Goal: Task Accomplishment & Management: Manage account settings

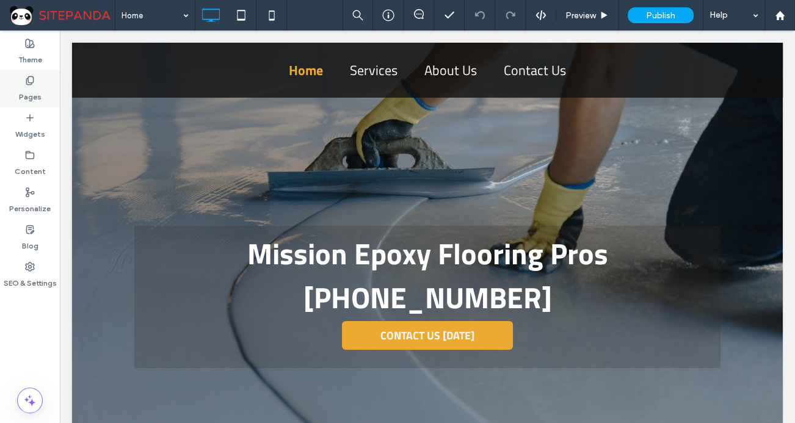
click at [40, 94] on div "Pages" at bounding box center [30, 88] width 60 height 37
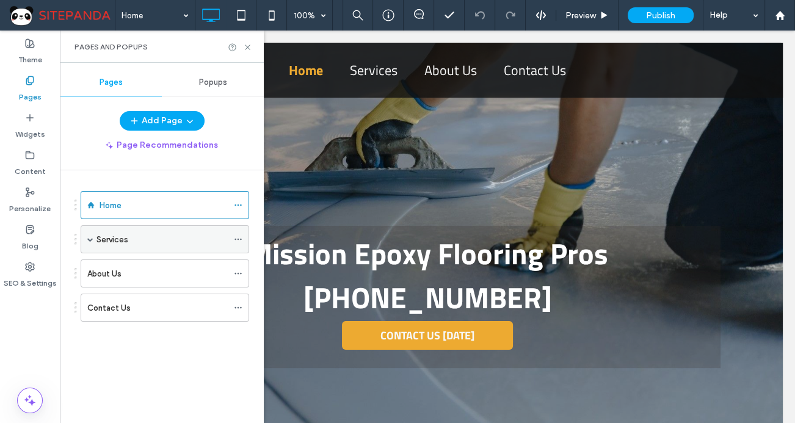
click at [88, 243] on span at bounding box center [90, 239] width 6 height 27
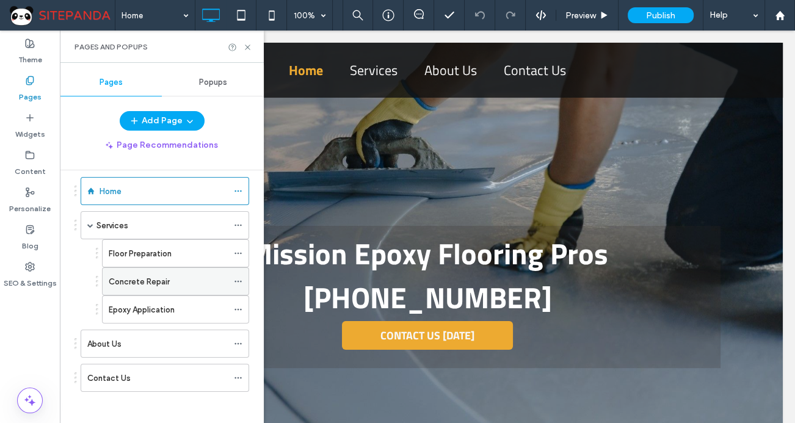
scroll to position [18, 0]
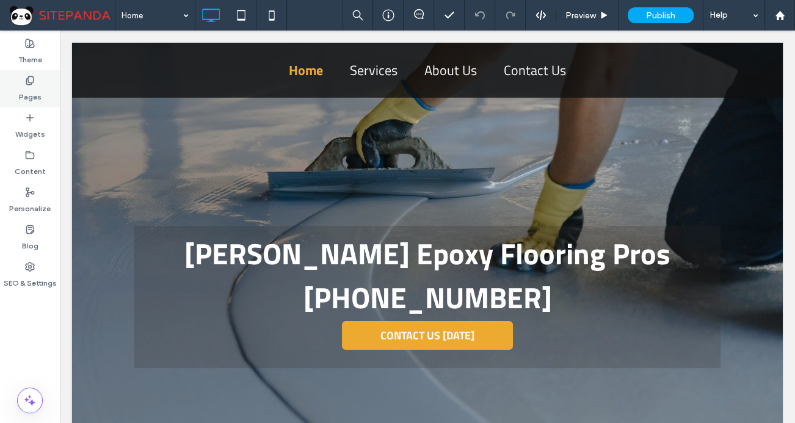
click at [31, 76] on icon at bounding box center [30, 81] width 10 height 10
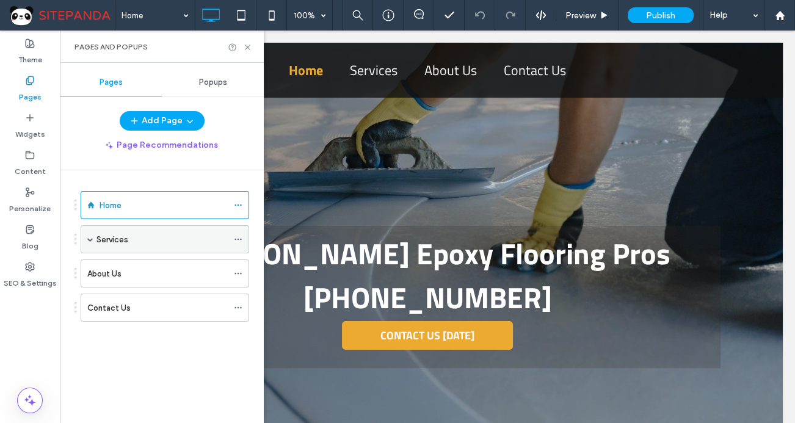
click at [85, 236] on div "Services" at bounding box center [165, 239] width 168 height 28
click at [90, 236] on span at bounding box center [90, 239] width 6 height 6
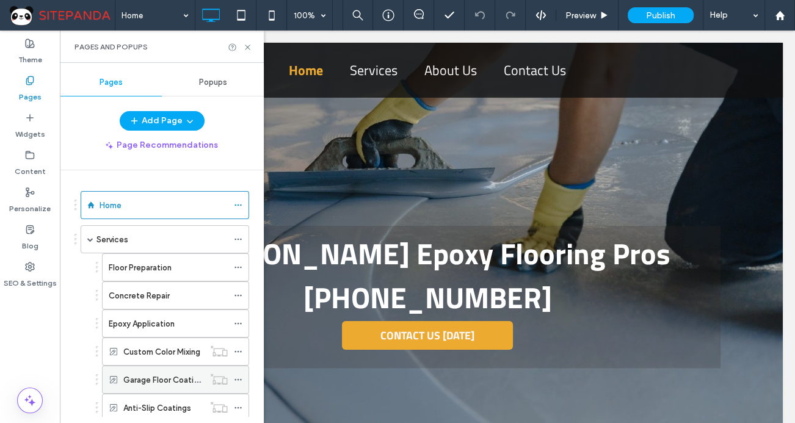
click at [238, 377] on icon at bounding box center [238, 379] width 9 height 9
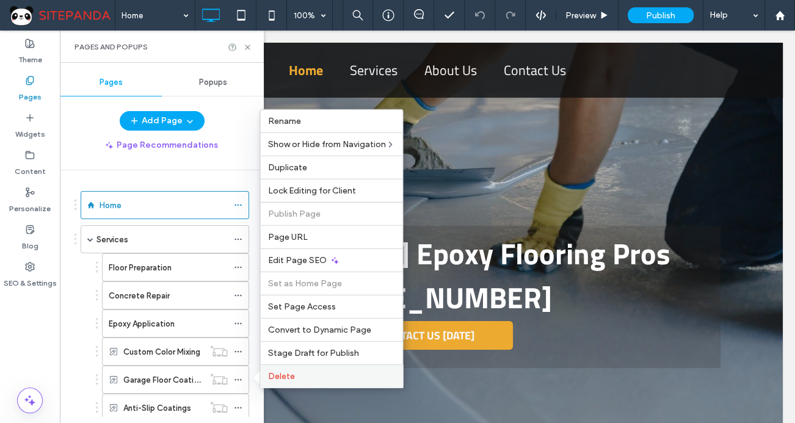
click at [277, 372] on span "Delete" at bounding box center [280, 376] width 27 height 10
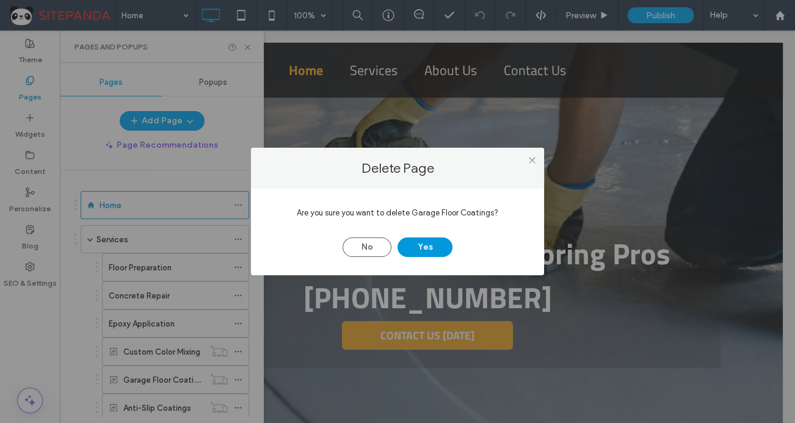
click at [430, 250] on button "Yes" at bounding box center [424, 247] width 55 height 20
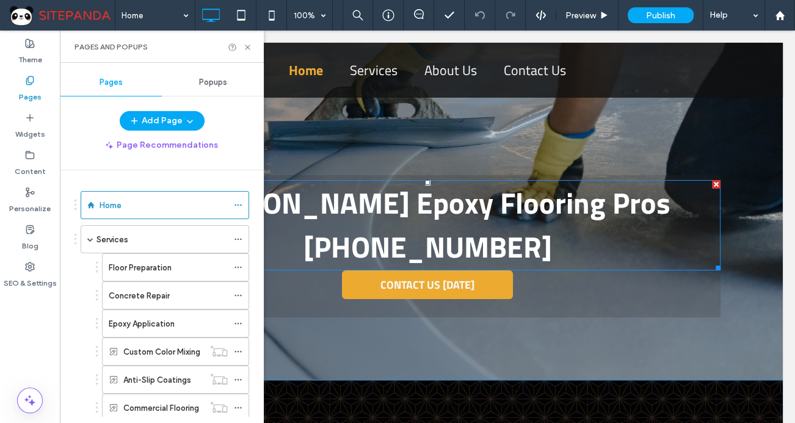
scroll to position [111, 0]
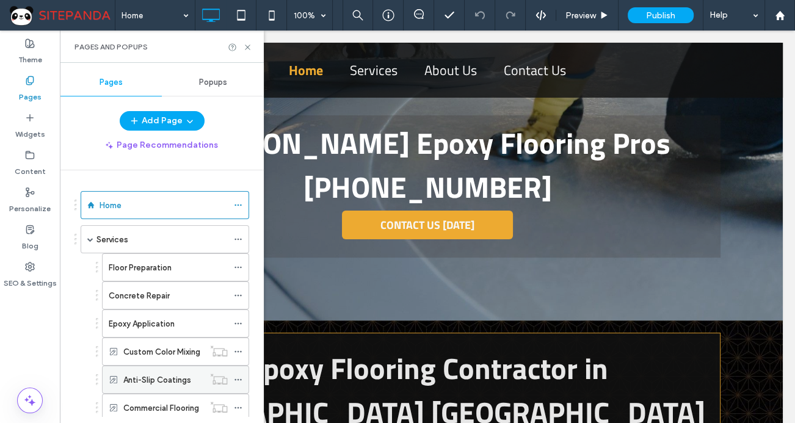
click at [240, 376] on icon at bounding box center [238, 379] width 9 height 9
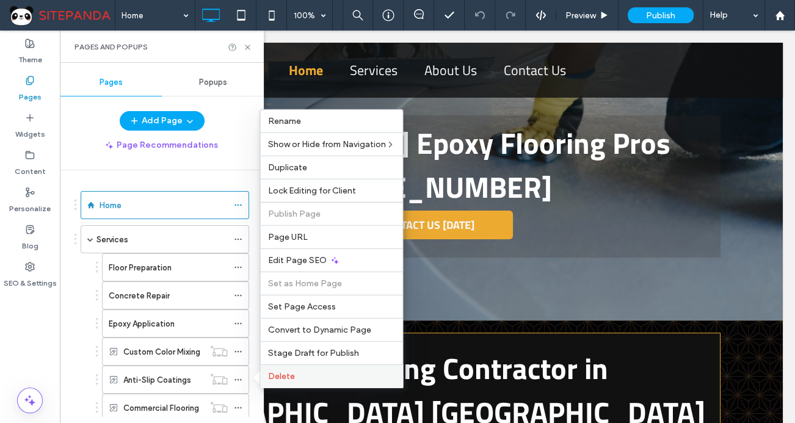
click at [269, 368] on div "Delete" at bounding box center [331, 375] width 142 height 23
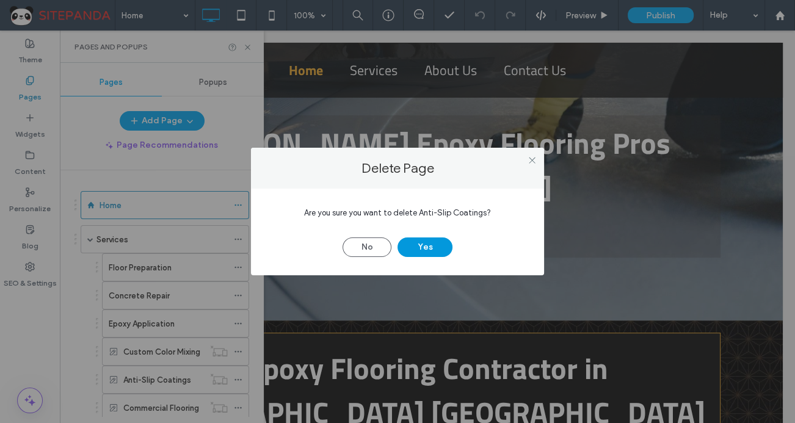
click at [441, 244] on button "Yes" at bounding box center [424, 247] width 55 height 20
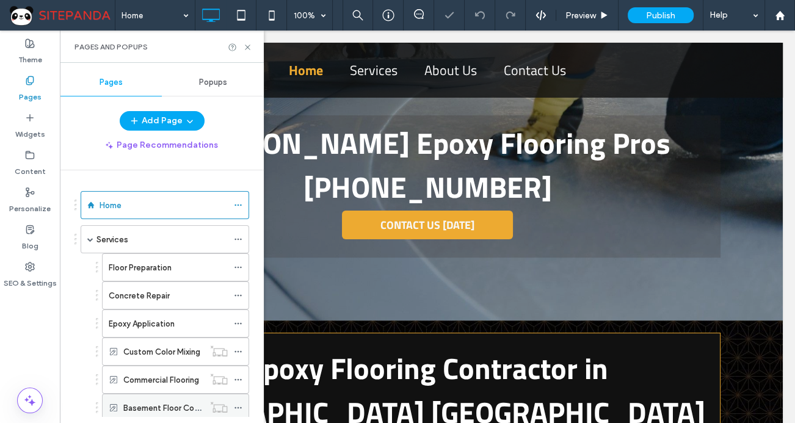
click at [242, 405] on div at bounding box center [241, 408] width 15 height 18
click at [236, 407] on use at bounding box center [237, 408] width 7 height 2
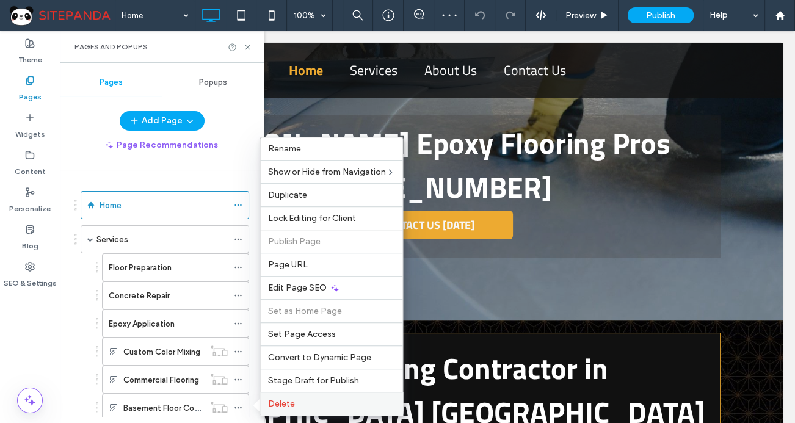
click at [277, 400] on span "Delete" at bounding box center [280, 404] width 27 height 10
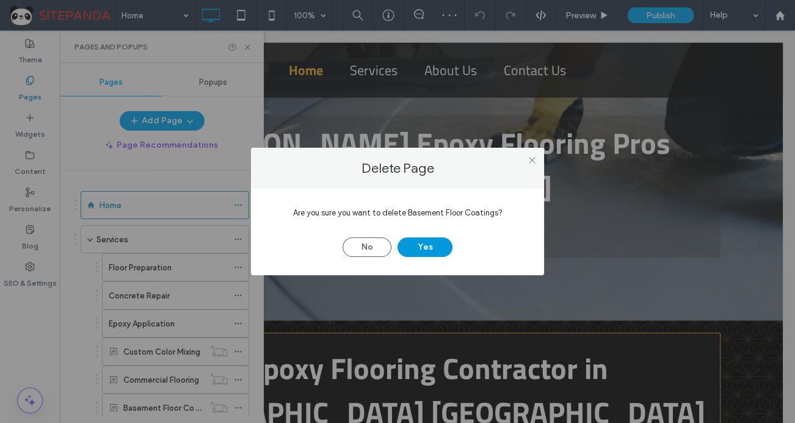
click at [436, 244] on button "Yes" at bounding box center [424, 247] width 55 height 20
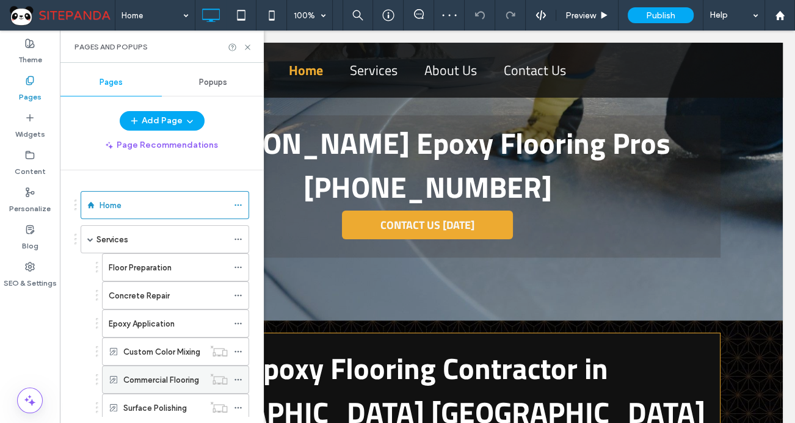
click at [239, 379] on icon at bounding box center [238, 379] width 9 height 9
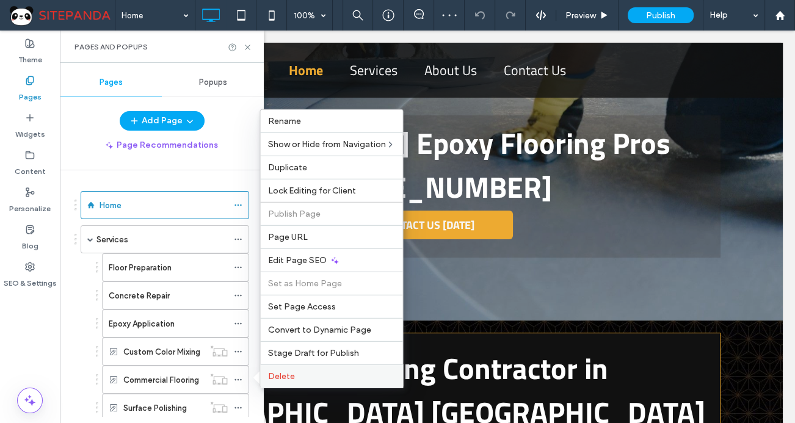
click at [282, 374] on span "Delete" at bounding box center [280, 376] width 27 height 10
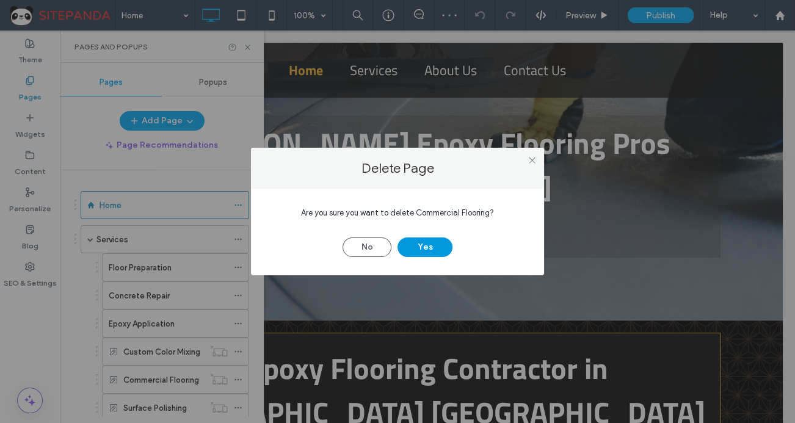
click at [427, 248] on button "Yes" at bounding box center [424, 247] width 55 height 20
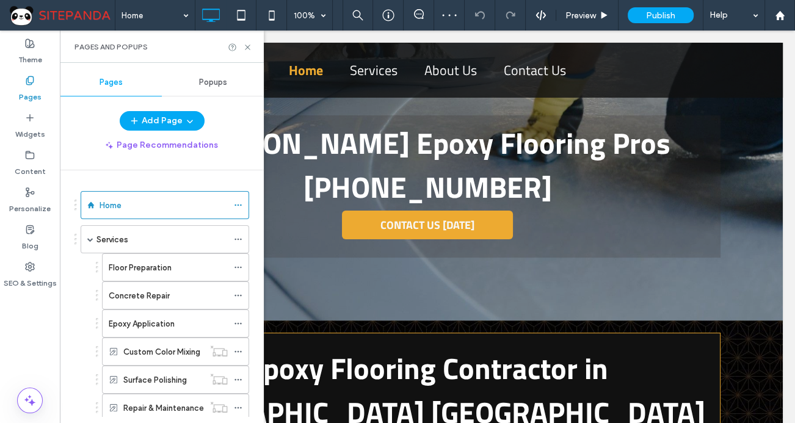
drag, startPoint x: 240, startPoint y: 376, endPoint x: 255, endPoint y: 372, distance: 15.1
click at [241, 376] on icon at bounding box center [238, 379] width 9 height 9
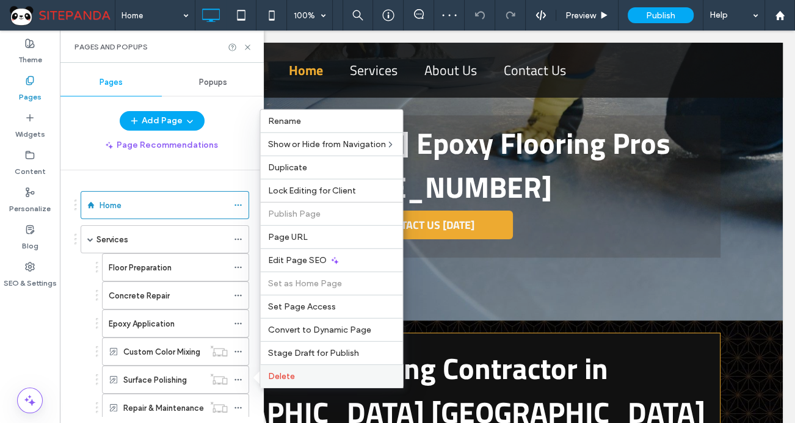
click at [280, 374] on span "Delete" at bounding box center [280, 376] width 27 height 10
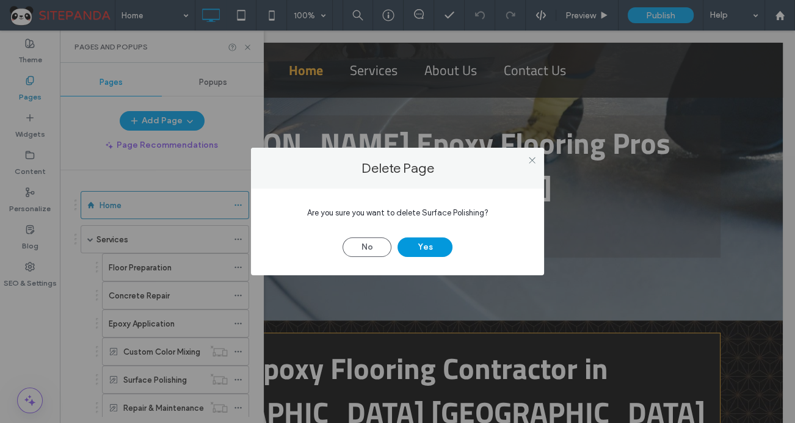
click at [432, 252] on button "Yes" at bounding box center [424, 247] width 55 height 20
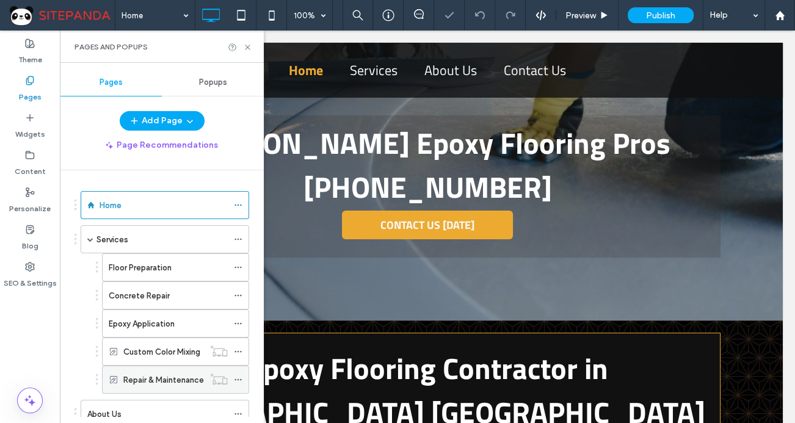
click at [239, 380] on icon at bounding box center [238, 379] width 9 height 9
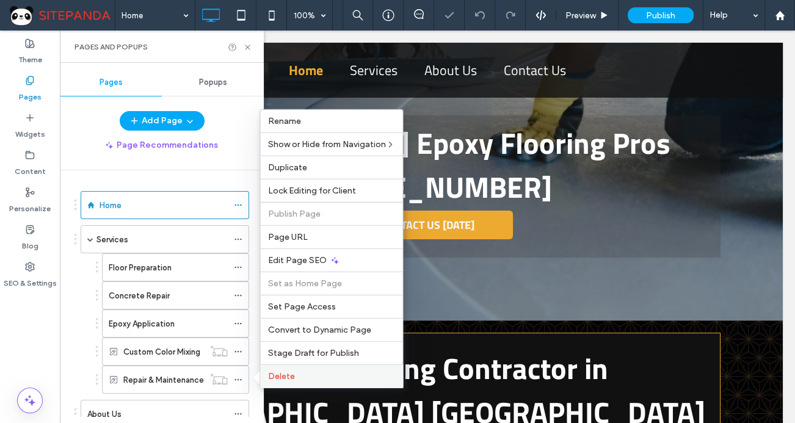
click at [277, 379] on span "Delete" at bounding box center [280, 376] width 27 height 10
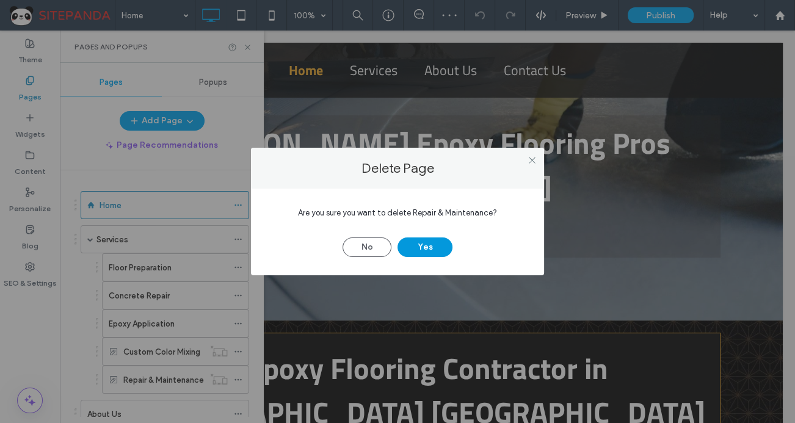
click at [436, 244] on button "Yes" at bounding box center [424, 247] width 55 height 20
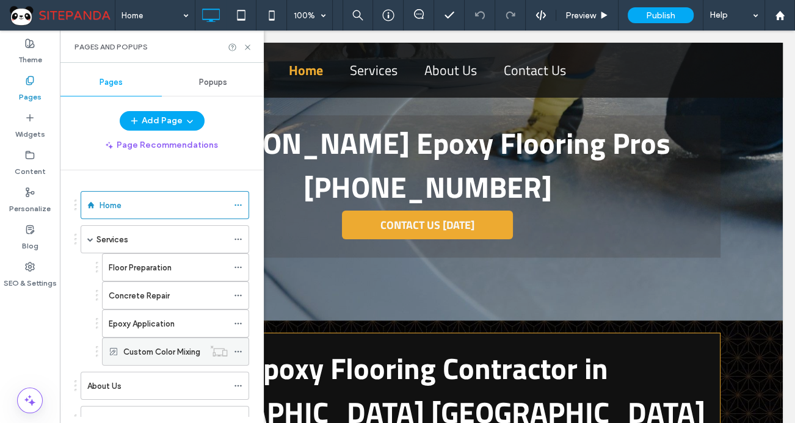
click at [236, 349] on icon at bounding box center [238, 351] width 9 height 9
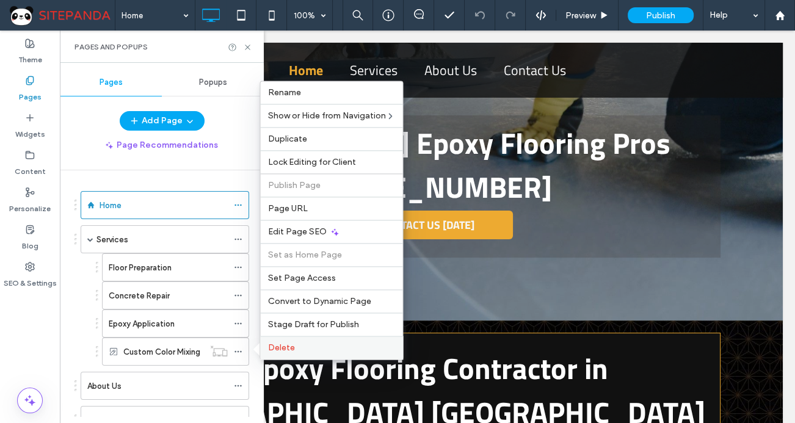
click at [271, 345] on span "Delete" at bounding box center [280, 347] width 27 height 10
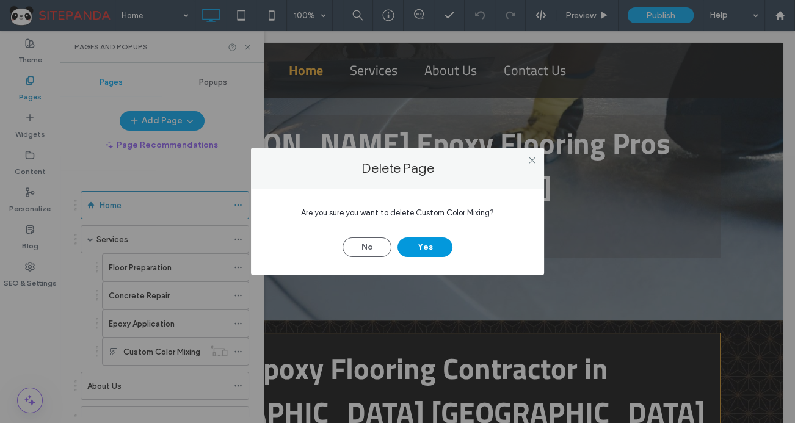
click at [424, 247] on button "Yes" at bounding box center [424, 247] width 55 height 20
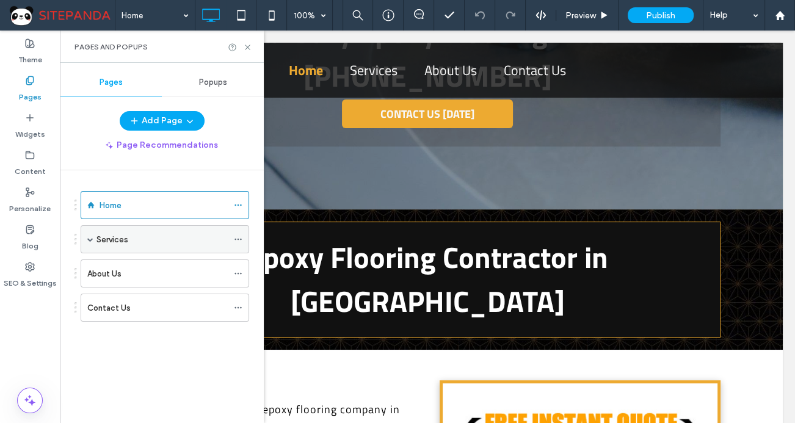
click at [89, 241] on span at bounding box center [90, 239] width 6 height 6
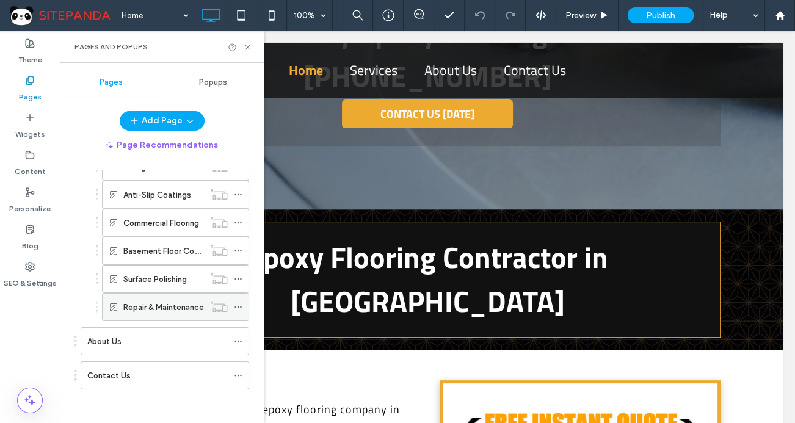
scroll to position [214, 0]
click at [238, 303] on icon at bounding box center [238, 306] width 9 height 9
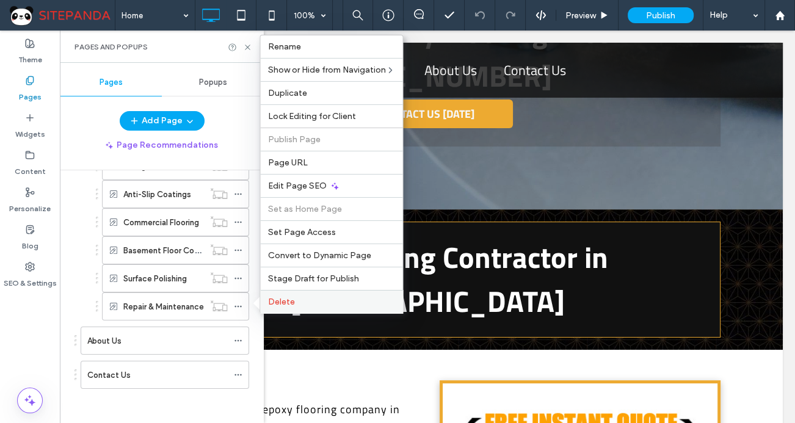
click at [291, 295] on div "Delete" at bounding box center [331, 301] width 142 height 23
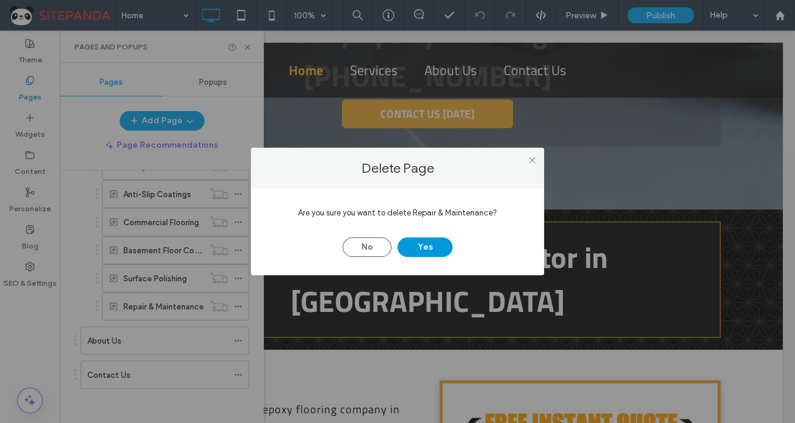
click at [440, 247] on button "Yes" at bounding box center [424, 247] width 55 height 20
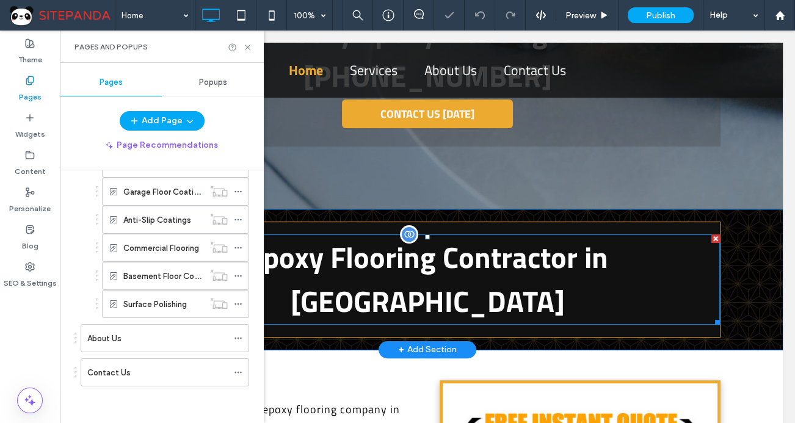
scroll to position [186, 0]
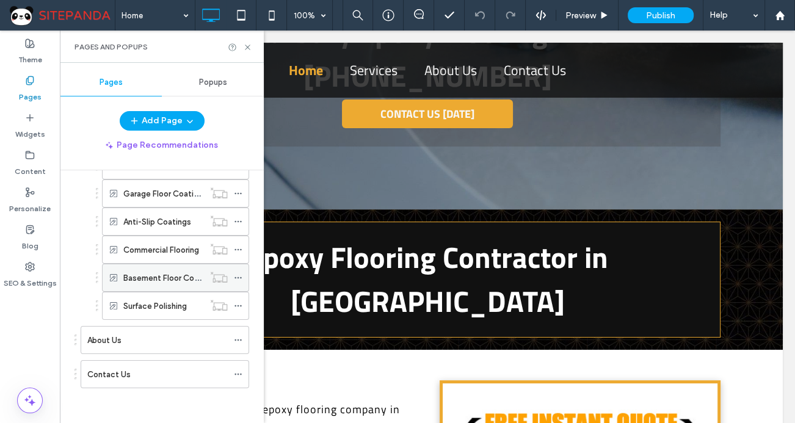
click at [241, 274] on icon at bounding box center [238, 278] width 9 height 9
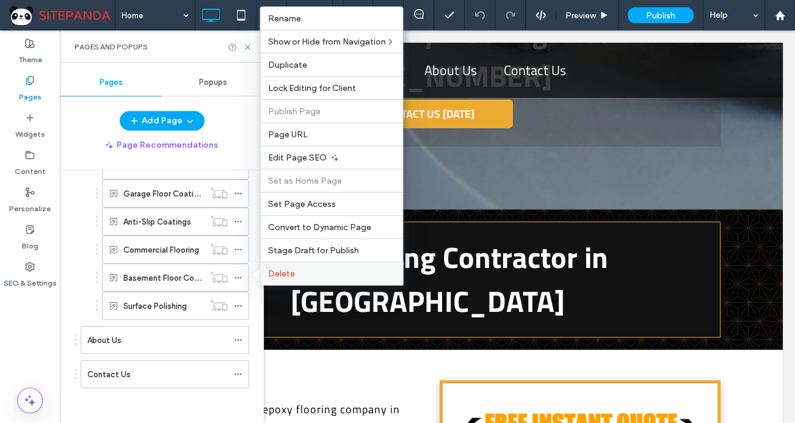
click at [304, 266] on div "Delete" at bounding box center [331, 273] width 142 height 23
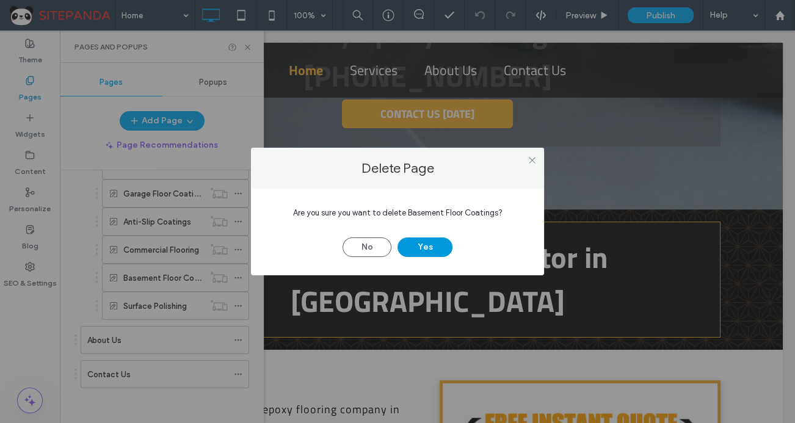
click at [424, 247] on button "Yes" at bounding box center [424, 247] width 55 height 20
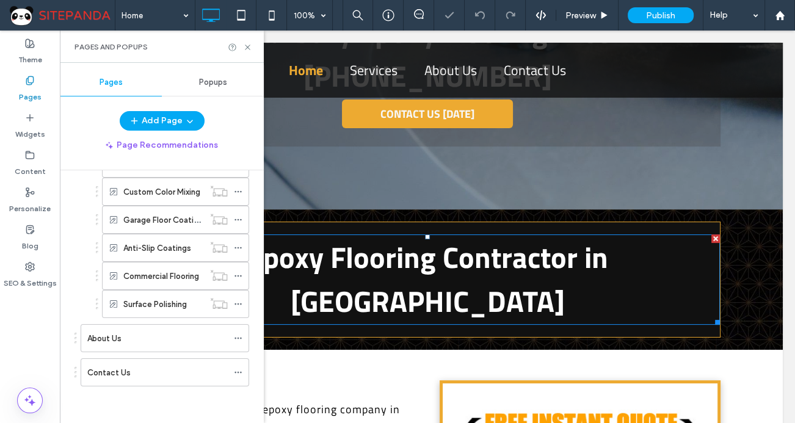
scroll to position [159, 0]
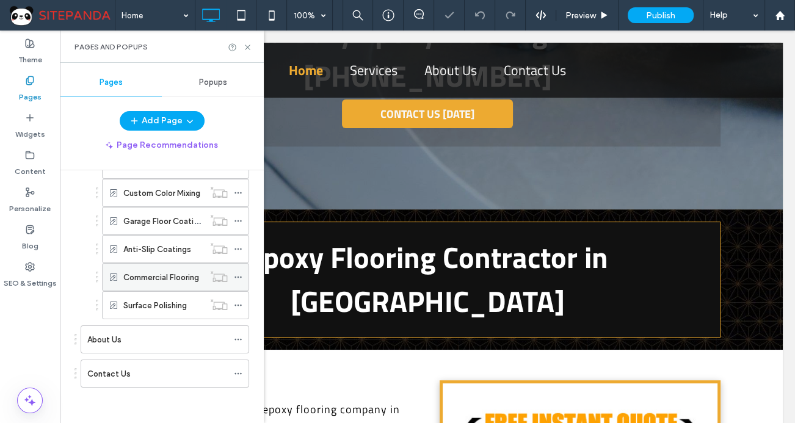
click at [236, 278] on icon at bounding box center [238, 277] width 9 height 9
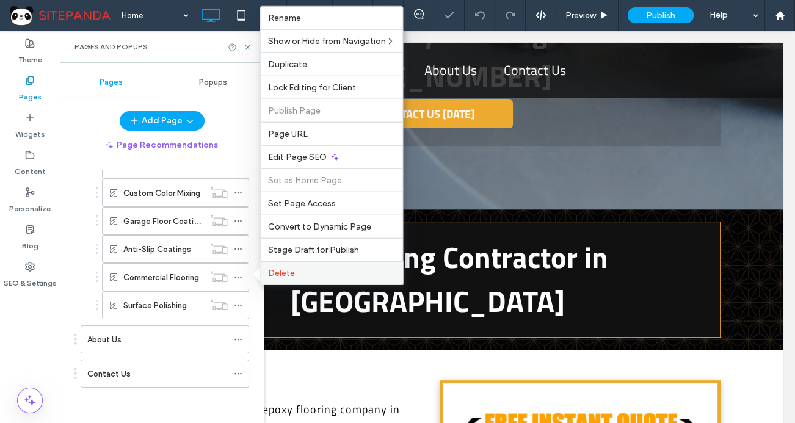
click at [286, 278] on div "Delete" at bounding box center [331, 272] width 142 height 23
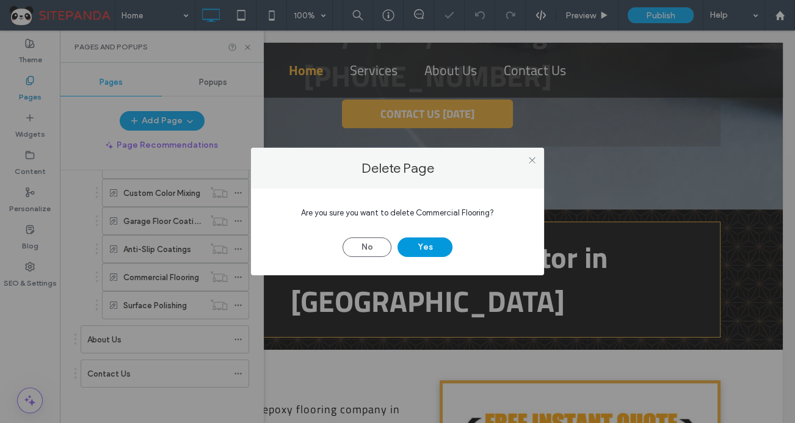
click at [418, 248] on button "Yes" at bounding box center [424, 247] width 55 height 20
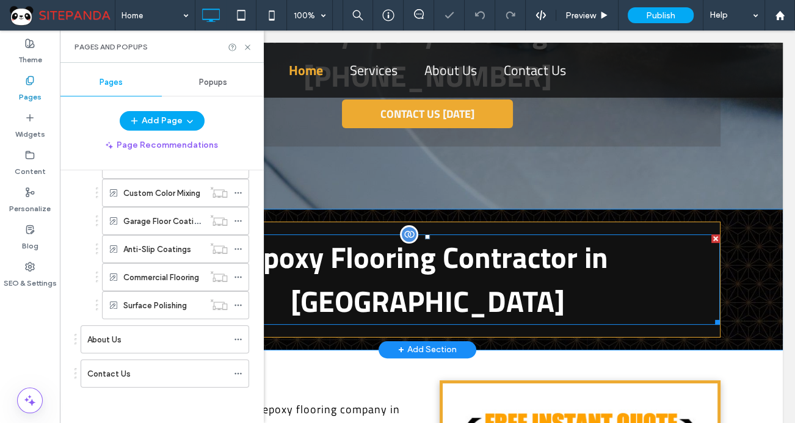
scroll to position [131, 0]
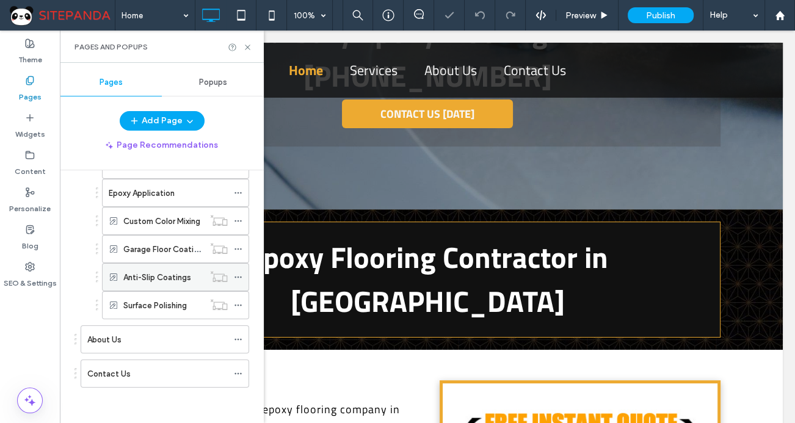
click at [237, 279] on icon at bounding box center [238, 277] width 9 height 9
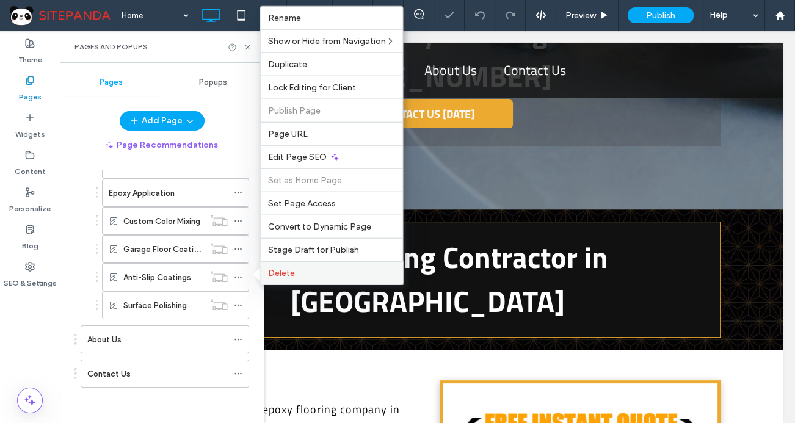
click at [290, 278] on div "Delete" at bounding box center [331, 272] width 142 height 23
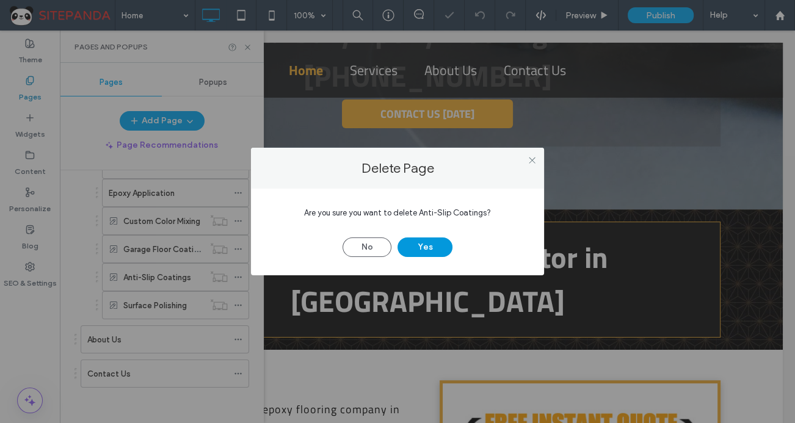
click at [424, 244] on button "Yes" at bounding box center [424, 247] width 55 height 20
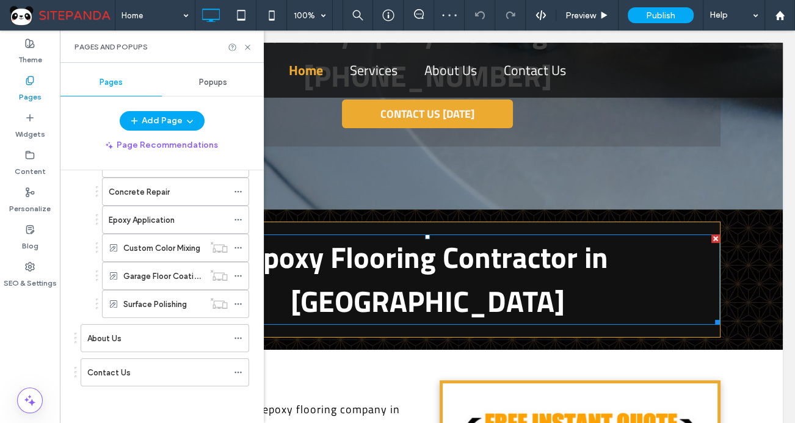
scroll to position [103, 0]
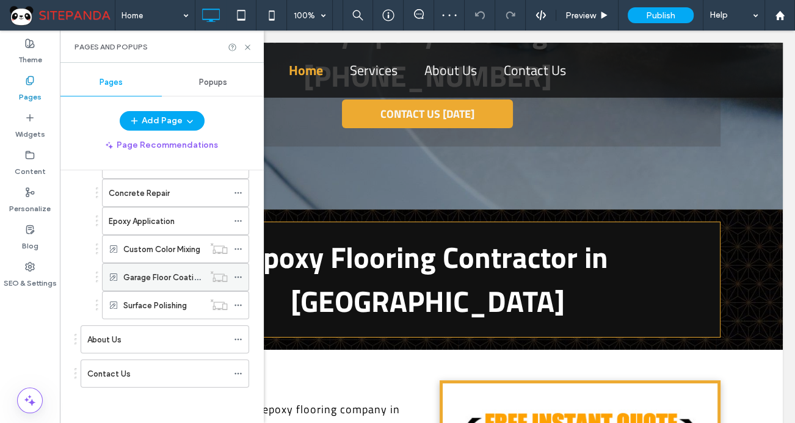
drag, startPoint x: 237, startPoint y: 277, endPoint x: 252, endPoint y: 274, distance: 14.9
click at [237, 277] on icon at bounding box center [238, 277] width 9 height 9
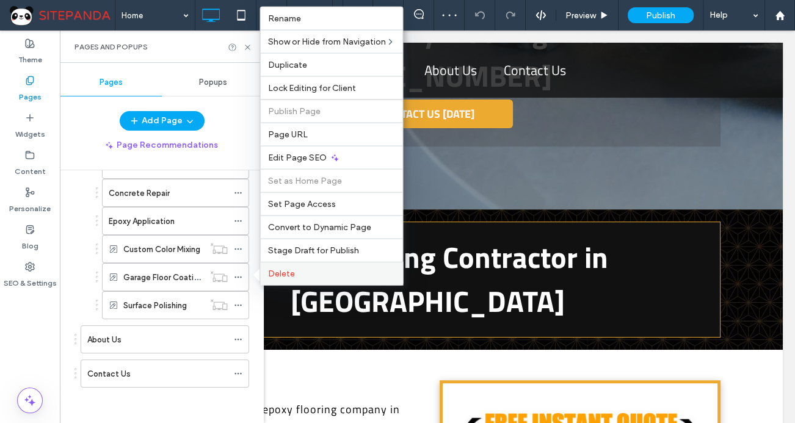
click at [284, 272] on span "Delete" at bounding box center [280, 274] width 27 height 10
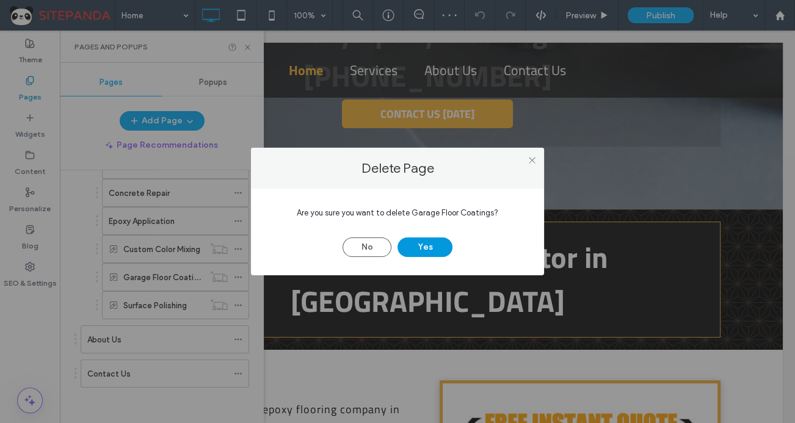
click at [422, 244] on button "Yes" at bounding box center [424, 247] width 55 height 20
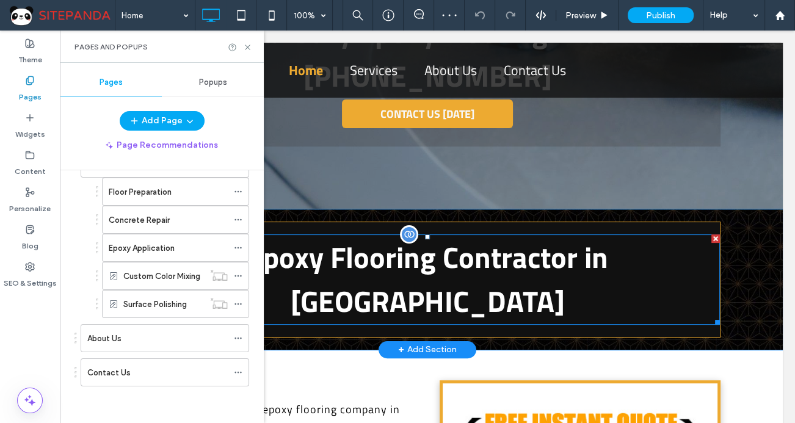
scroll to position [74, 0]
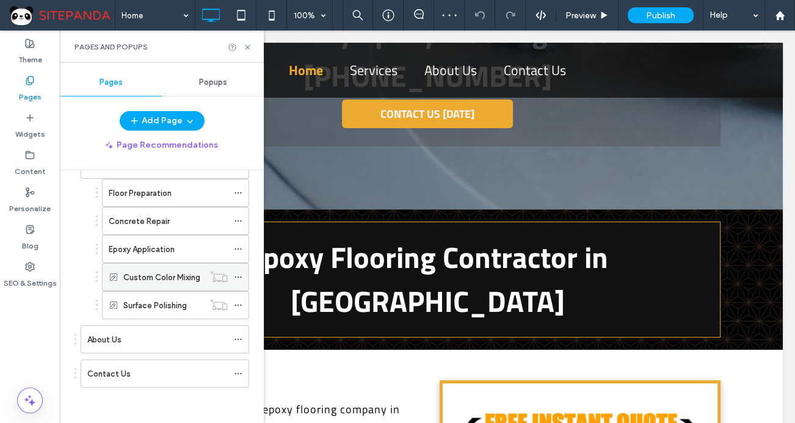
click at [238, 270] on span at bounding box center [238, 277] width 9 height 18
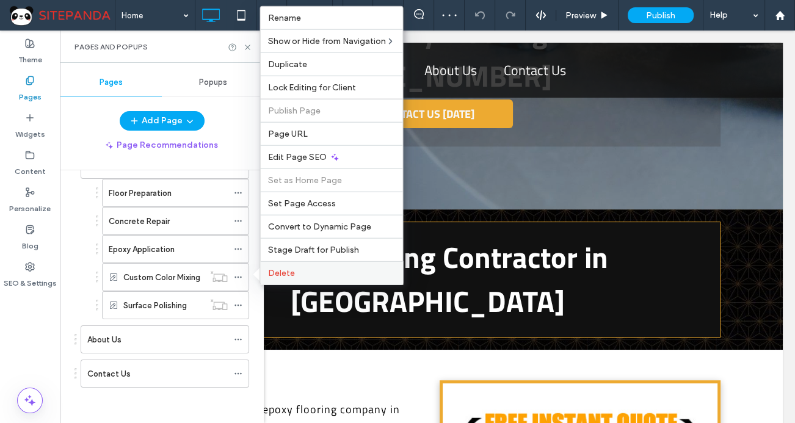
click at [274, 271] on span "Delete" at bounding box center [280, 273] width 27 height 10
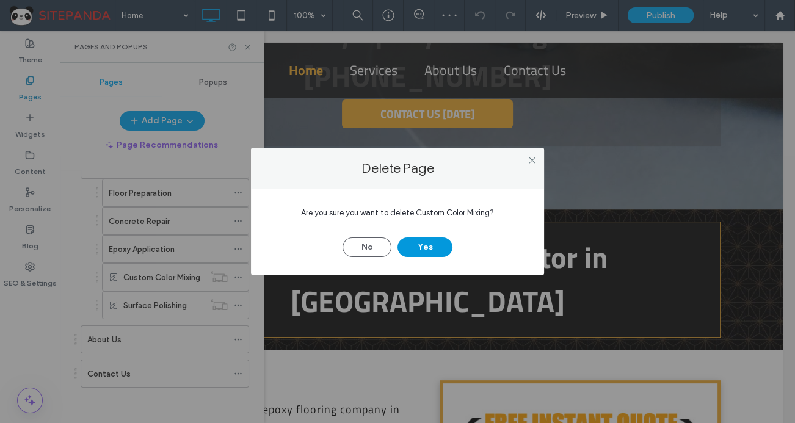
click at [439, 240] on button "Yes" at bounding box center [424, 247] width 55 height 20
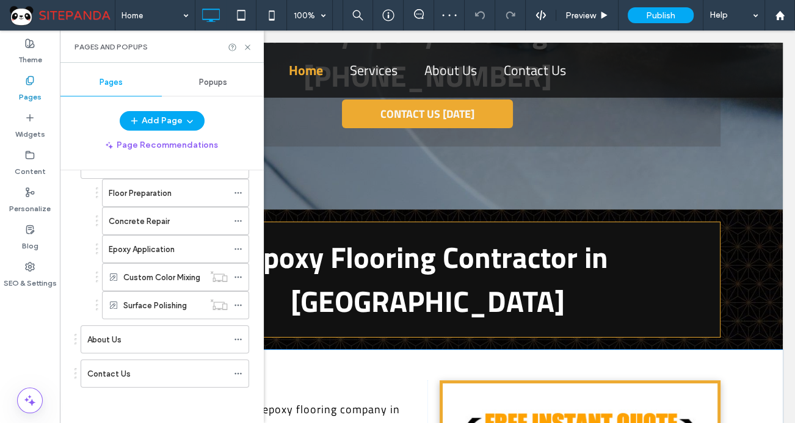
scroll to position [46, 0]
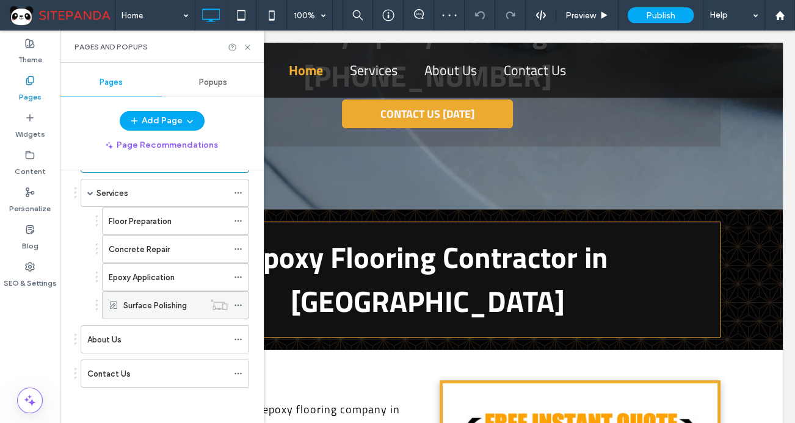
click at [239, 305] on icon at bounding box center [238, 305] width 9 height 9
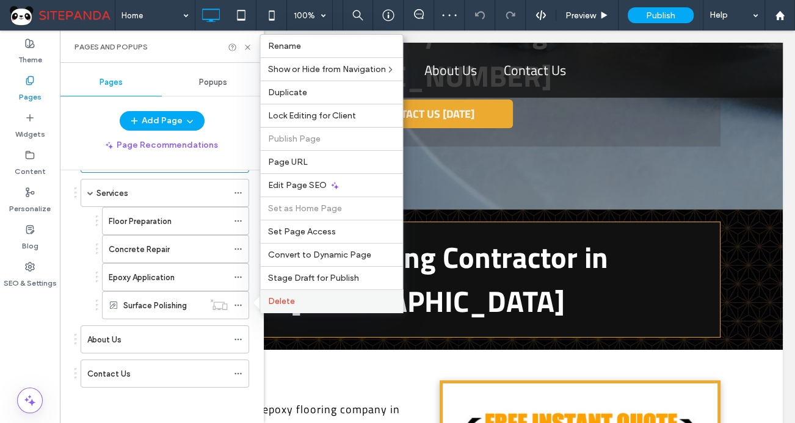
click at [305, 303] on label "Delete" at bounding box center [331, 301] width 128 height 10
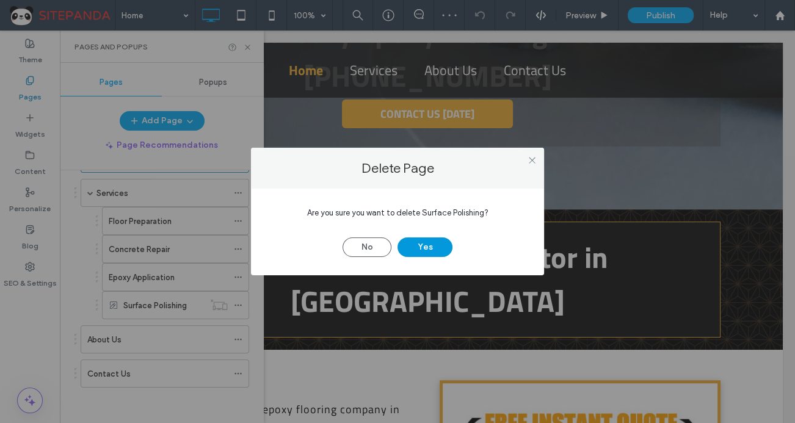
click at [440, 247] on button "Yes" at bounding box center [424, 247] width 55 height 20
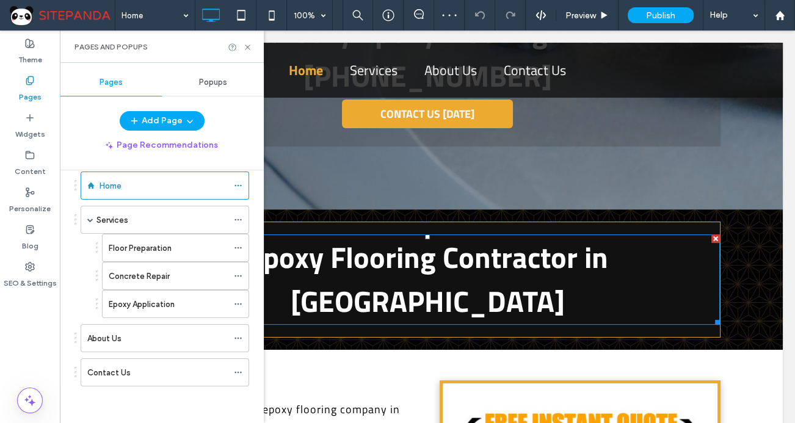
scroll to position [18, 0]
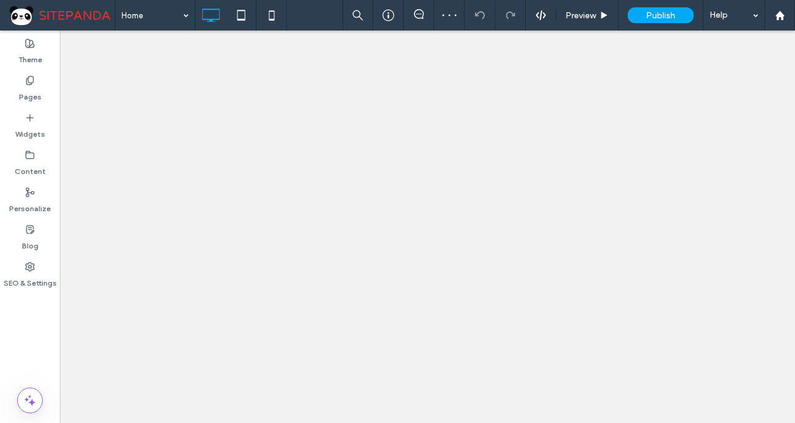
click at [34, 92] on label "Pages" at bounding box center [30, 93] width 23 height 17
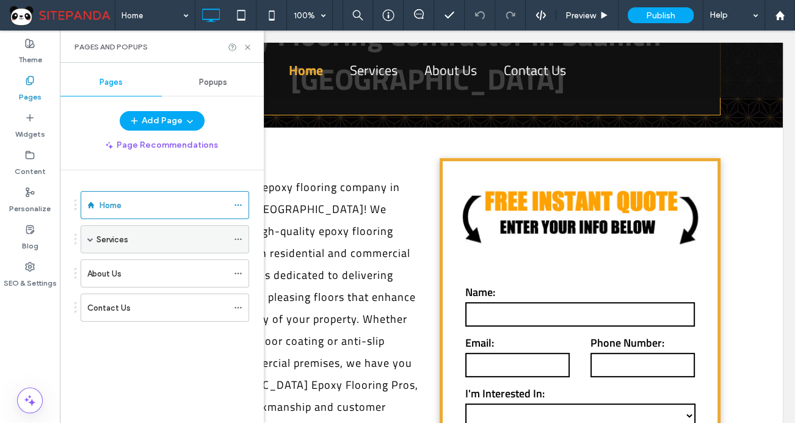
click at [88, 239] on span at bounding box center [90, 239] width 6 height 6
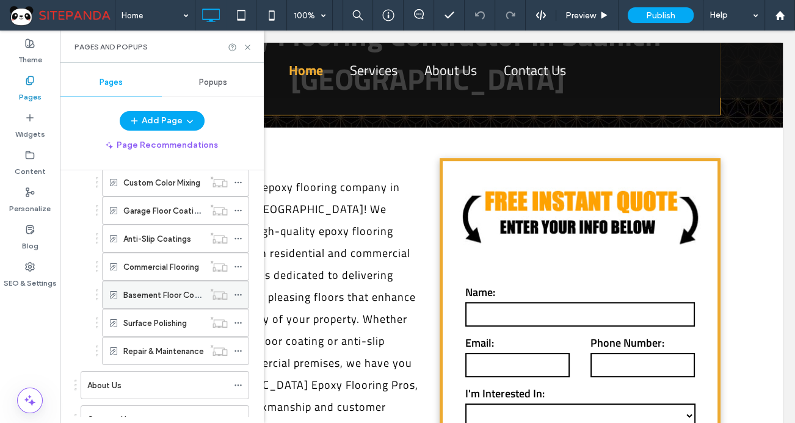
scroll to position [214, 0]
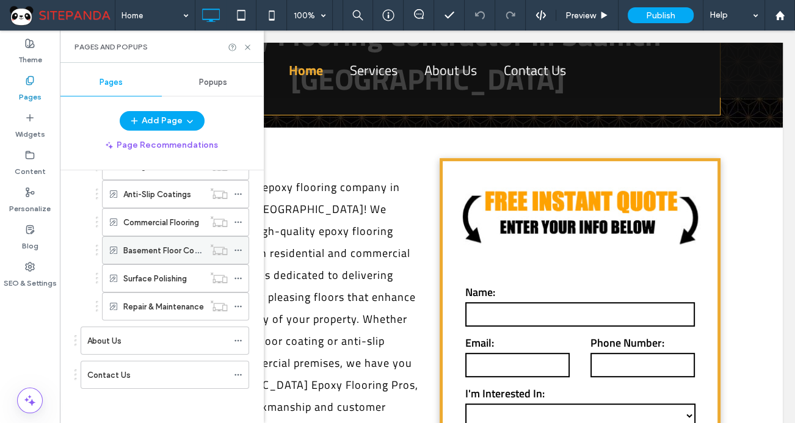
click at [239, 248] on icon at bounding box center [238, 250] width 9 height 9
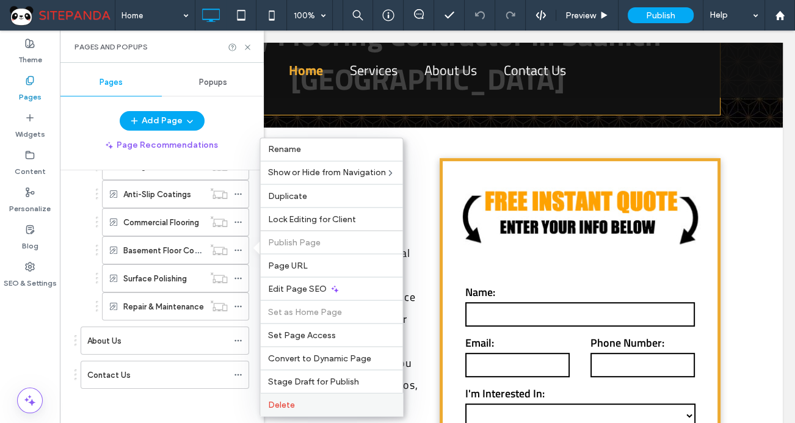
click at [293, 407] on span "Delete" at bounding box center [280, 404] width 27 height 10
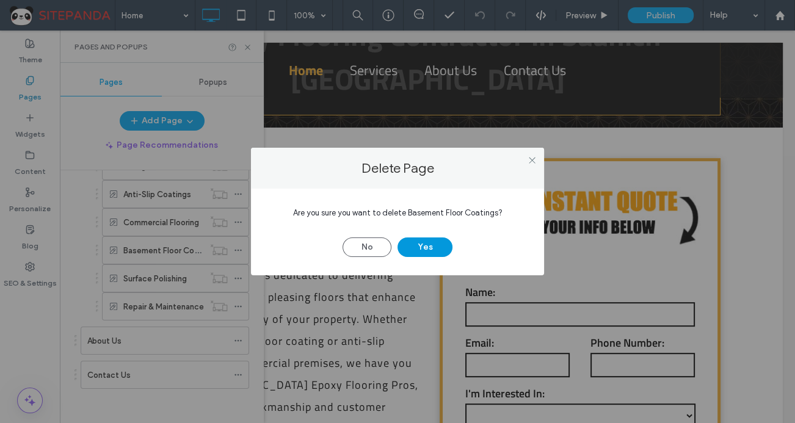
click at [439, 247] on button "Yes" at bounding box center [424, 247] width 55 height 20
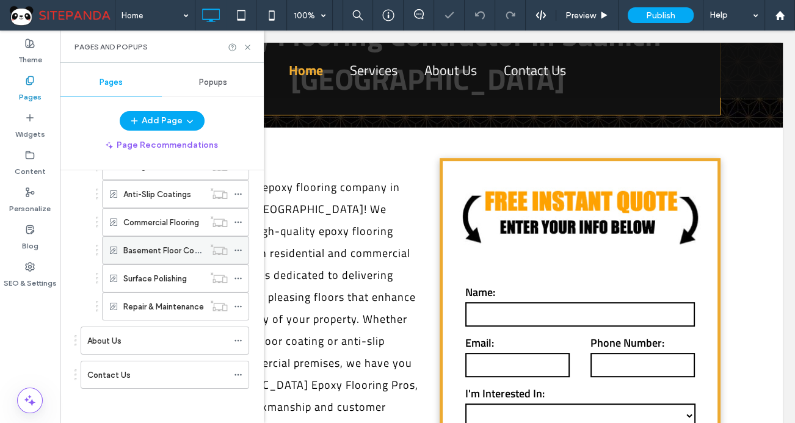
scroll to position [186, 0]
click at [236, 274] on icon at bounding box center [238, 278] width 9 height 9
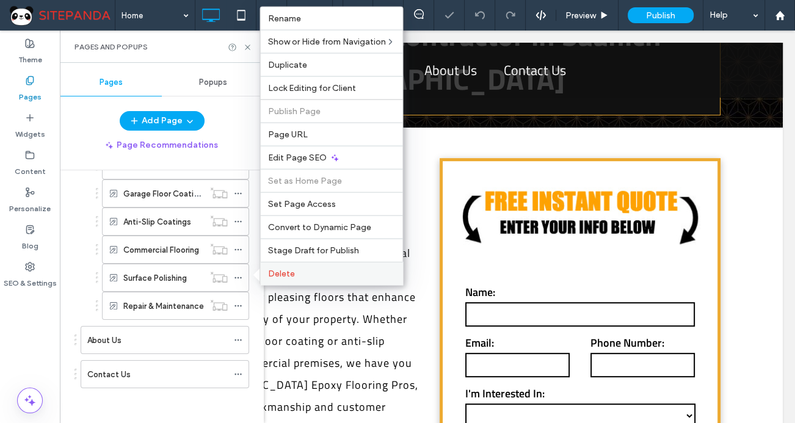
click at [276, 274] on span "Delete" at bounding box center [280, 274] width 27 height 10
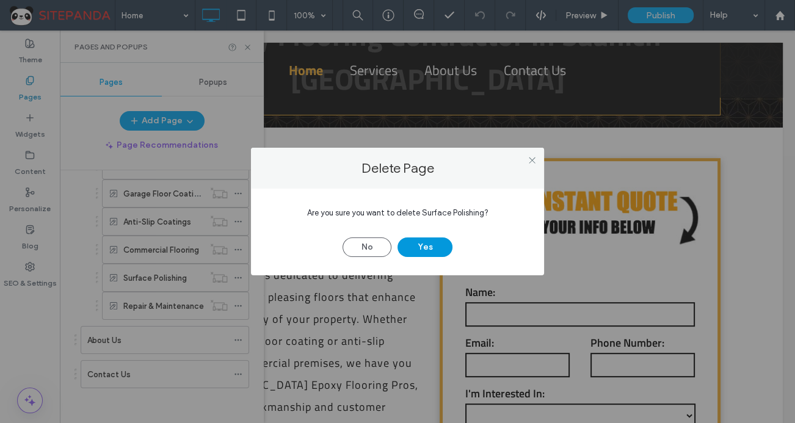
click at [437, 247] on button "Yes" at bounding box center [424, 247] width 55 height 20
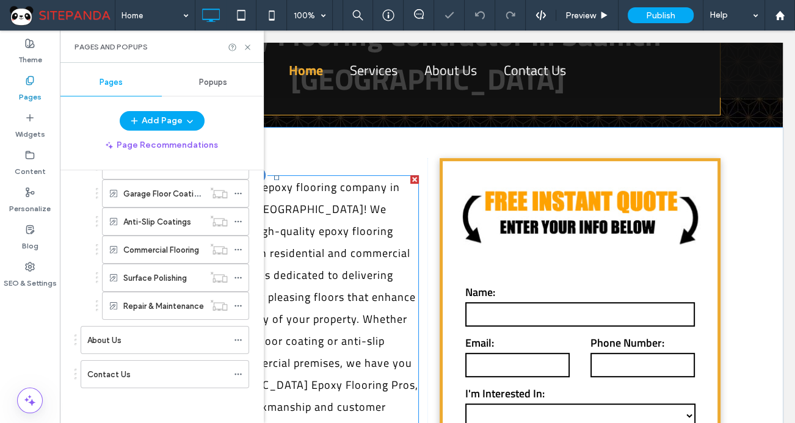
scroll to position [159, 0]
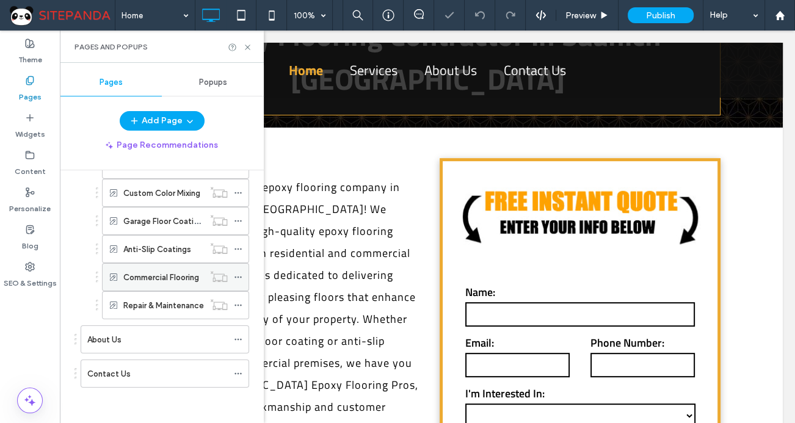
click at [239, 274] on icon at bounding box center [238, 277] width 9 height 9
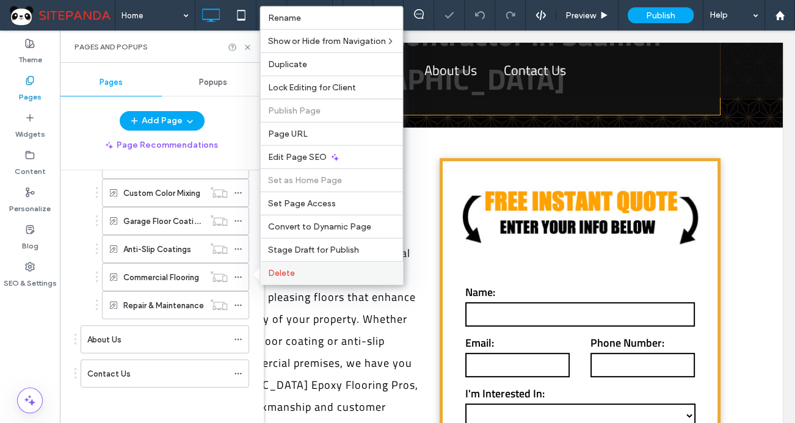
click at [294, 280] on div "Delete" at bounding box center [331, 272] width 142 height 23
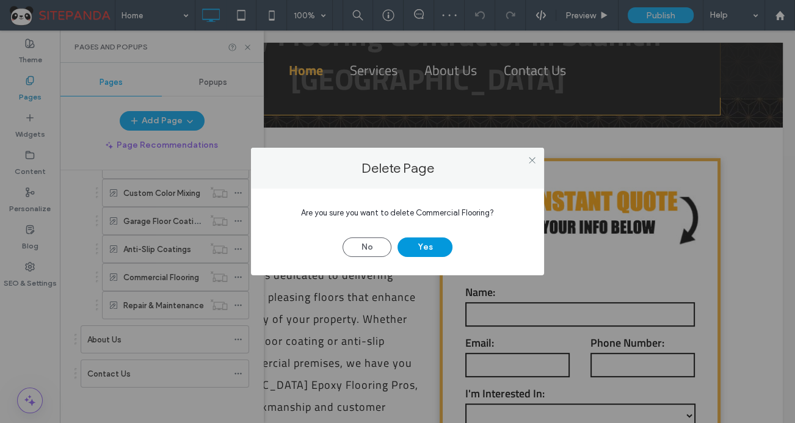
click at [419, 247] on button "Yes" at bounding box center [424, 247] width 55 height 20
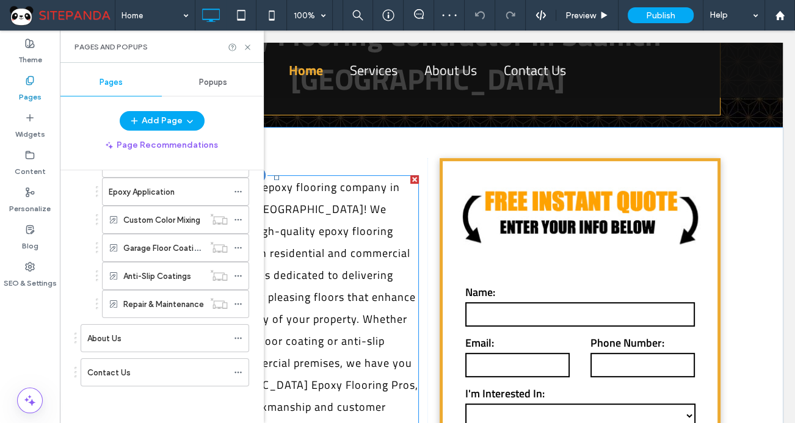
scroll to position [131, 0]
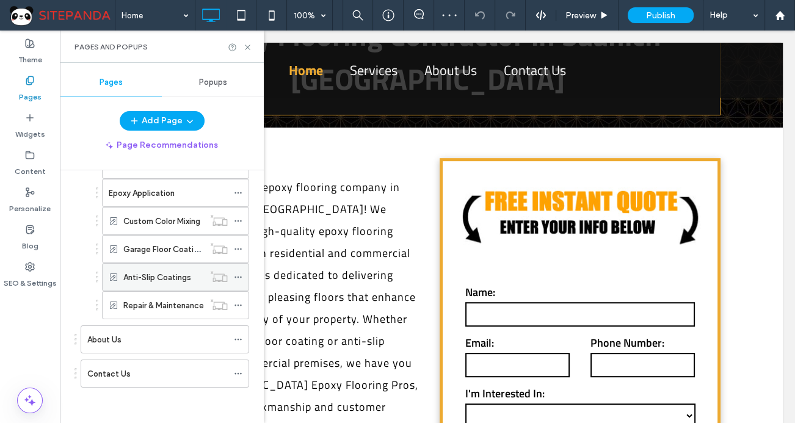
click at [240, 277] on use at bounding box center [237, 278] width 7 height 2
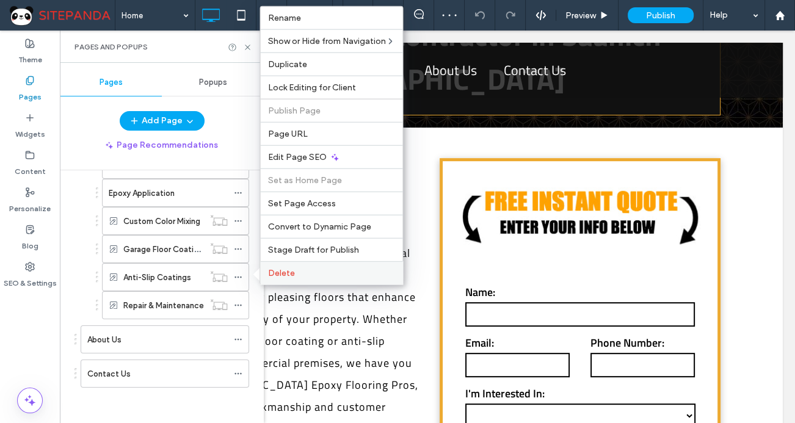
click at [286, 274] on span "Delete" at bounding box center [280, 273] width 27 height 10
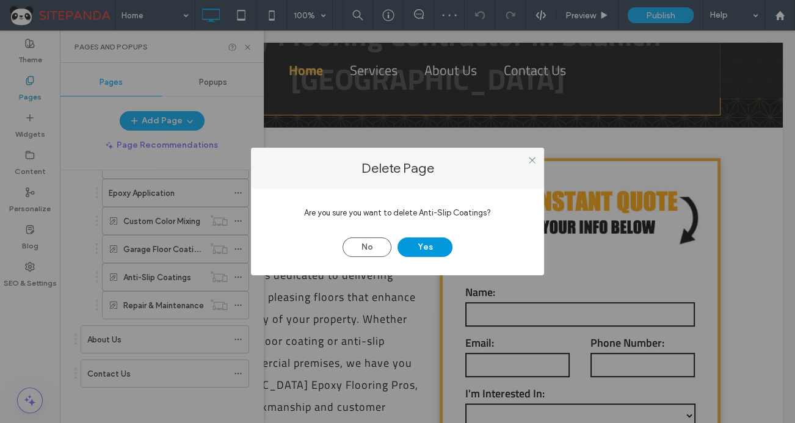
click at [429, 247] on button "Yes" at bounding box center [424, 247] width 55 height 20
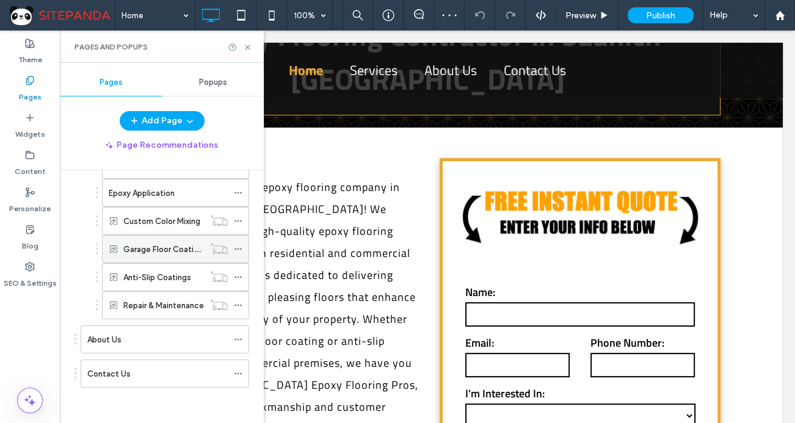
scroll to position [103, 0]
click at [239, 275] on icon at bounding box center [238, 277] width 9 height 9
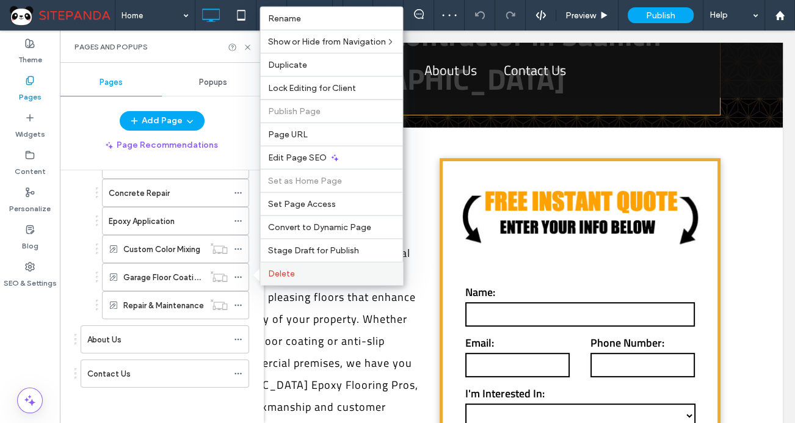
click at [335, 272] on label "Delete" at bounding box center [331, 274] width 128 height 10
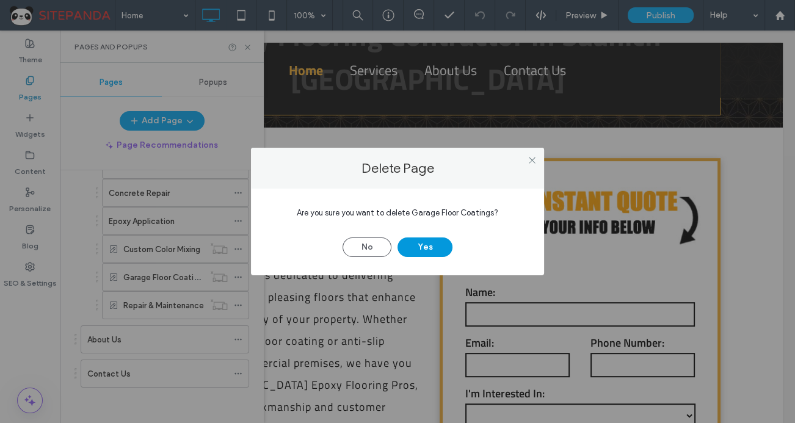
click at [427, 246] on button "Yes" at bounding box center [424, 247] width 55 height 20
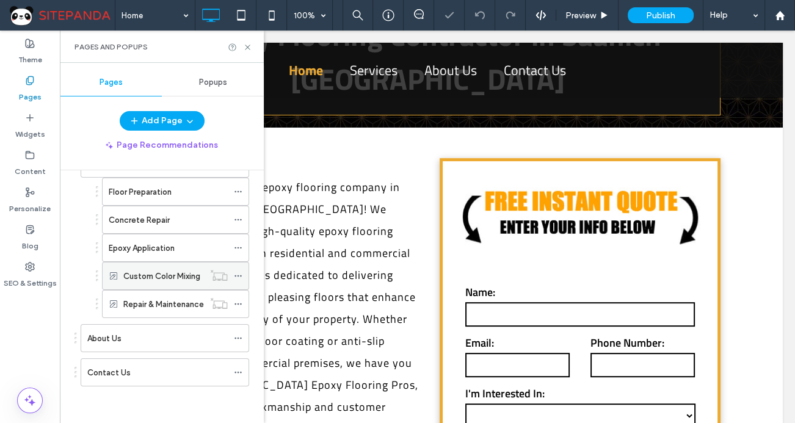
scroll to position [74, 0]
click at [237, 274] on icon at bounding box center [238, 277] width 9 height 9
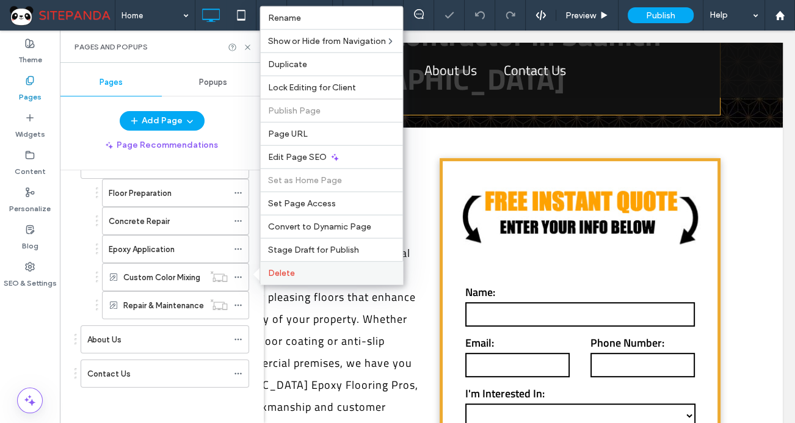
click at [291, 274] on span "Delete" at bounding box center [280, 273] width 27 height 10
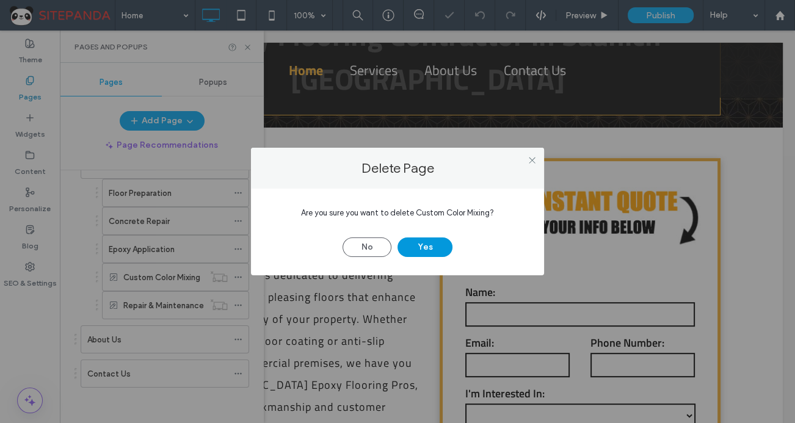
click at [435, 244] on button "Yes" at bounding box center [424, 247] width 55 height 20
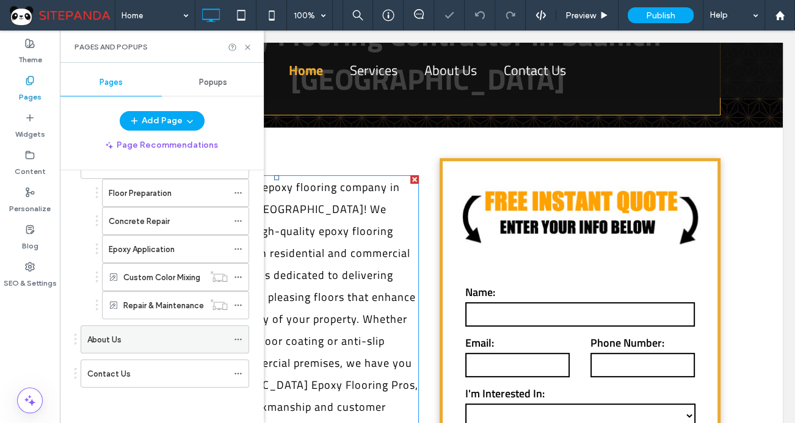
scroll to position [46, 0]
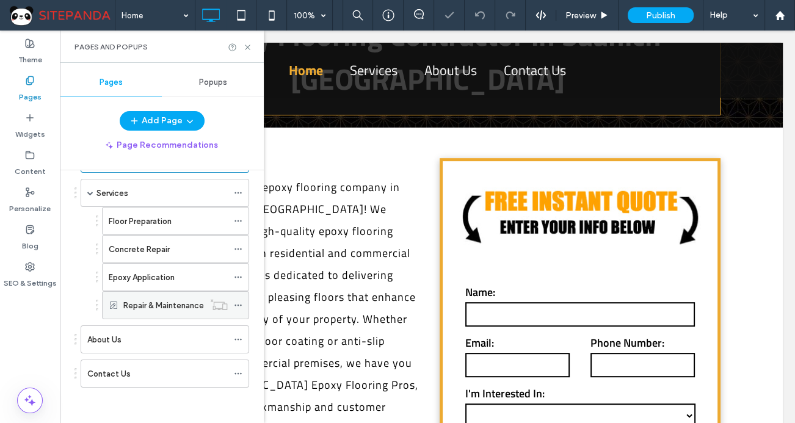
drag, startPoint x: 239, startPoint y: 301, endPoint x: 251, endPoint y: 299, distance: 11.9
click at [241, 301] on icon at bounding box center [238, 305] width 9 height 9
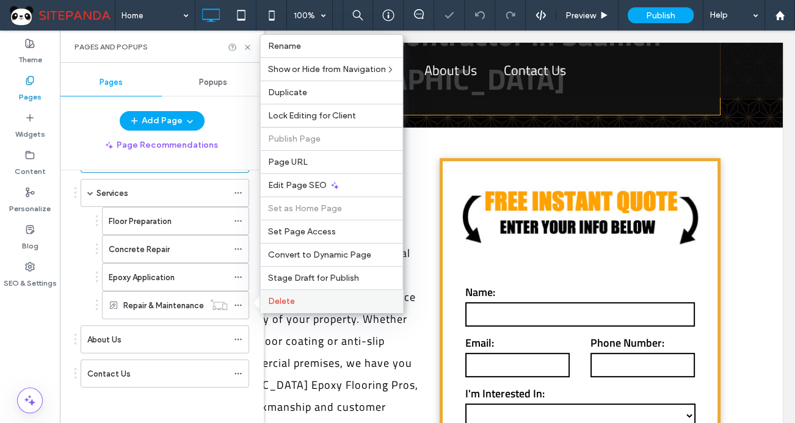
click at [288, 302] on span "Delete" at bounding box center [280, 301] width 27 height 10
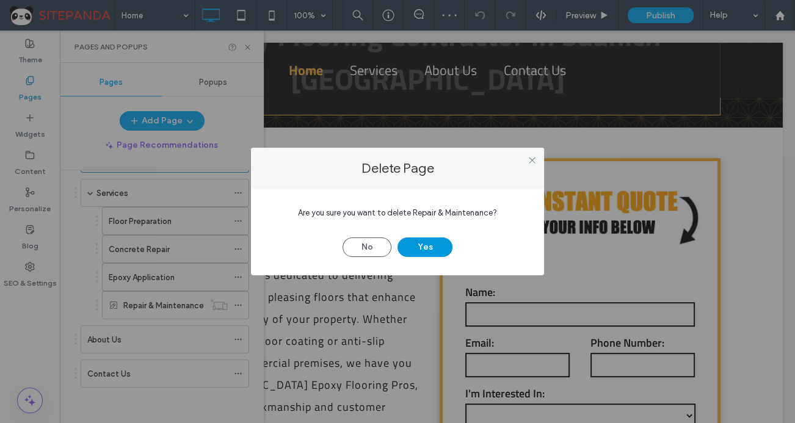
click at [440, 248] on button "Yes" at bounding box center [424, 247] width 55 height 20
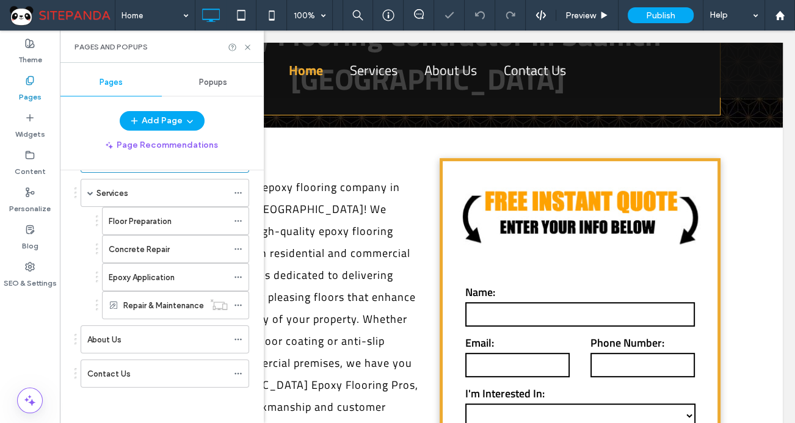
scroll to position [18, 0]
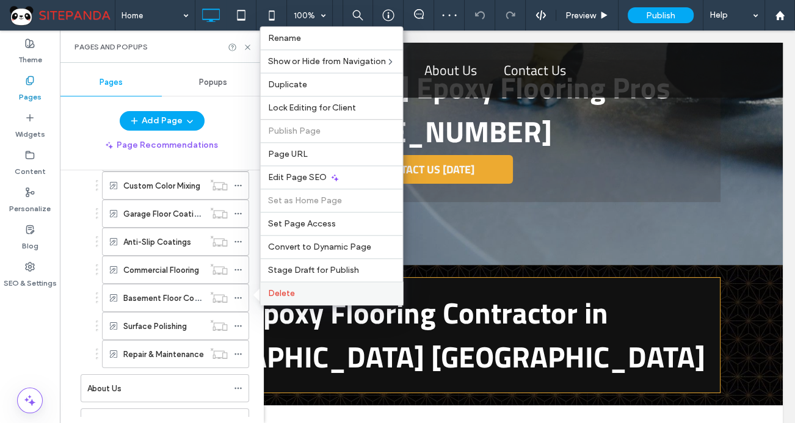
click at [288, 299] on div "Delete" at bounding box center [331, 292] width 142 height 23
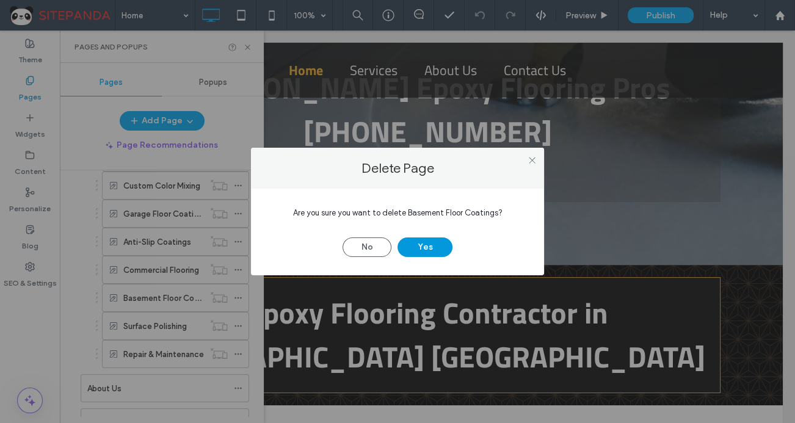
click at [431, 243] on button "Yes" at bounding box center [424, 247] width 55 height 20
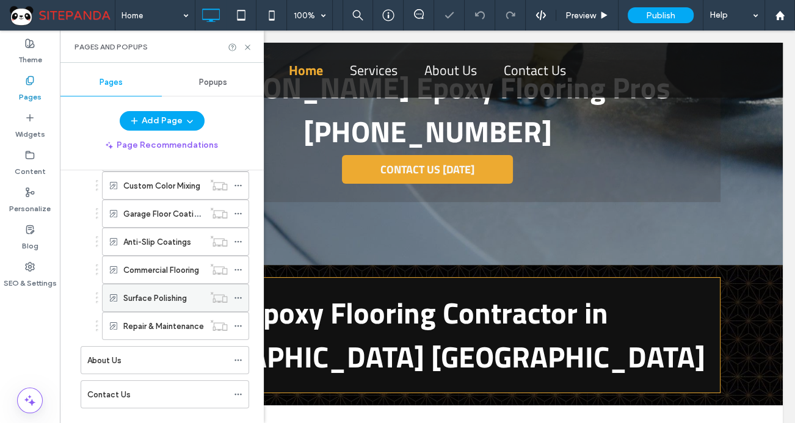
click at [237, 289] on span at bounding box center [238, 298] width 9 height 18
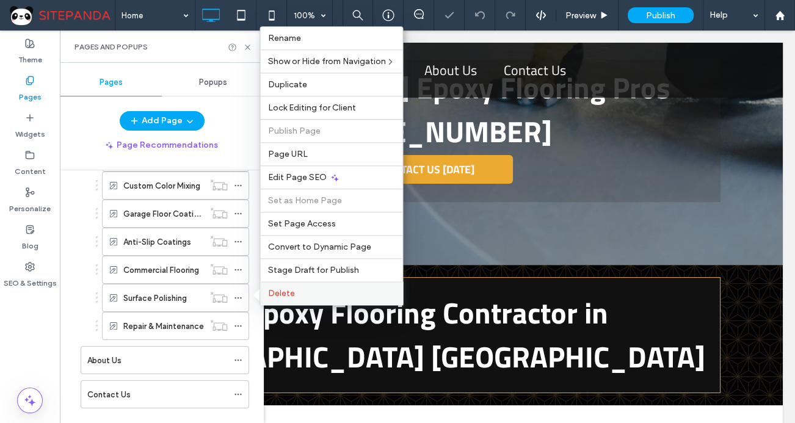
click at [288, 290] on span "Delete" at bounding box center [280, 293] width 27 height 10
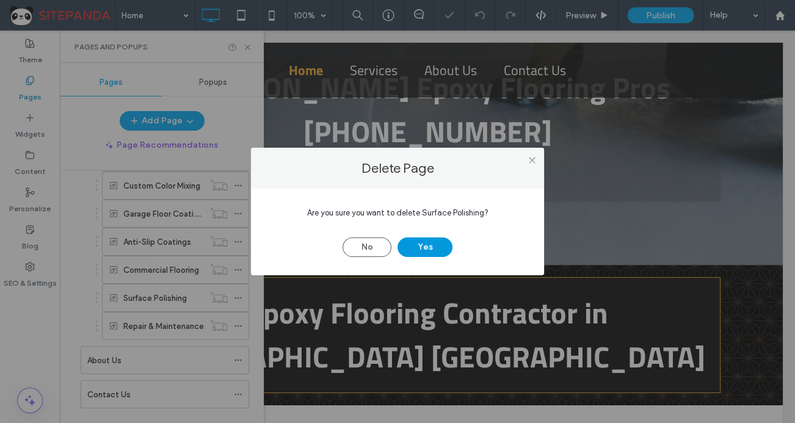
click at [430, 246] on button "Yes" at bounding box center [424, 247] width 55 height 20
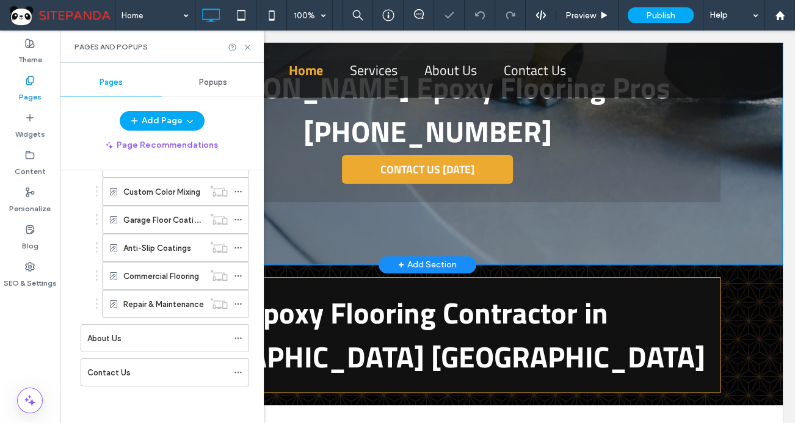
scroll to position [159, 0]
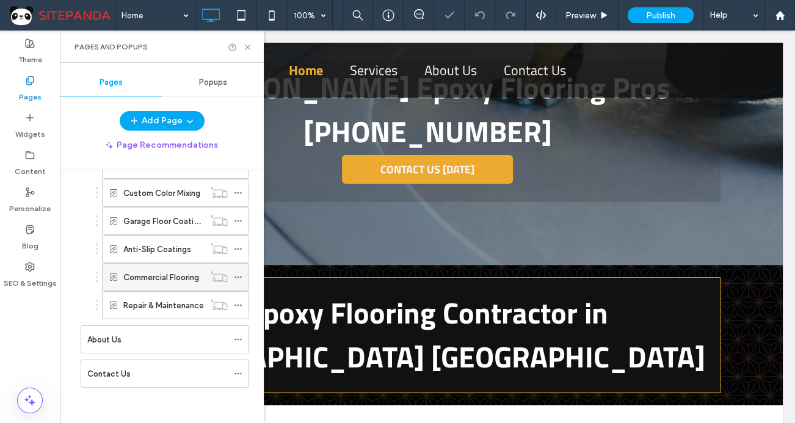
click at [242, 278] on icon at bounding box center [238, 277] width 9 height 9
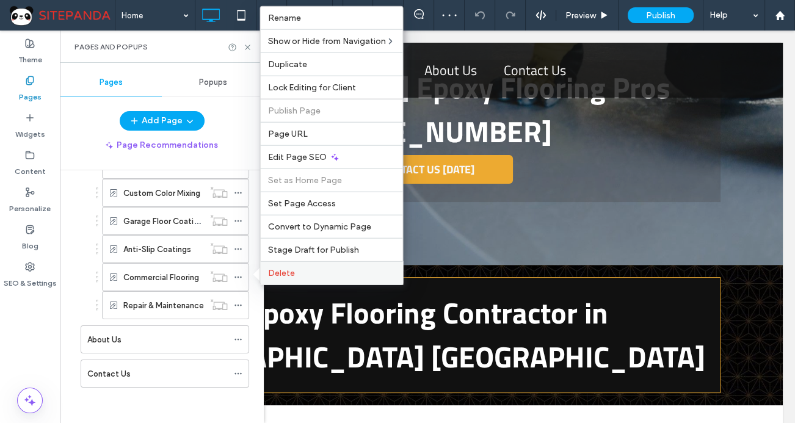
click at [342, 270] on label "Delete" at bounding box center [331, 273] width 128 height 10
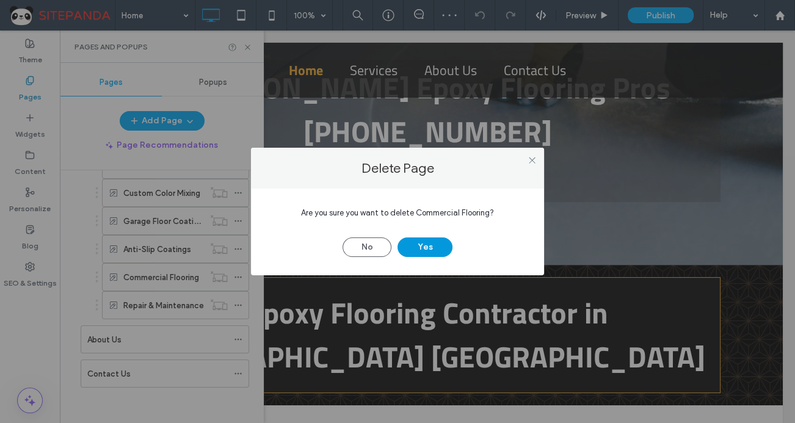
click at [437, 247] on button "Yes" at bounding box center [424, 247] width 55 height 20
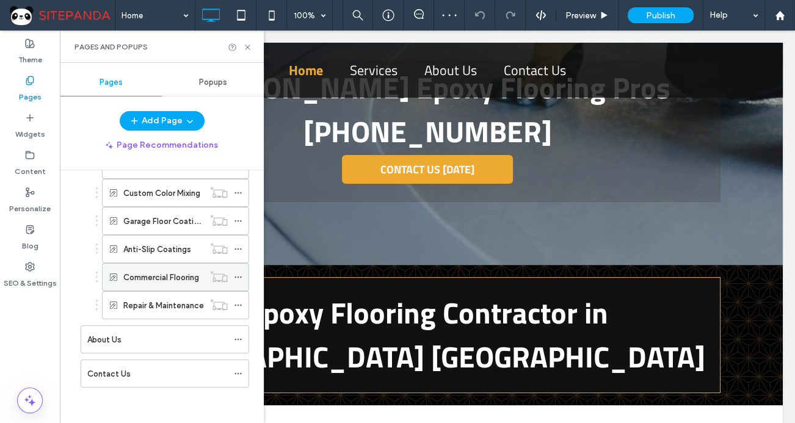
scroll to position [131, 0]
click at [235, 305] on icon at bounding box center [238, 305] width 9 height 9
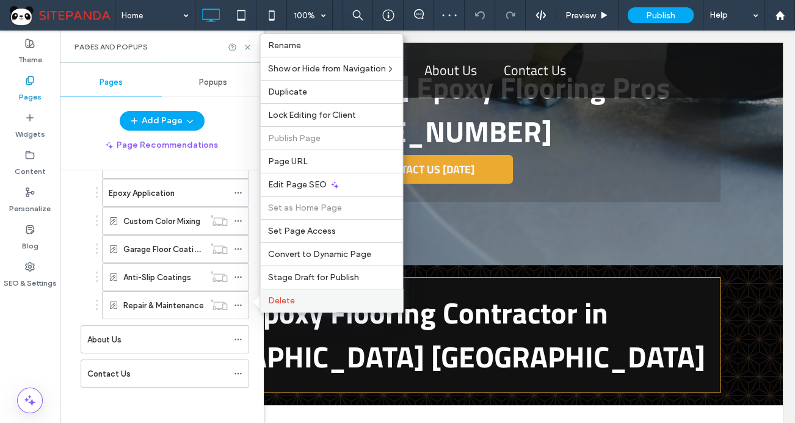
click at [303, 300] on label "Delete" at bounding box center [331, 300] width 128 height 10
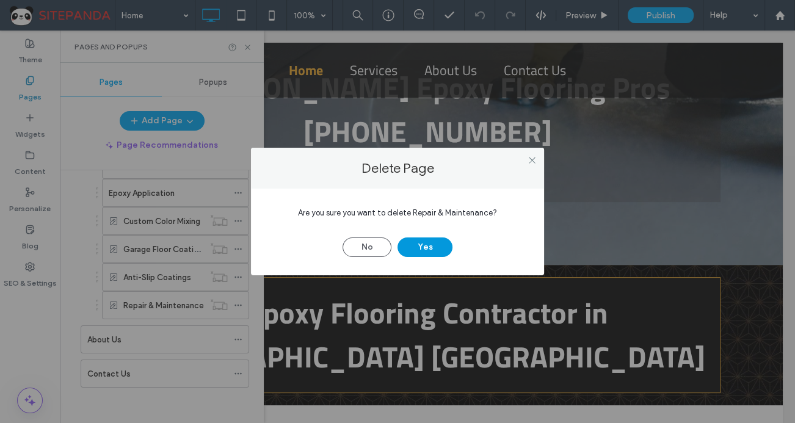
click at [432, 242] on button "Yes" at bounding box center [424, 247] width 55 height 20
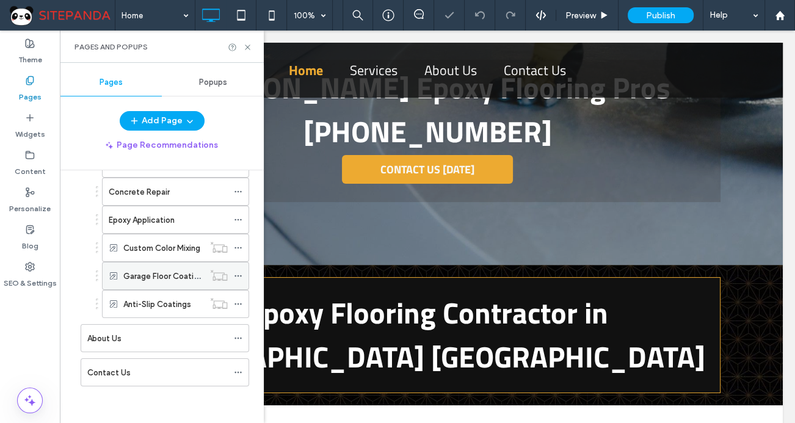
scroll to position [103, 0]
click at [238, 274] on icon at bounding box center [238, 277] width 9 height 9
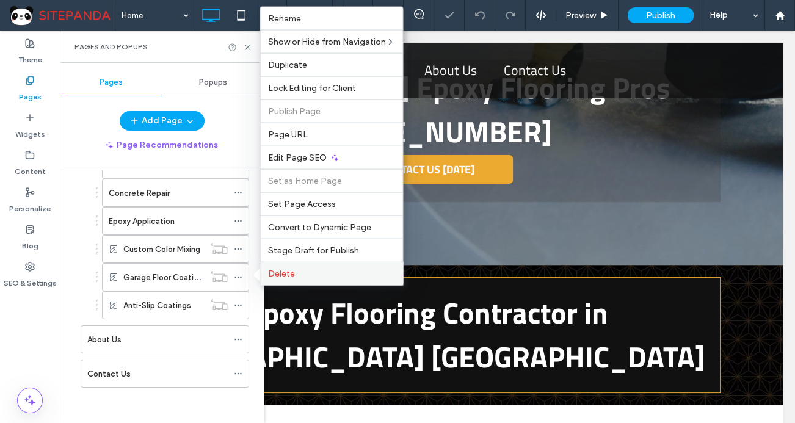
click at [319, 273] on label "Delete" at bounding box center [331, 274] width 128 height 10
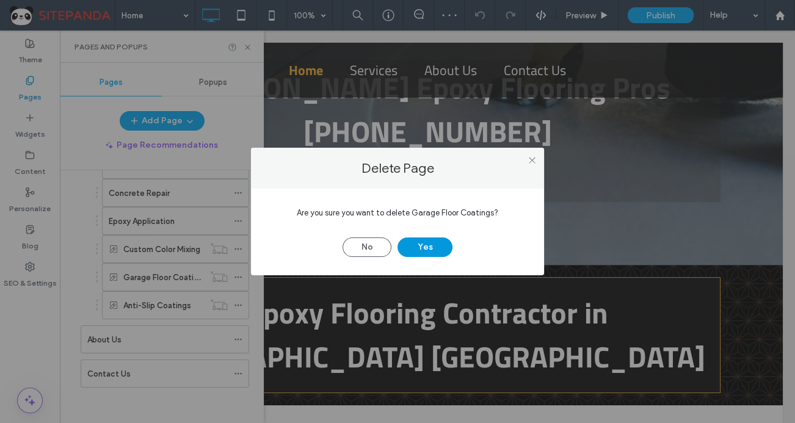
click at [410, 244] on button "Yes" at bounding box center [424, 247] width 55 height 20
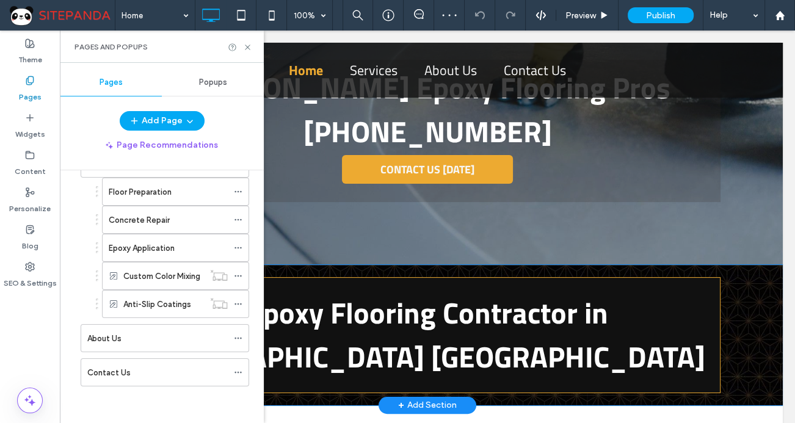
scroll to position [74, 0]
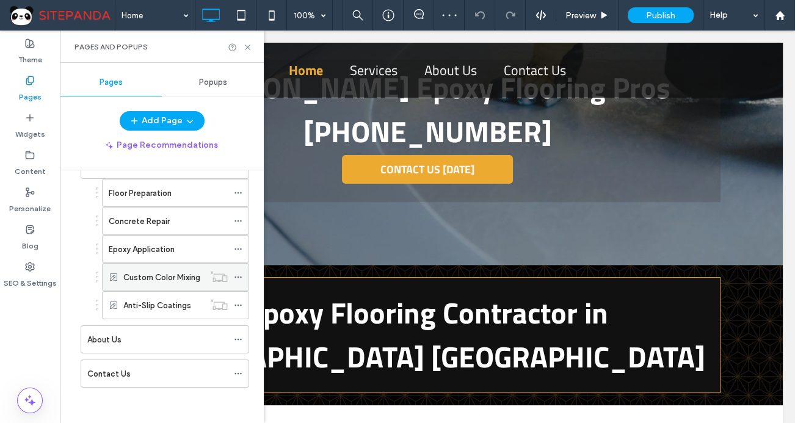
click at [238, 274] on icon at bounding box center [238, 277] width 9 height 9
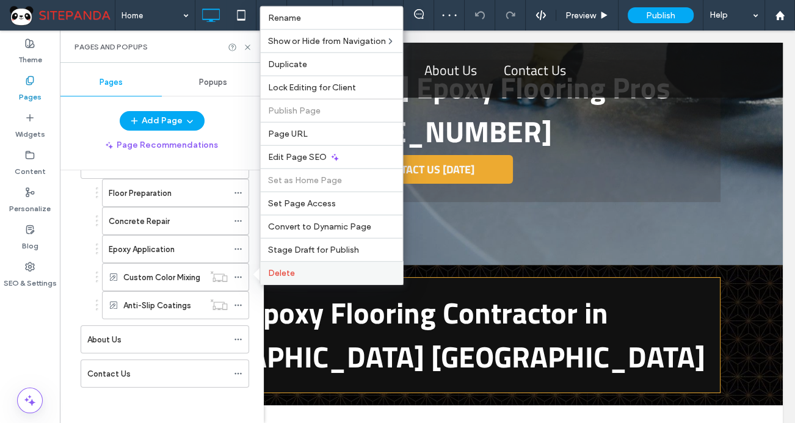
click at [283, 271] on span "Delete" at bounding box center [280, 273] width 27 height 10
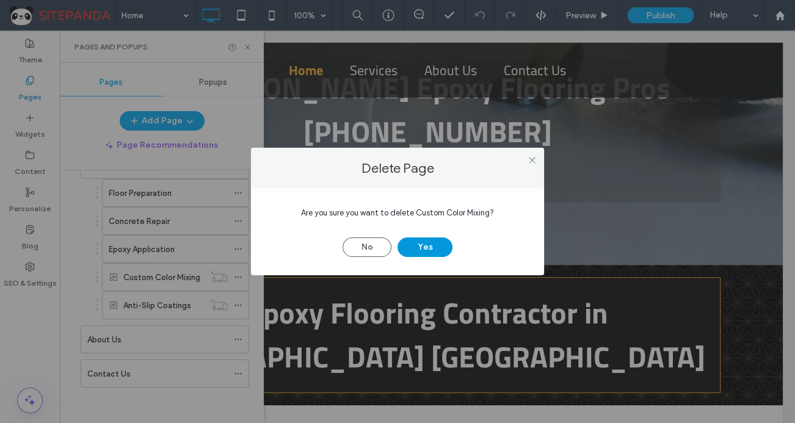
click at [441, 247] on button "Yes" at bounding box center [424, 247] width 55 height 20
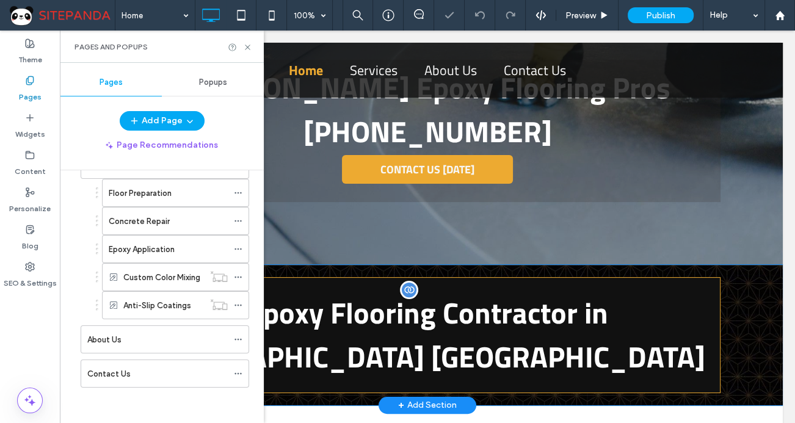
scroll to position [46, 0]
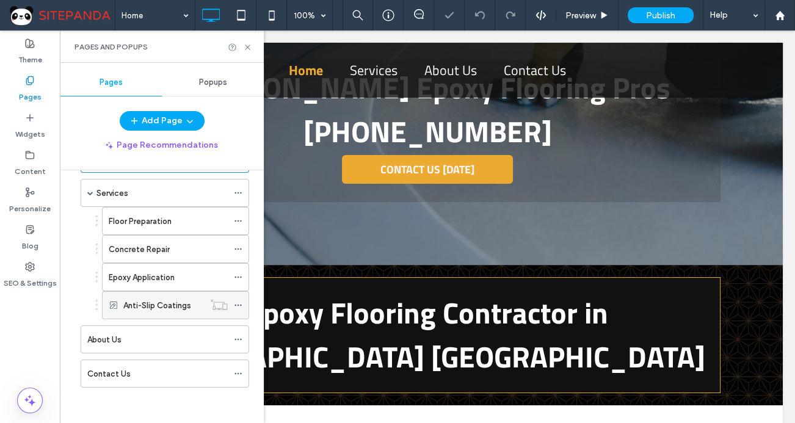
click at [240, 305] on use at bounding box center [237, 306] width 7 height 2
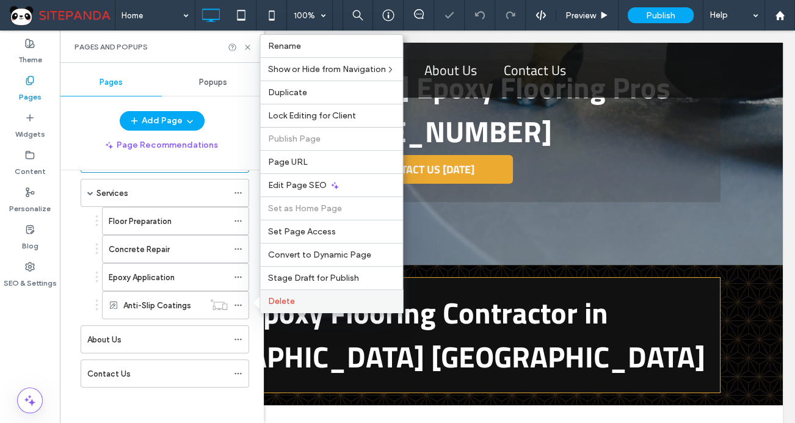
click at [294, 298] on label "Delete" at bounding box center [331, 301] width 128 height 10
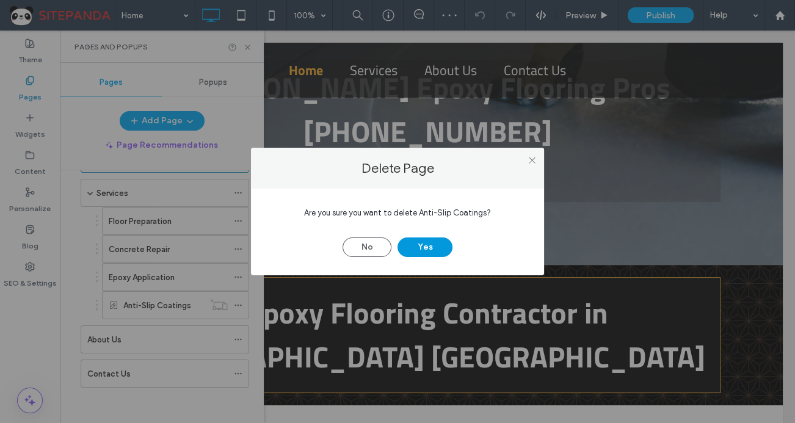
click at [422, 250] on button "Yes" at bounding box center [424, 247] width 55 height 20
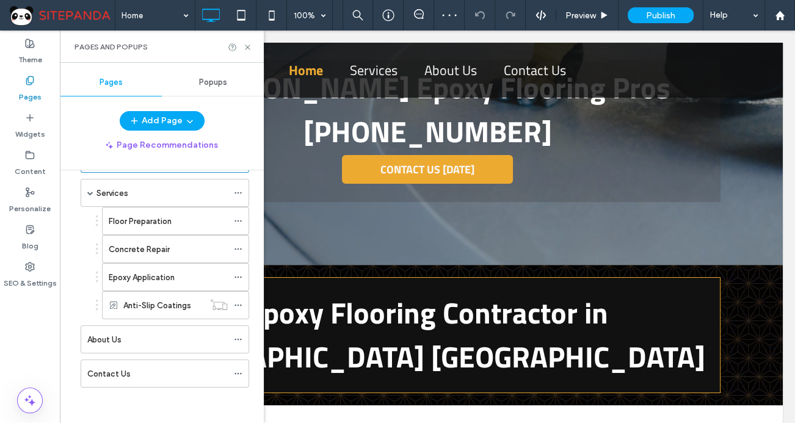
scroll to position [18, 0]
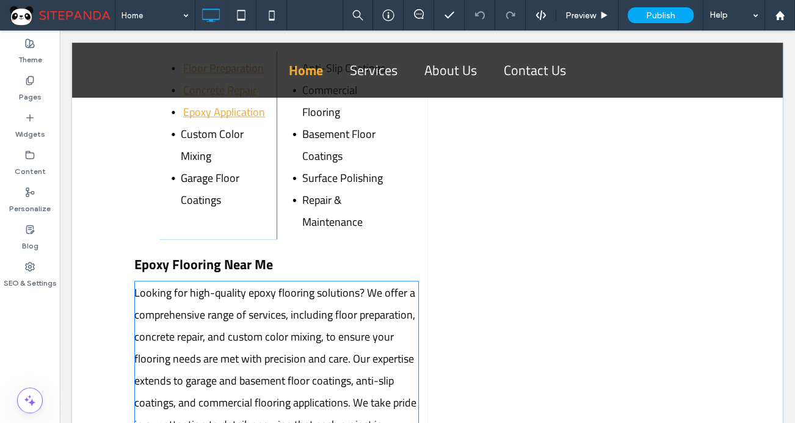
scroll to position [1110, 0]
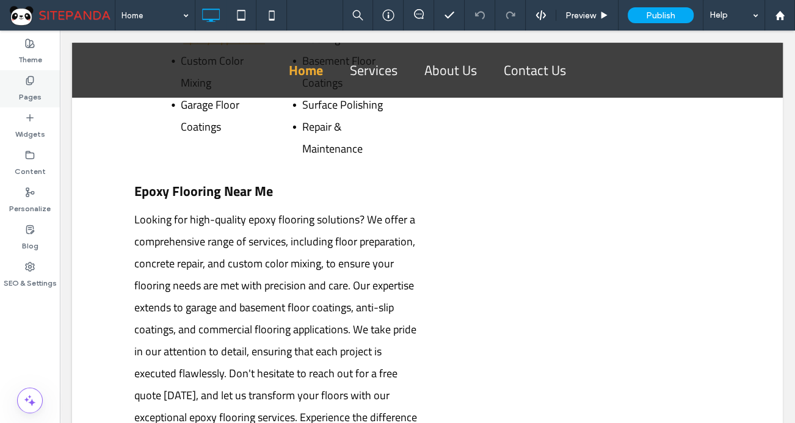
click at [40, 101] on label "Pages" at bounding box center [30, 93] width 23 height 17
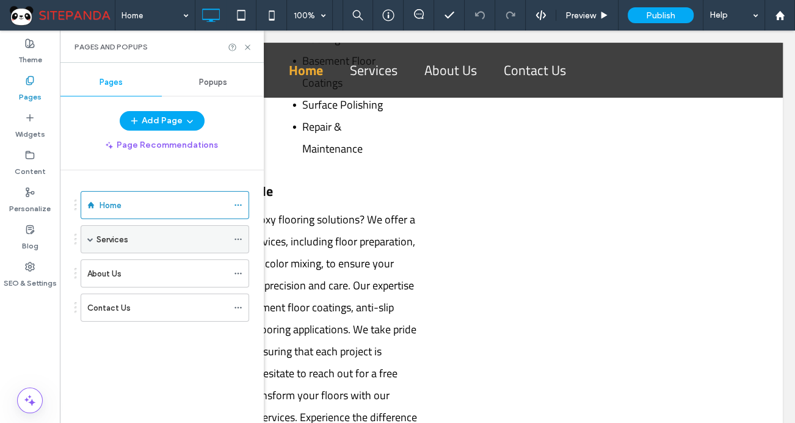
click at [96, 238] on div "Services" at bounding box center [161, 239] width 131 height 13
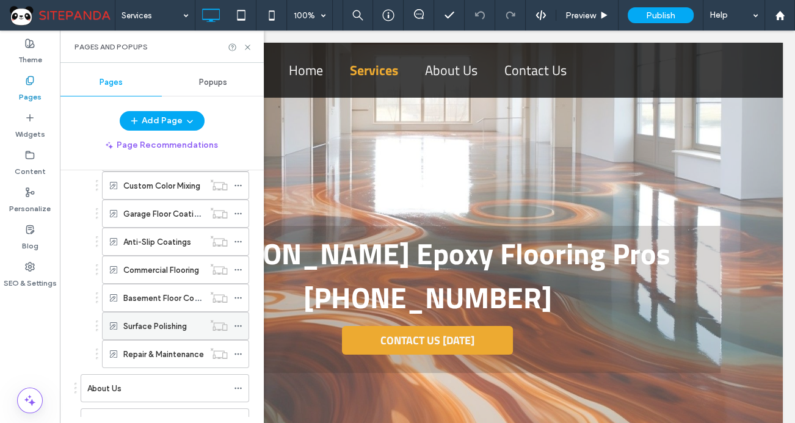
click at [240, 322] on icon at bounding box center [238, 326] width 9 height 9
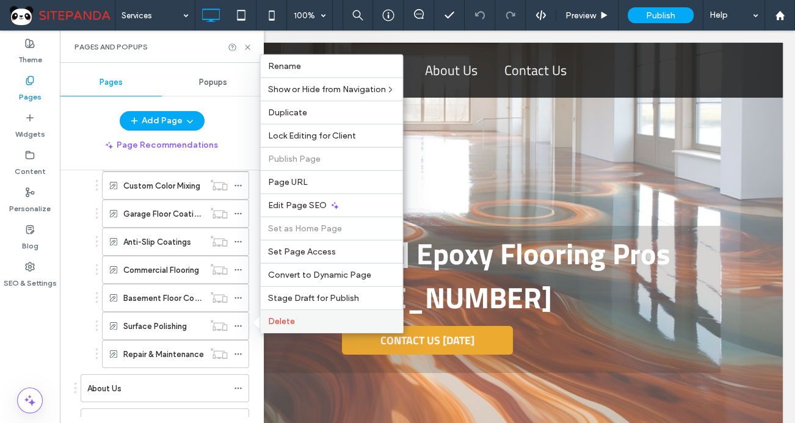
click at [280, 316] on span "Delete" at bounding box center [280, 321] width 27 height 10
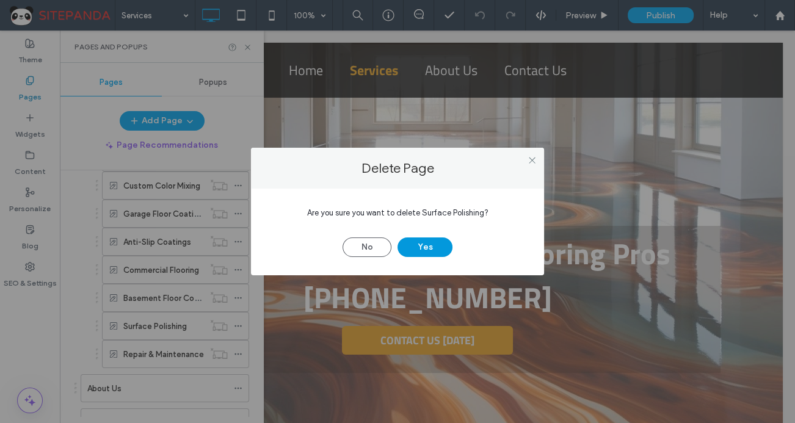
click at [432, 249] on button "Yes" at bounding box center [424, 247] width 55 height 20
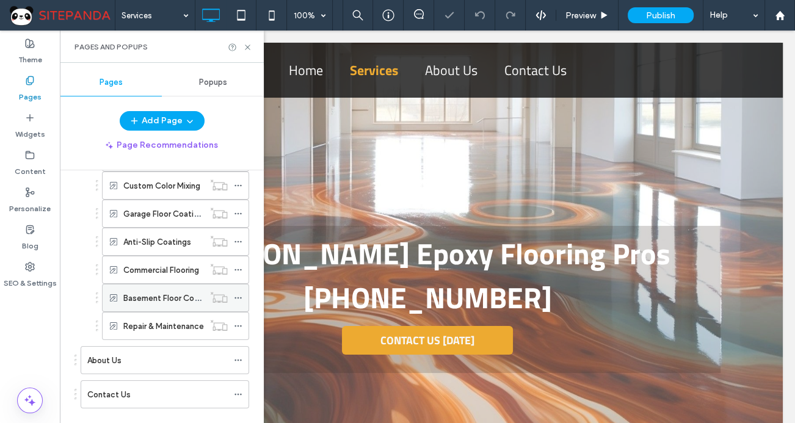
click at [234, 298] on icon at bounding box center [238, 298] width 9 height 9
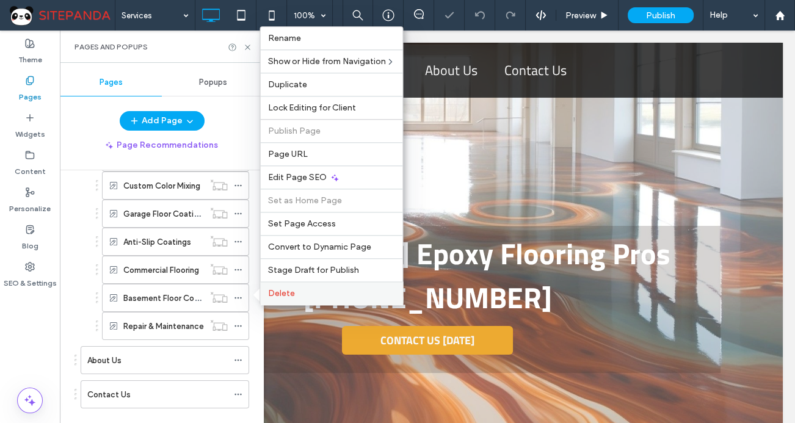
click at [277, 296] on span "Delete" at bounding box center [280, 293] width 27 height 10
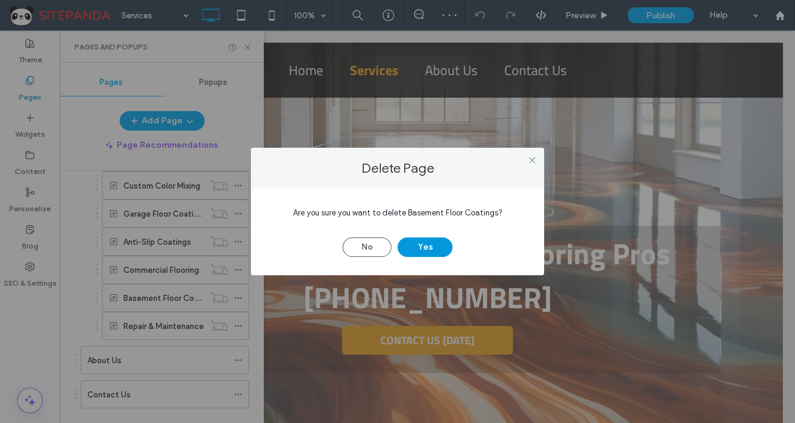
click at [409, 239] on button "Yes" at bounding box center [424, 247] width 55 height 20
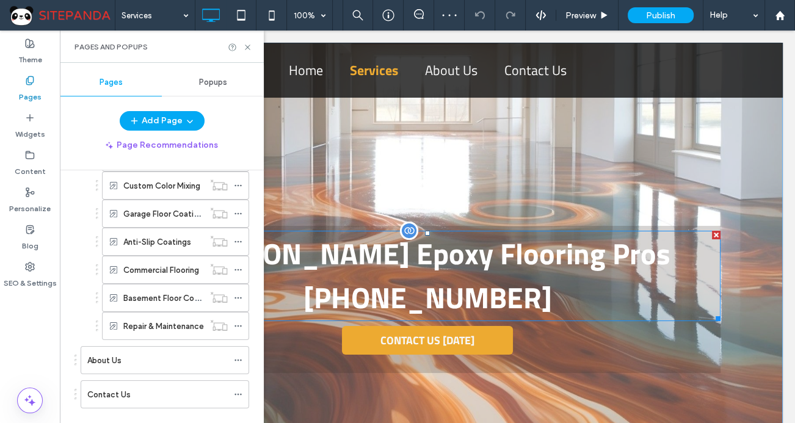
scroll to position [159, 0]
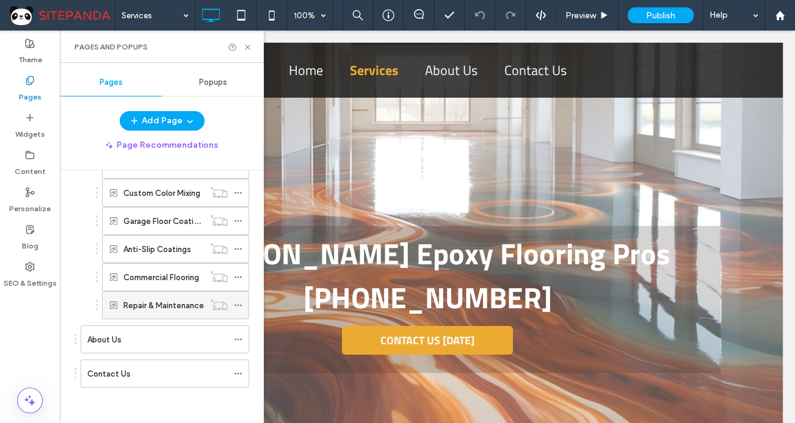
click at [234, 303] on icon at bounding box center [238, 305] width 9 height 9
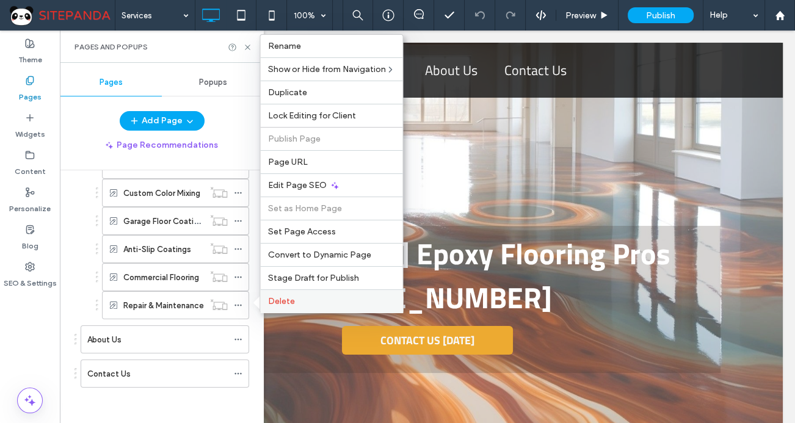
click at [307, 301] on label "Delete" at bounding box center [331, 301] width 128 height 10
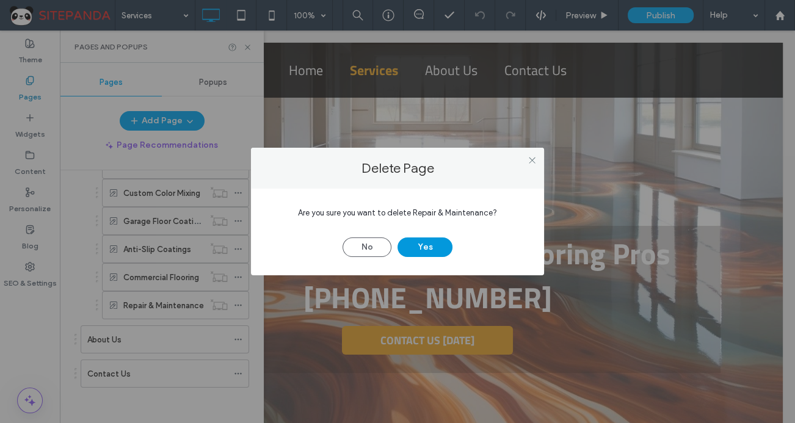
click at [415, 254] on button "Yes" at bounding box center [424, 247] width 55 height 20
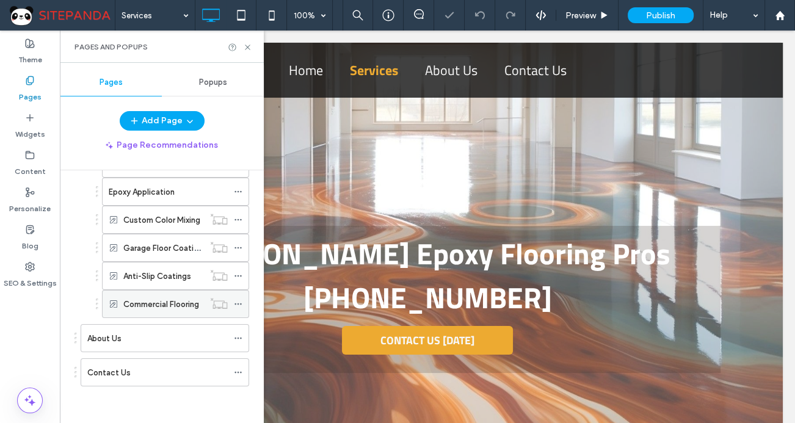
scroll to position [131, 0]
click at [235, 305] on icon at bounding box center [238, 305] width 9 height 9
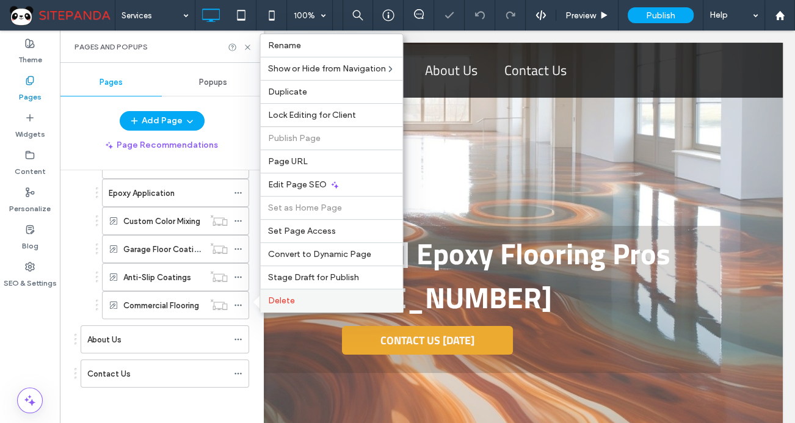
click at [276, 305] on div "Delete" at bounding box center [331, 300] width 142 height 23
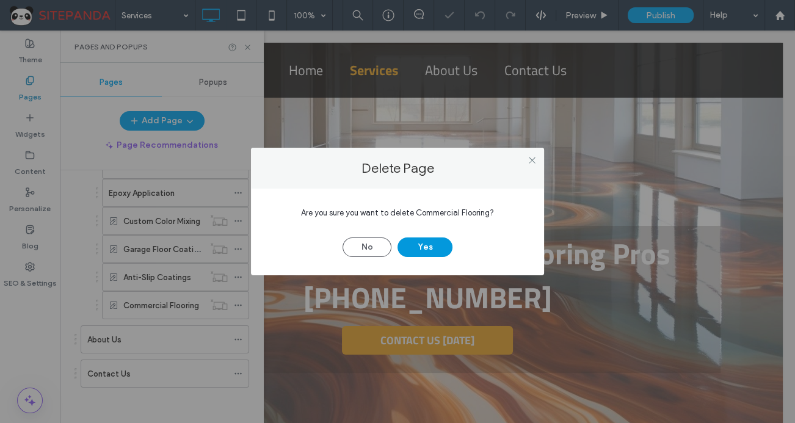
click at [414, 245] on button "Yes" at bounding box center [424, 247] width 55 height 20
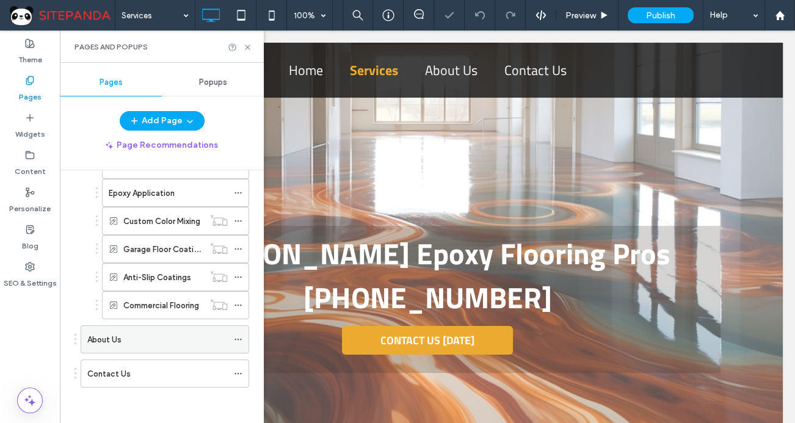
scroll to position [103, 0]
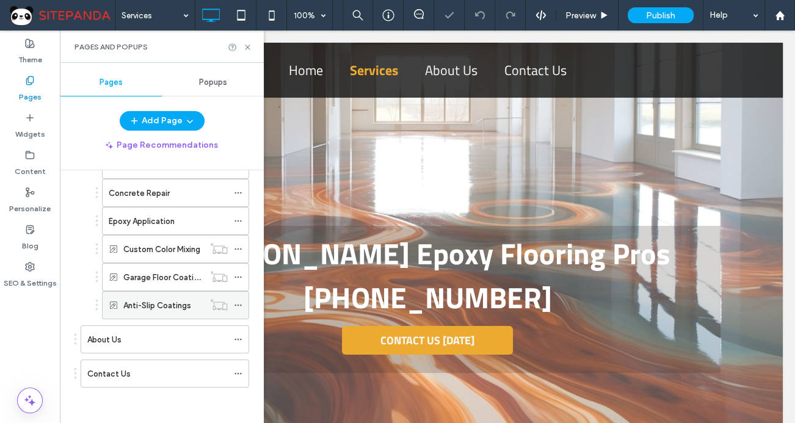
click at [236, 297] on span at bounding box center [238, 305] width 9 height 18
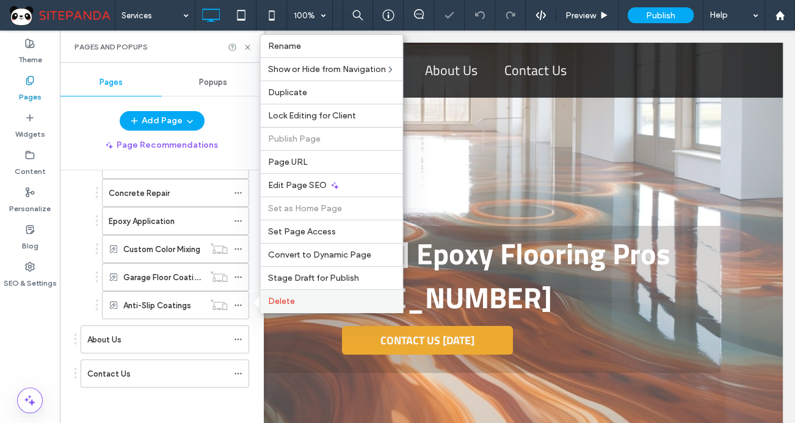
click at [300, 299] on label "Delete" at bounding box center [331, 301] width 128 height 10
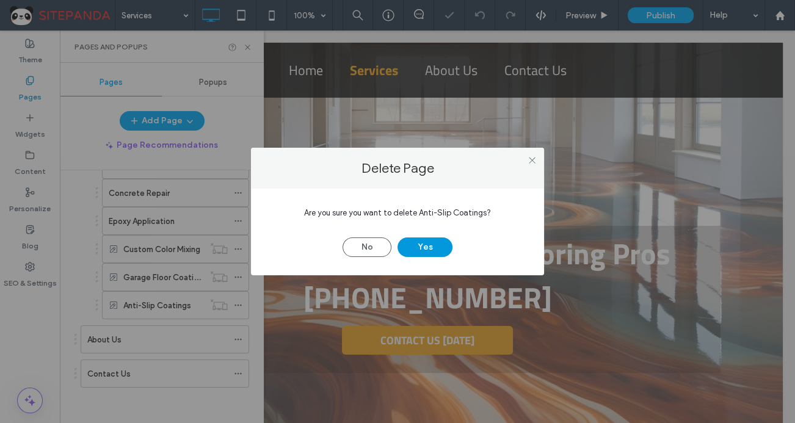
click at [415, 245] on button "Yes" at bounding box center [424, 247] width 55 height 20
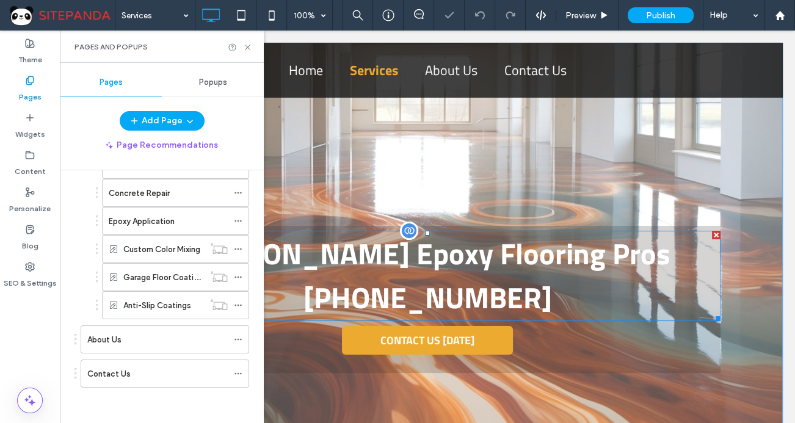
scroll to position [74, 0]
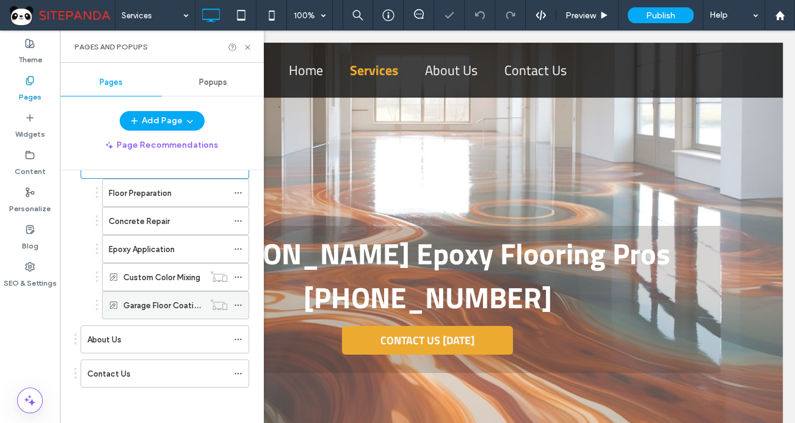
click at [238, 301] on icon at bounding box center [238, 305] width 9 height 9
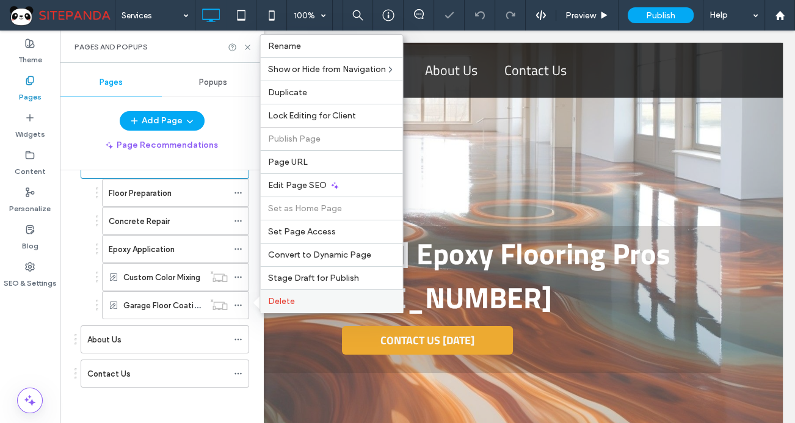
click at [294, 299] on label "Delete" at bounding box center [331, 301] width 128 height 10
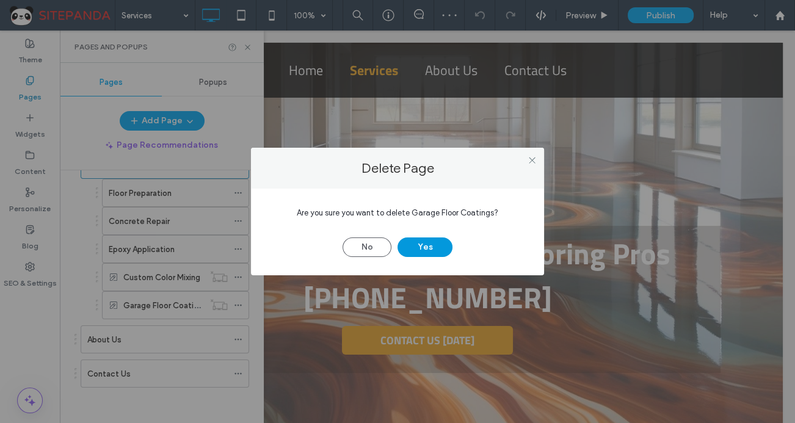
click at [411, 242] on button "Yes" at bounding box center [424, 247] width 55 height 20
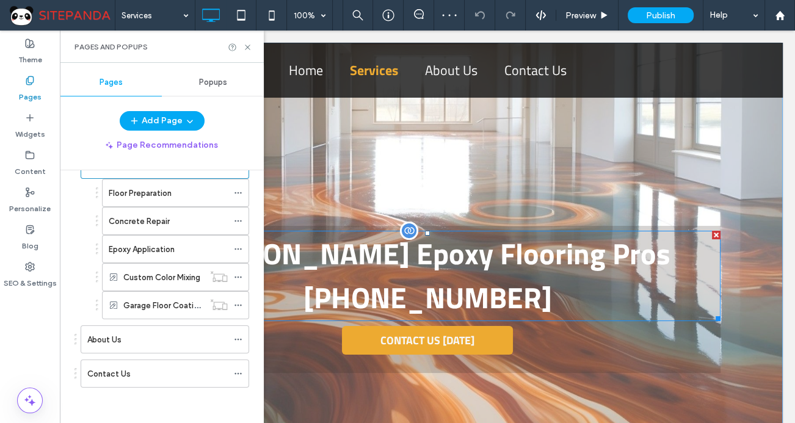
scroll to position [46, 0]
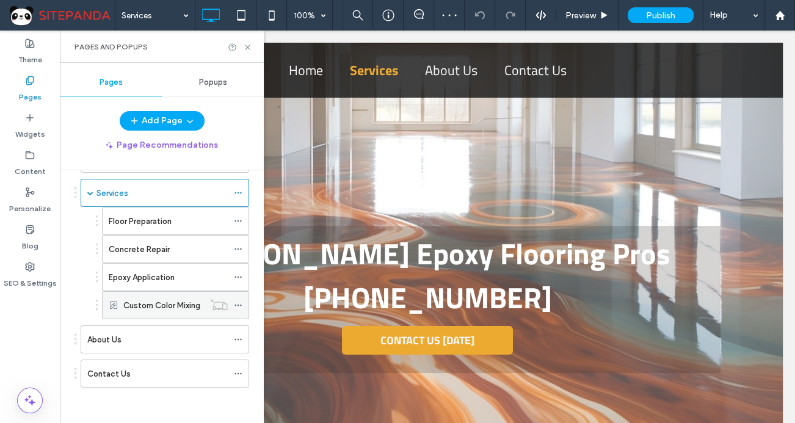
click at [239, 305] on icon at bounding box center [238, 305] width 9 height 9
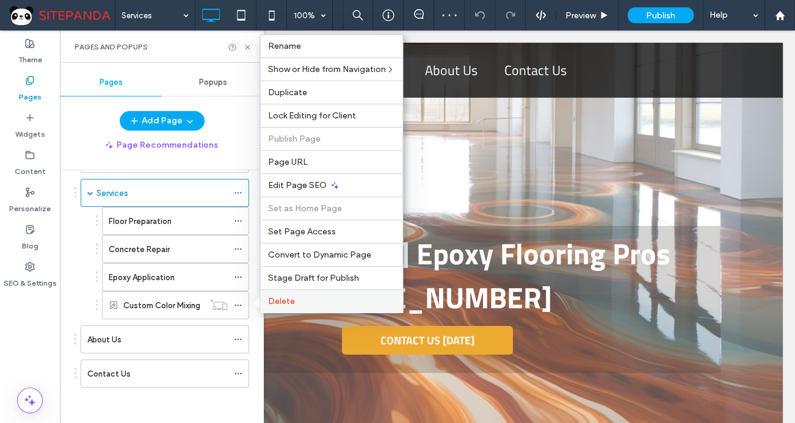
click at [292, 294] on div "Delete" at bounding box center [331, 300] width 142 height 23
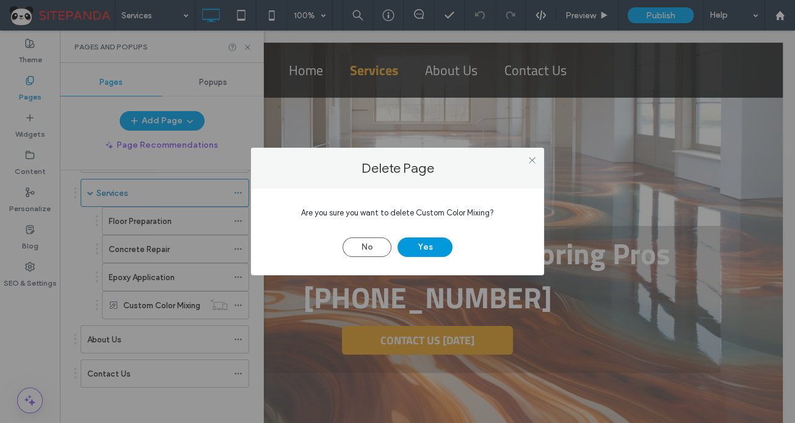
click at [403, 242] on button "Yes" at bounding box center [424, 247] width 55 height 20
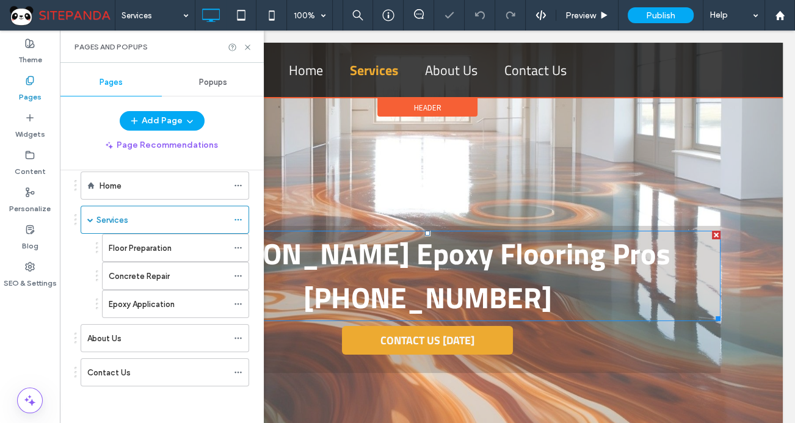
scroll to position [18, 0]
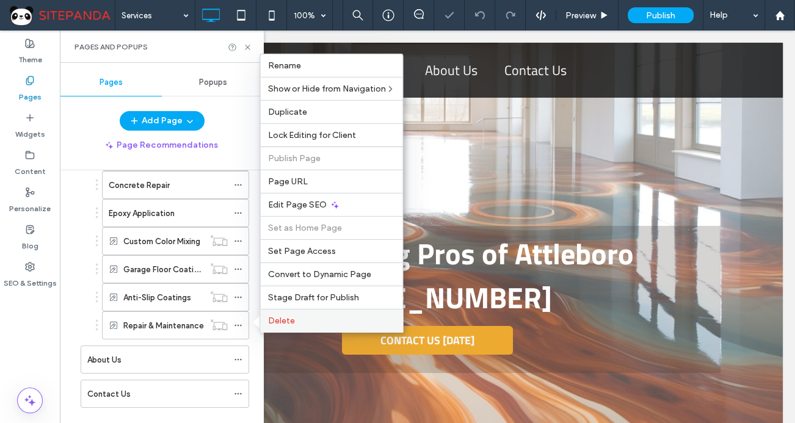
click at [287, 320] on span "Delete" at bounding box center [280, 321] width 27 height 10
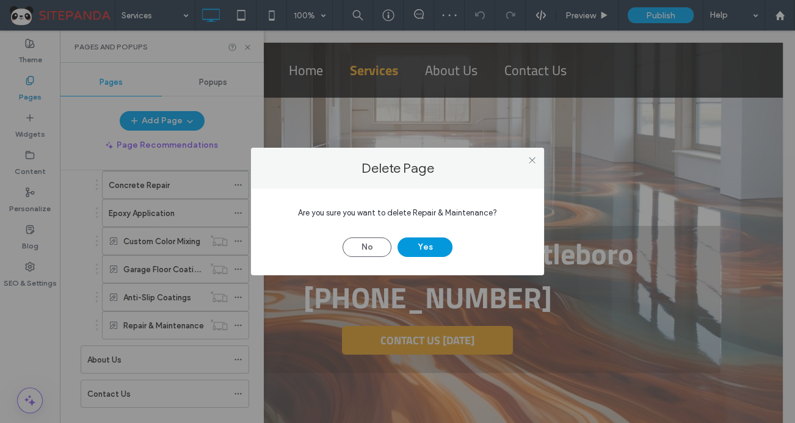
click at [437, 242] on button "Yes" at bounding box center [424, 247] width 55 height 20
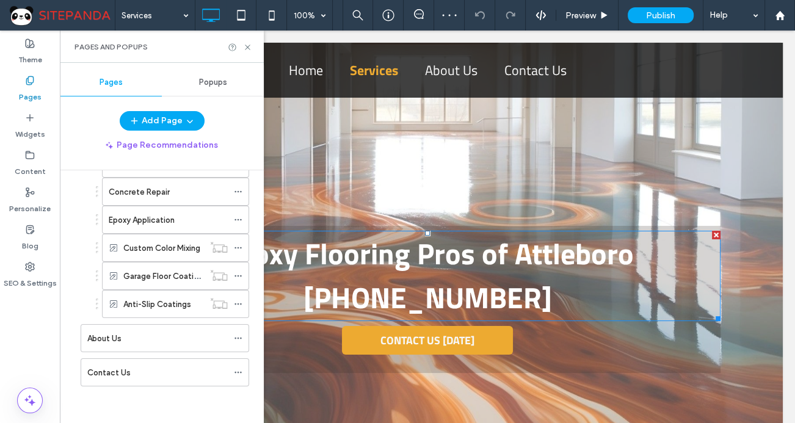
scroll to position [103, 0]
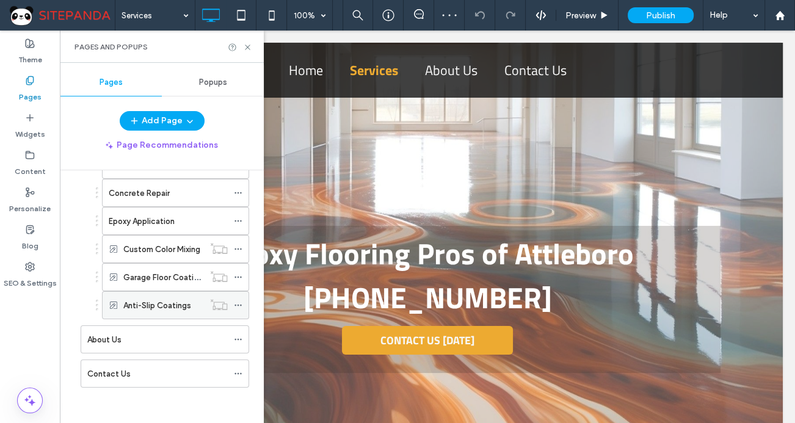
click at [239, 301] on icon at bounding box center [238, 305] width 9 height 9
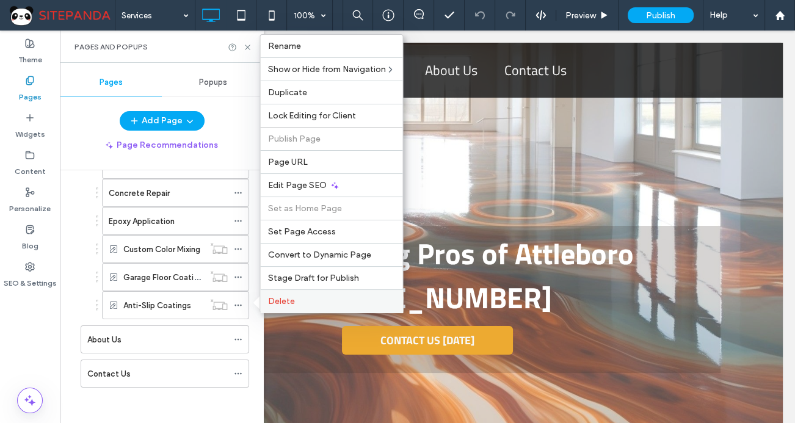
click at [291, 299] on span "Delete" at bounding box center [280, 301] width 27 height 10
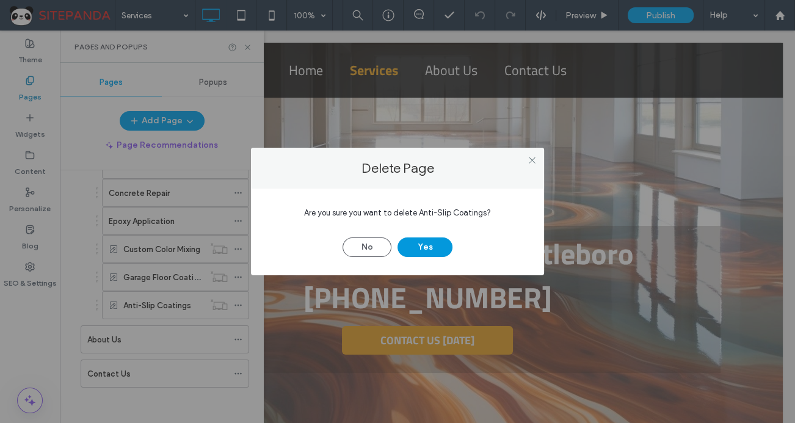
click at [421, 243] on button "Yes" at bounding box center [424, 247] width 55 height 20
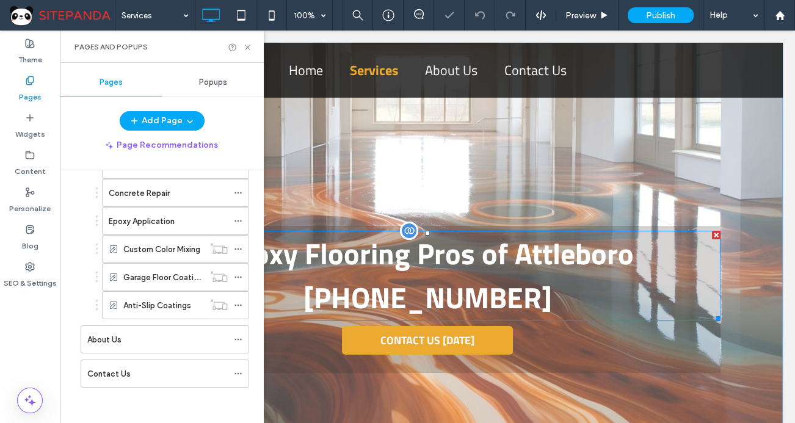
scroll to position [74, 0]
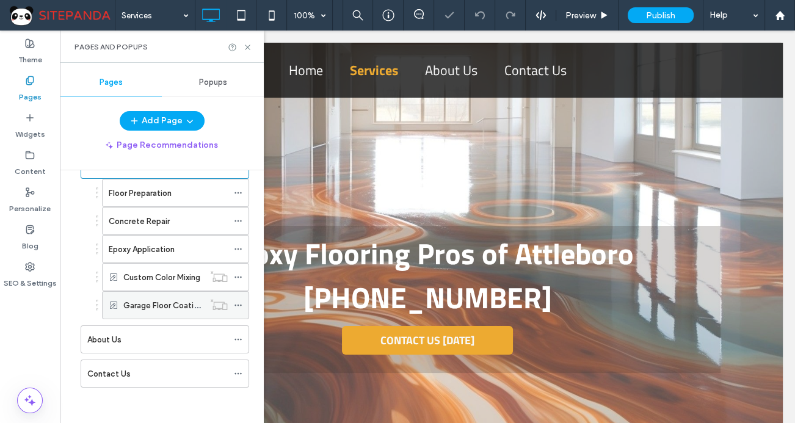
click at [234, 302] on icon at bounding box center [238, 305] width 9 height 9
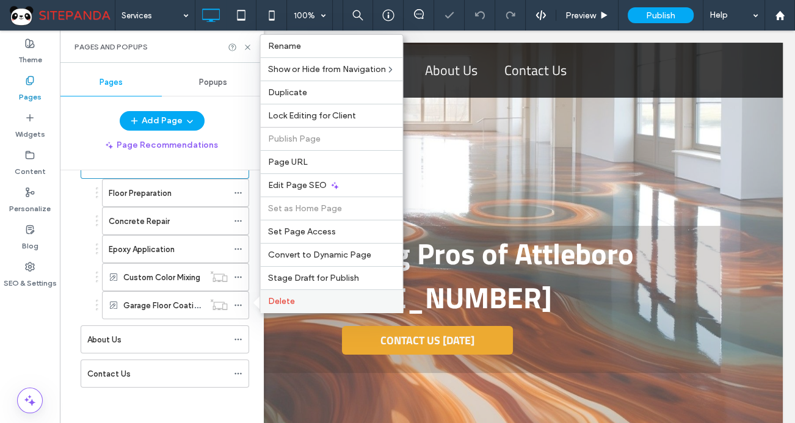
click at [292, 302] on span "Delete" at bounding box center [280, 301] width 27 height 10
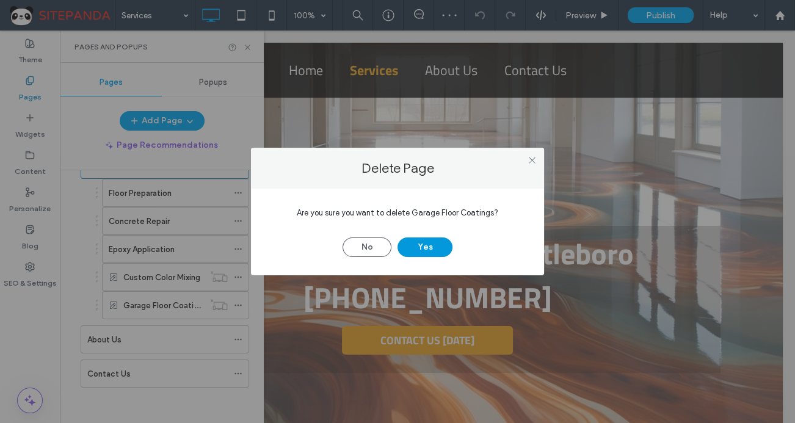
click at [413, 245] on button "Yes" at bounding box center [424, 247] width 55 height 20
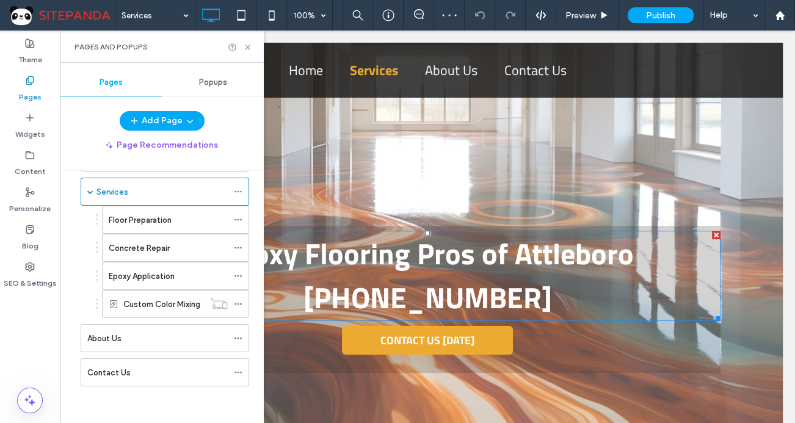
scroll to position [46, 0]
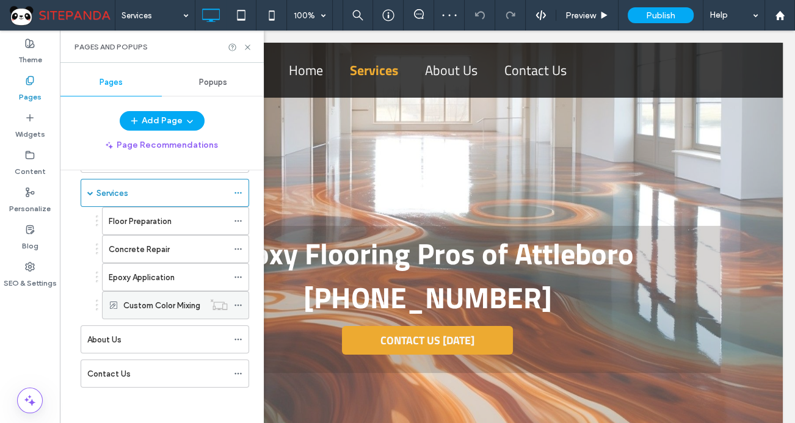
click at [236, 301] on icon at bounding box center [238, 305] width 9 height 9
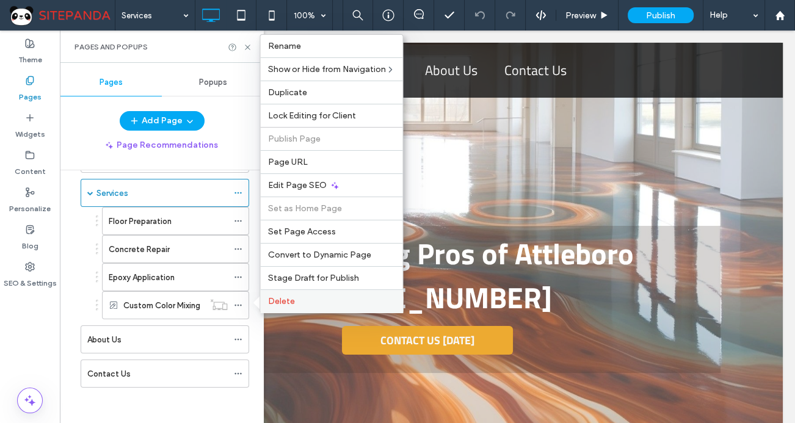
click at [301, 297] on label "Delete" at bounding box center [331, 301] width 128 height 10
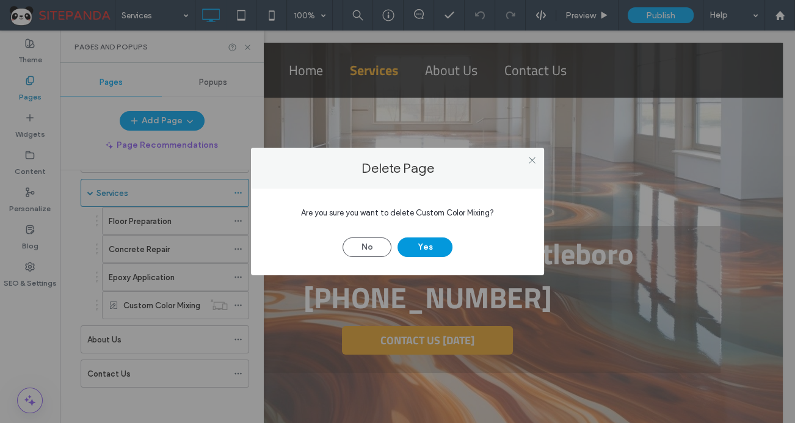
click at [416, 251] on button "Yes" at bounding box center [424, 247] width 55 height 20
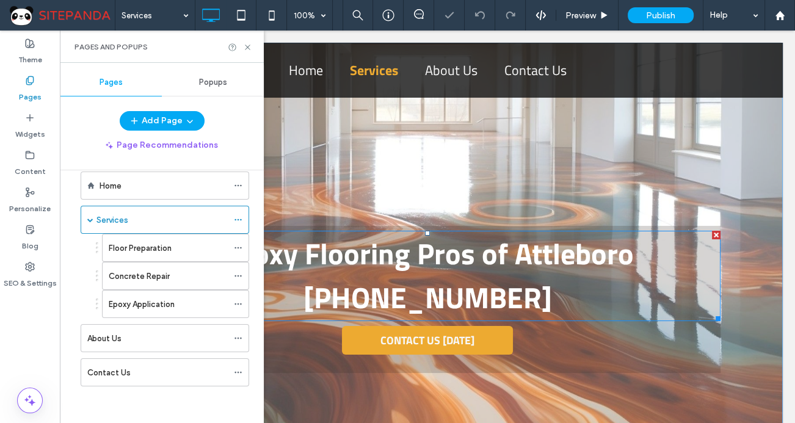
scroll to position [18, 0]
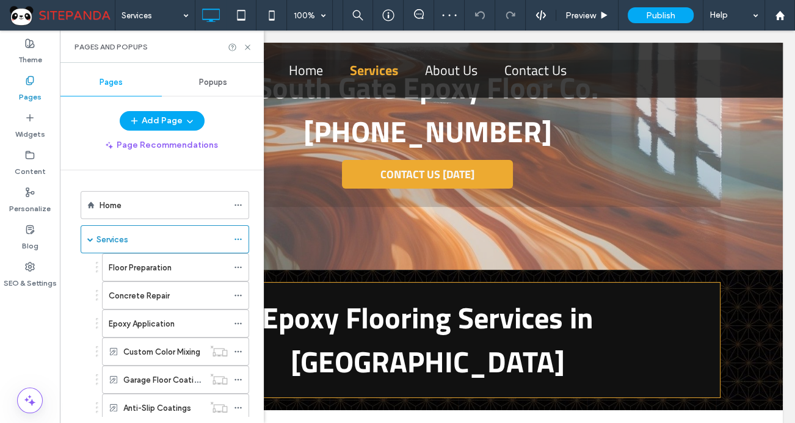
scroll to position [166, 0]
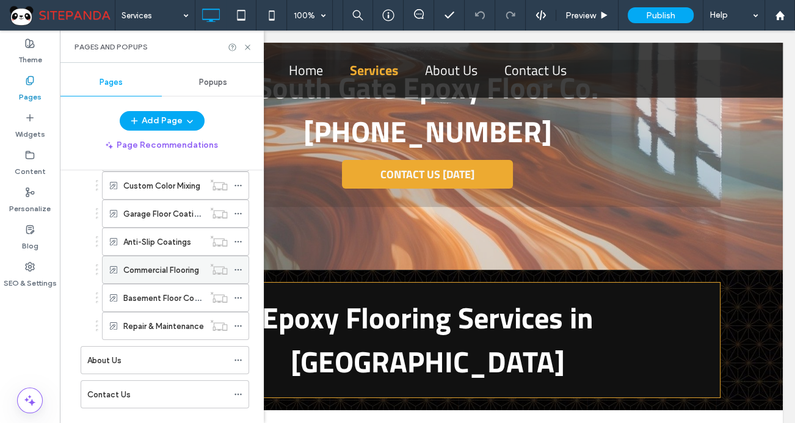
click at [239, 269] on icon at bounding box center [238, 270] width 9 height 9
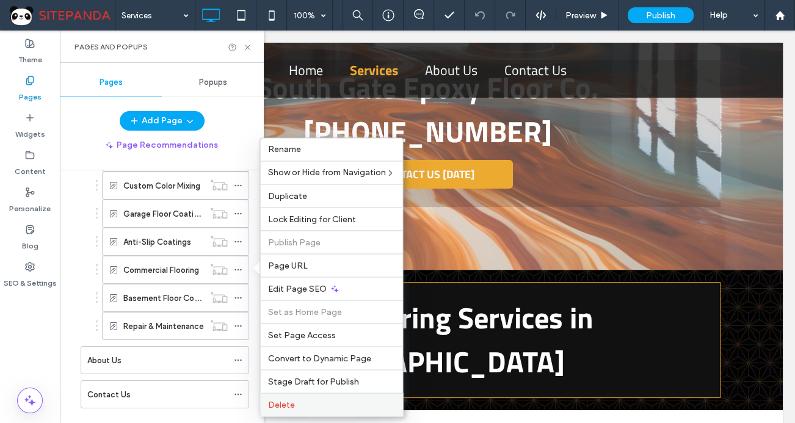
click at [295, 405] on label "Delete" at bounding box center [331, 404] width 128 height 10
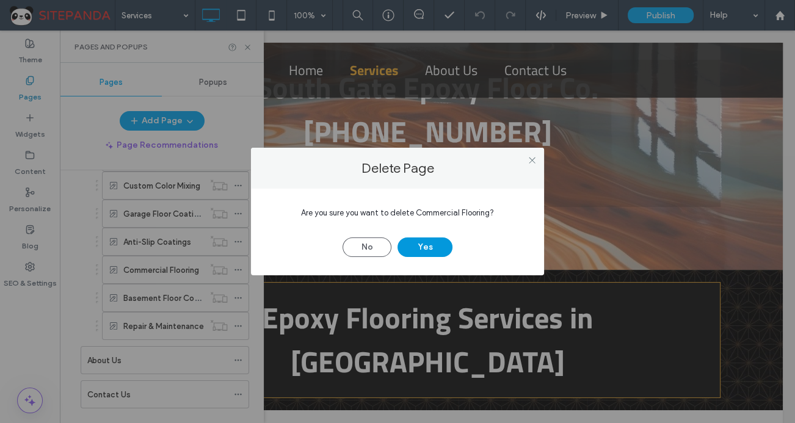
click at [427, 247] on button "Yes" at bounding box center [424, 247] width 55 height 20
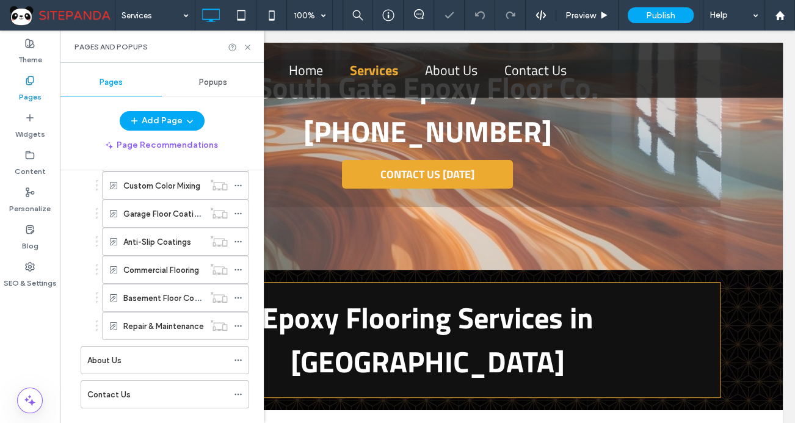
scroll to position [159, 0]
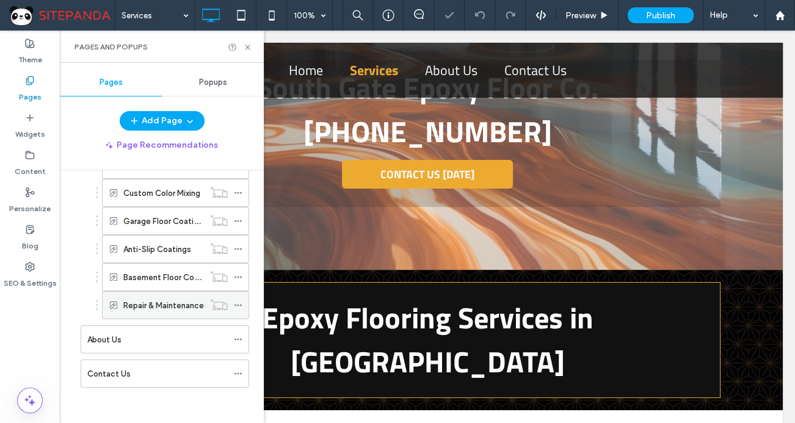
click at [237, 302] on icon at bounding box center [238, 305] width 9 height 9
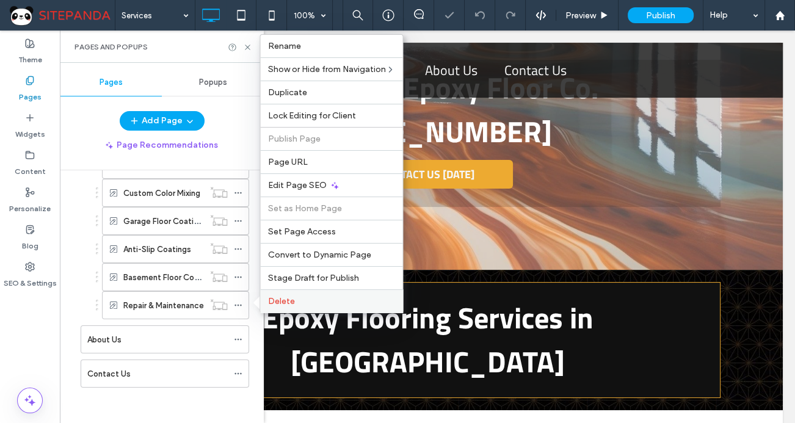
click at [289, 304] on span "Delete" at bounding box center [280, 301] width 27 height 10
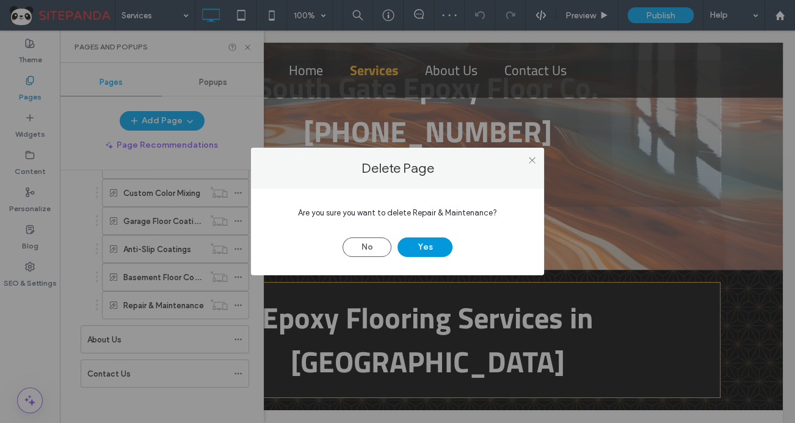
click at [439, 249] on button "Yes" at bounding box center [424, 247] width 55 height 20
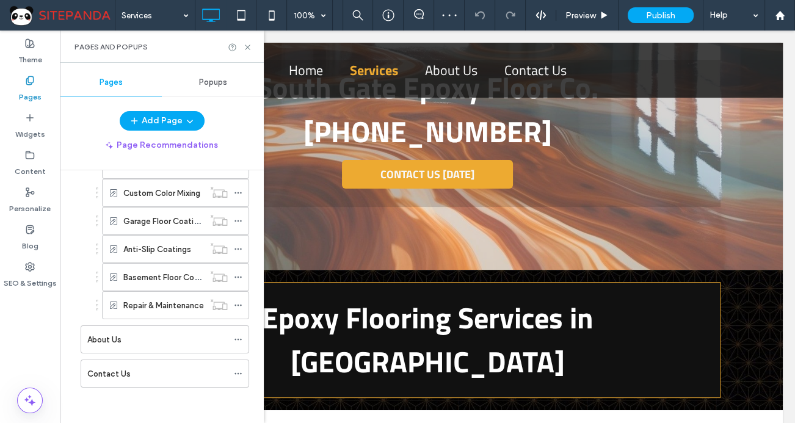
scroll to position [131, 0]
click at [239, 273] on icon at bounding box center [238, 277] width 9 height 9
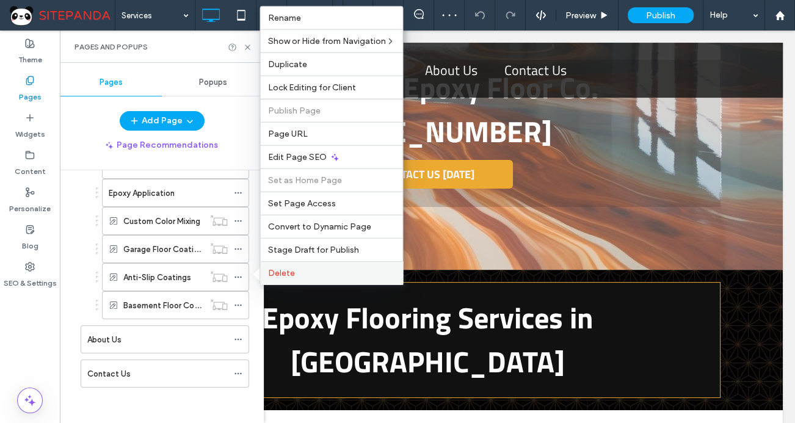
click at [283, 275] on span "Delete" at bounding box center [280, 273] width 27 height 10
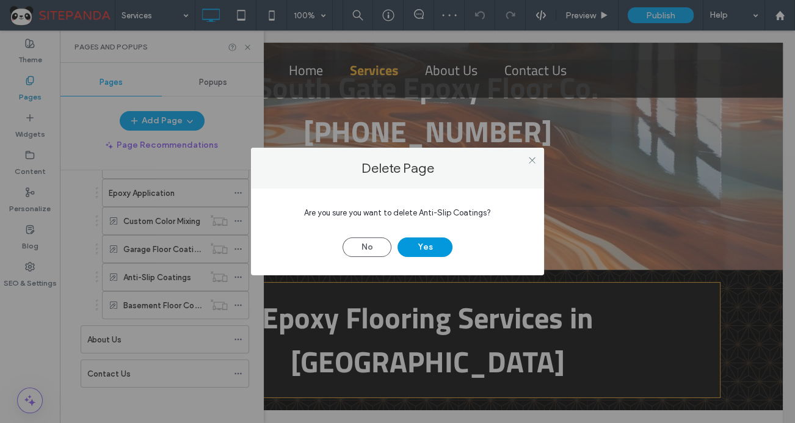
click at [424, 240] on button "Yes" at bounding box center [424, 247] width 55 height 20
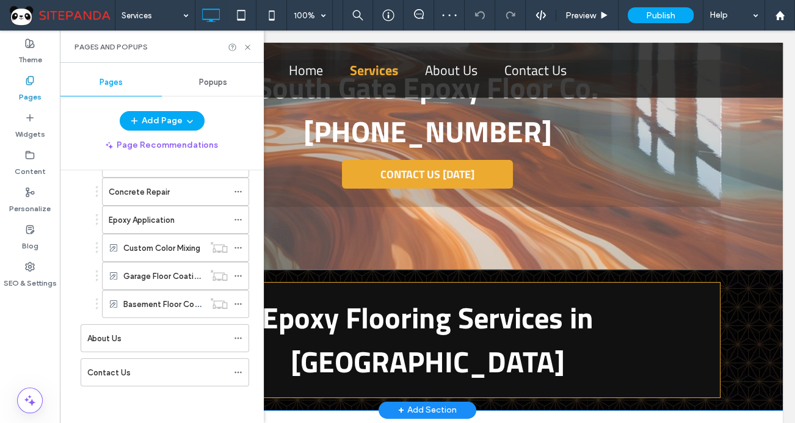
scroll to position [103, 0]
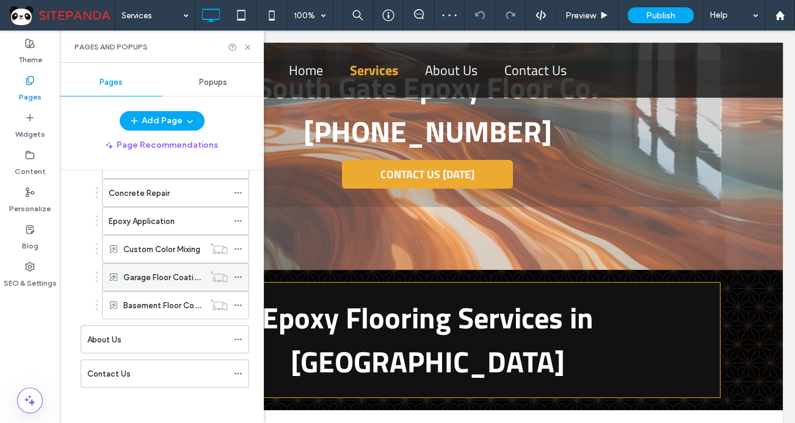
click at [234, 277] on icon at bounding box center [238, 277] width 9 height 9
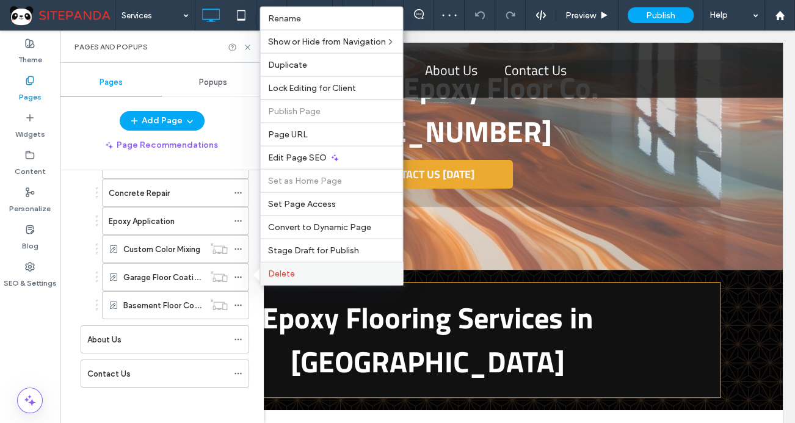
click at [297, 277] on label "Delete" at bounding box center [331, 274] width 128 height 10
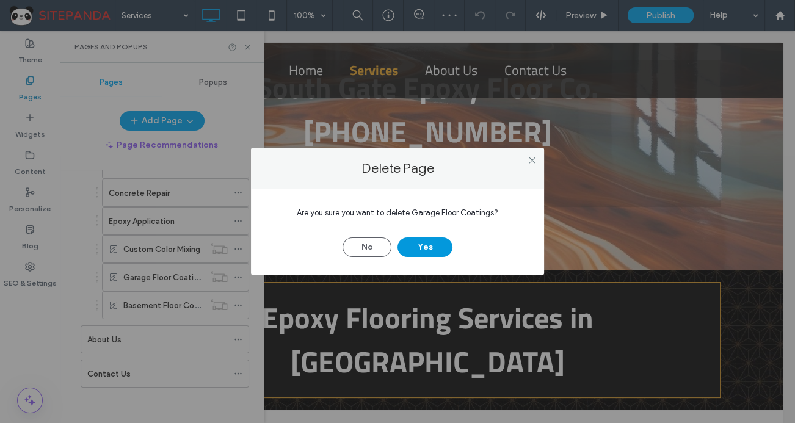
click at [415, 247] on button "Yes" at bounding box center [424, 247] width 55 height 20
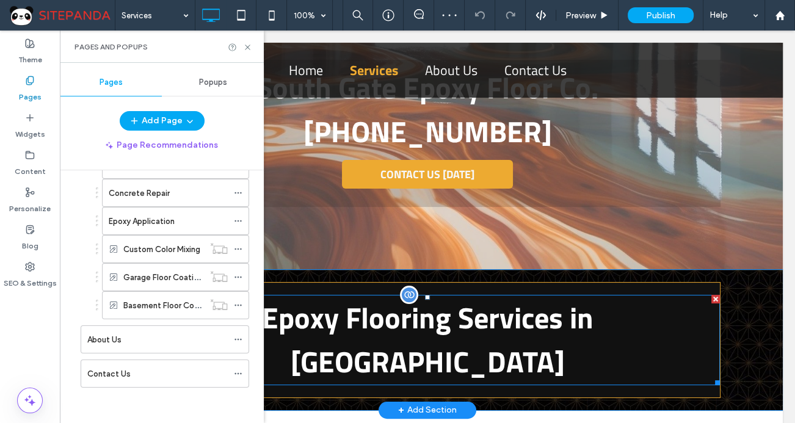
scroll to position [74, 0]
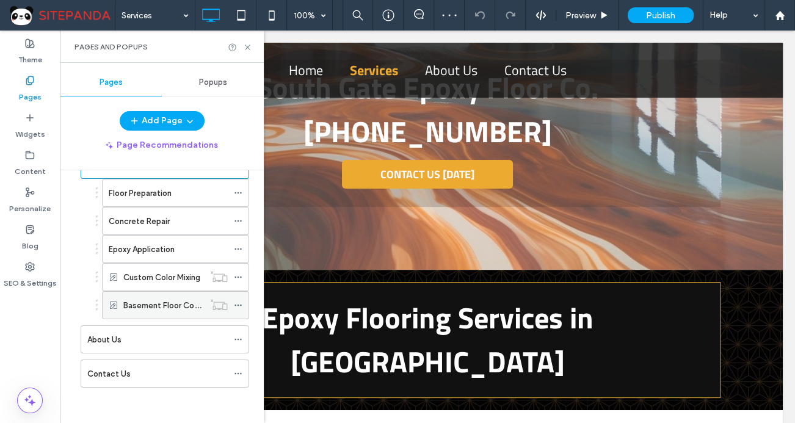
click at [238, 306] on icon at bounding box center [238, 305] width 9 height 9
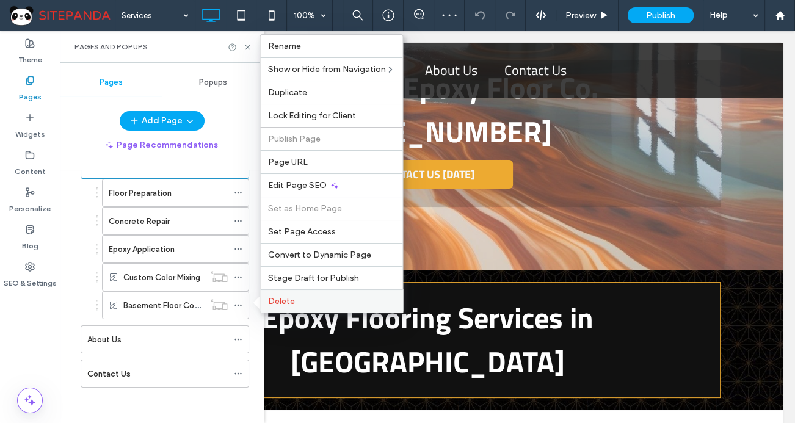
click at [283, 306] on div "Delete" at bounding box center [331, 300] width 142 height 23
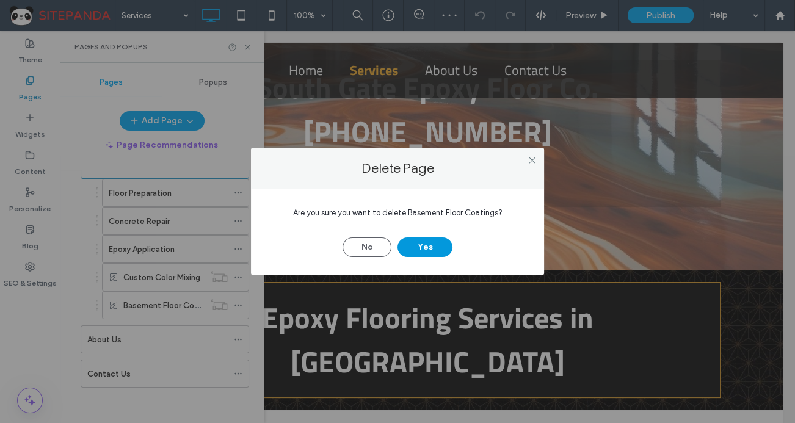
click at [421, 243] on button "Yes" at bounding box center [424, 247] width 55 height 20
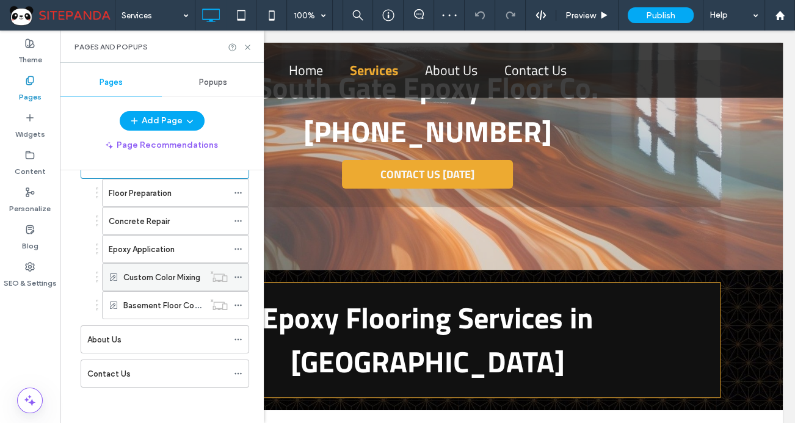
scroll to position [46, 0]
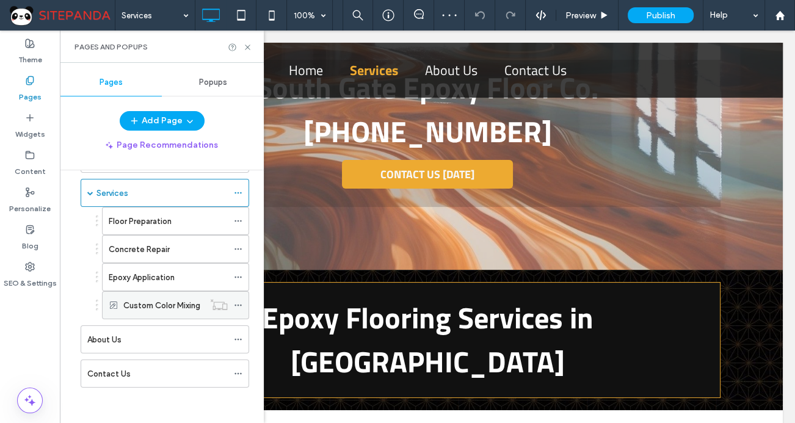
click at [238, 301] on icon at bounding box center [238, 305] width 9 height 9
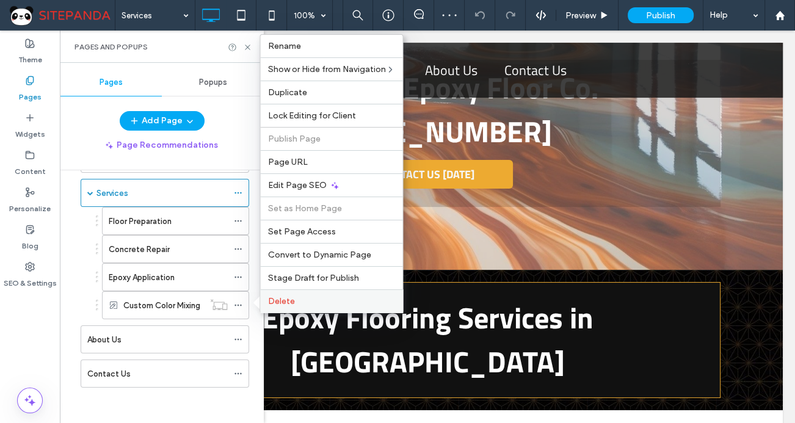
click at [278, 300] on span "Delete" at bounding box center [280, 301] width 27 height 10
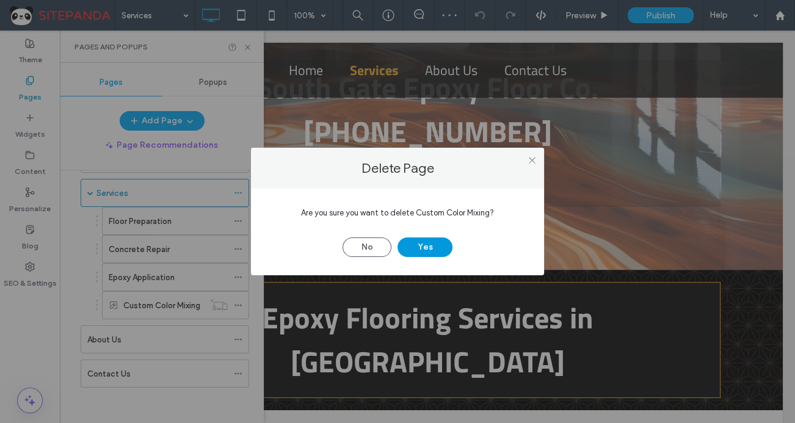
click at [431, 242] on button "Yes" at bounding box center [424, 247] width 55 height 20
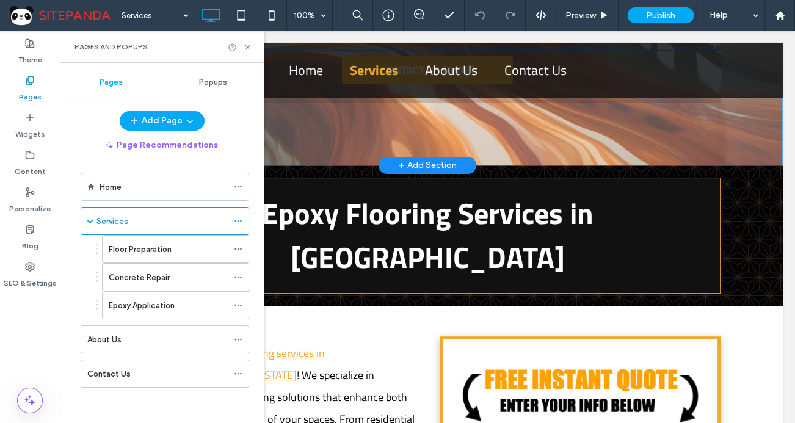
scroll to position [277, 0]
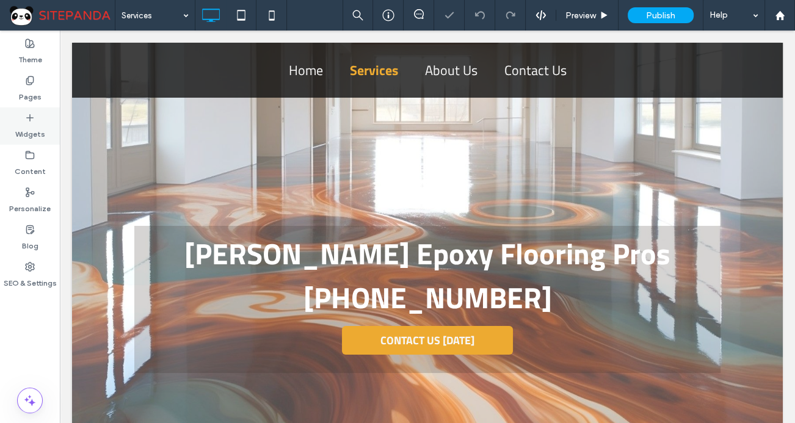
drag, startPoint x: 31, startPoint y: 85, endPoint x: 19, endPoint y: 134, distance: 49.6
click at [31, 85] on label "Pages" at bounding box center [30, 93] width 23 height 17
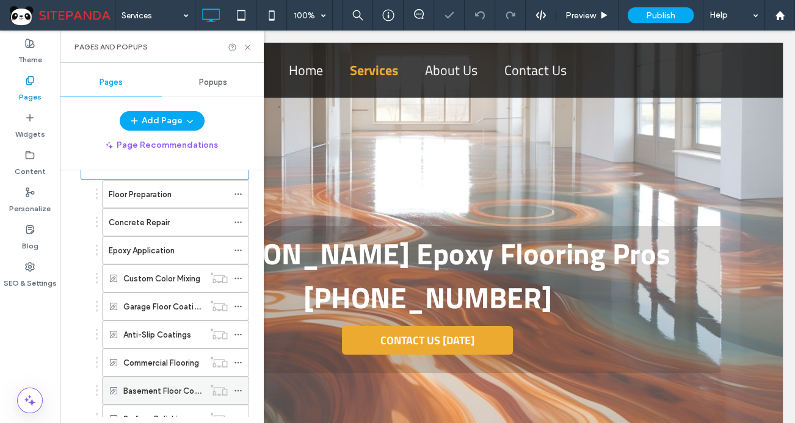
scroll to position [166, 0]
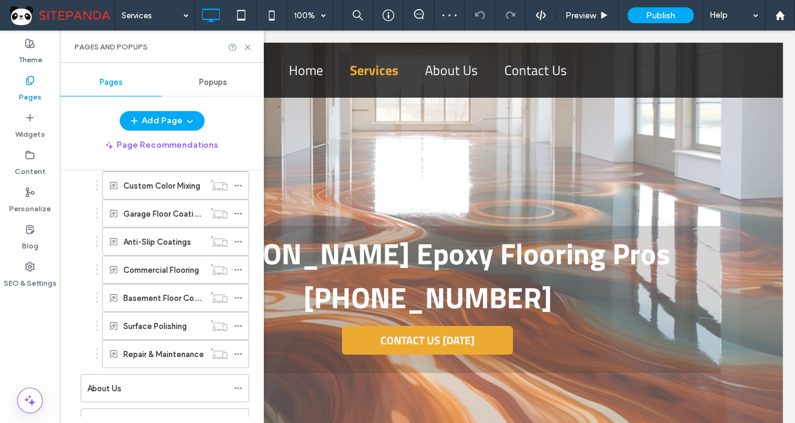
drag, startPoint x: 234, startPoint y: 295, endPoint x: 252, endPoint y: 292, distance: 17.3
click at [235, 294] on icon at bounding box center [238, 298] width 9 height 9
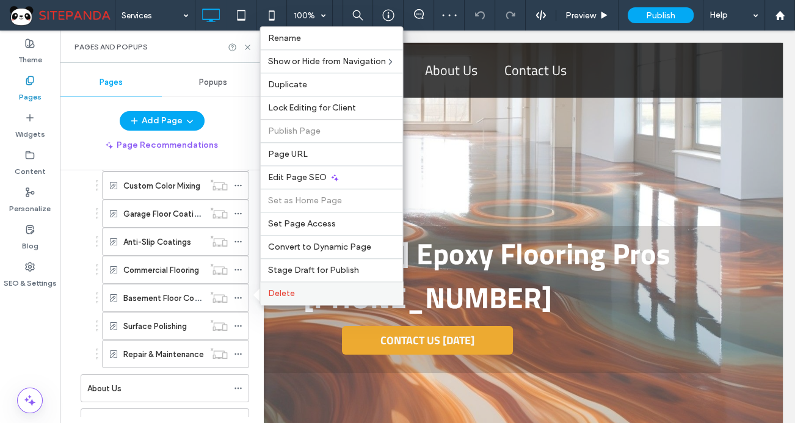
click at [317, 294] on label "Delete" at bounding box center [331, 293] width 128 height 10
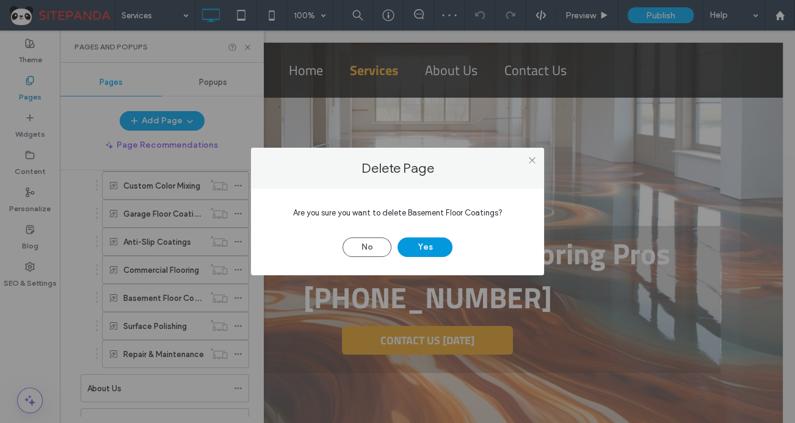
click at [422, 243] on button "Yes" at bounding box center [424, 247] width 55 height 20
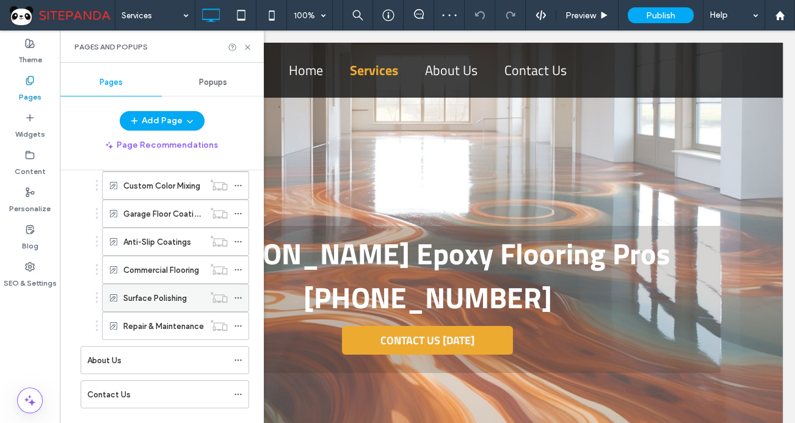
click at [236, 294] on icon at bounding box center [238, 298] width 9 height 9
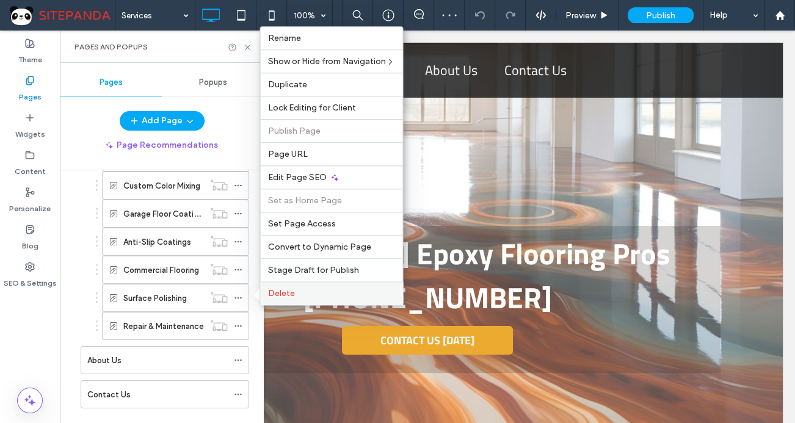
click at [282, 292] on span "Delete" at bounding box center [280, 293] width 27 height 10
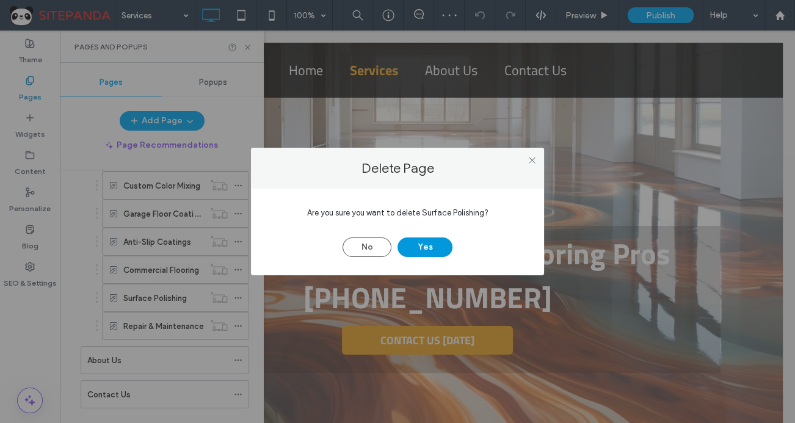
click at [421, 247] on button "Yes" at bounding box center [424, 247] width 55 height 20
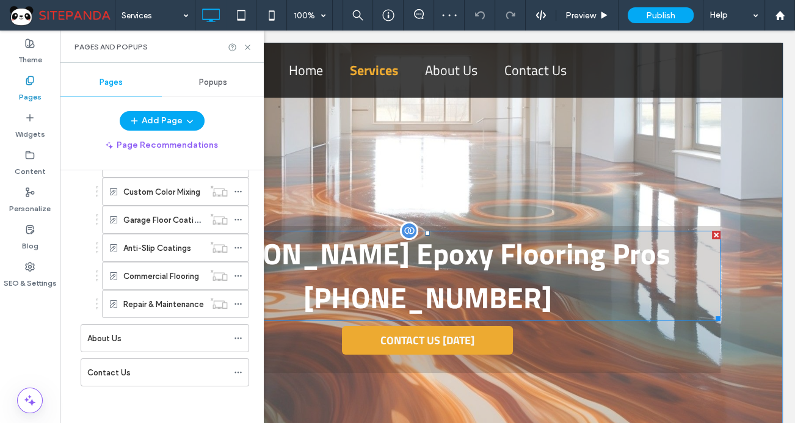
scroll to position [159, 0]
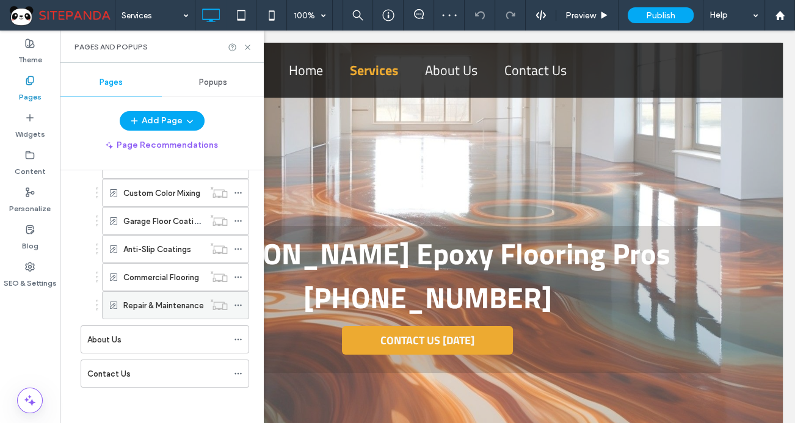
click at [239, 304] on icon at bounding box center [238, 305] width 9 height 9
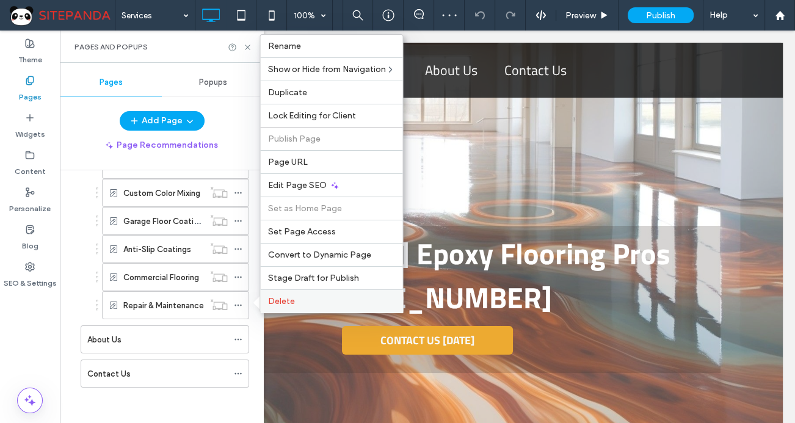
click at [294, 294] on div "Delete" at bounding box center [331, 300] width 142 height 23
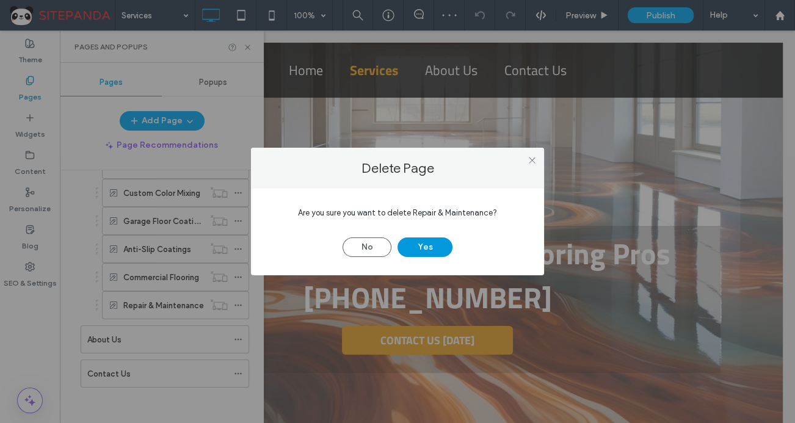
click at [422, 243] on button "Yes" at bounding box center [424, 247] width 55 height 20
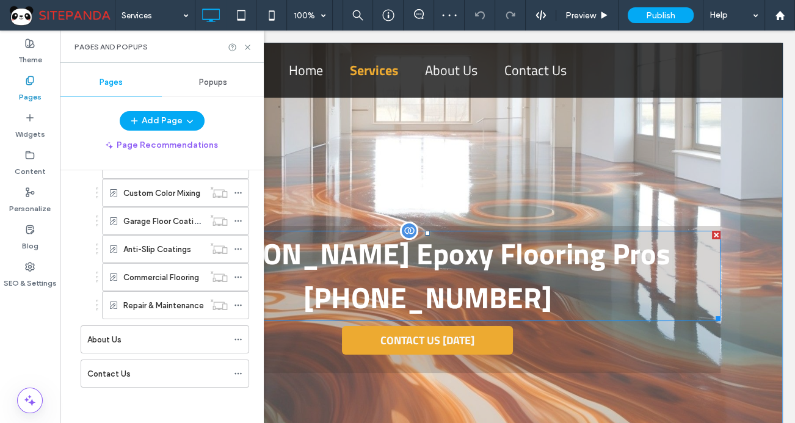
scroll to position [131, 0]
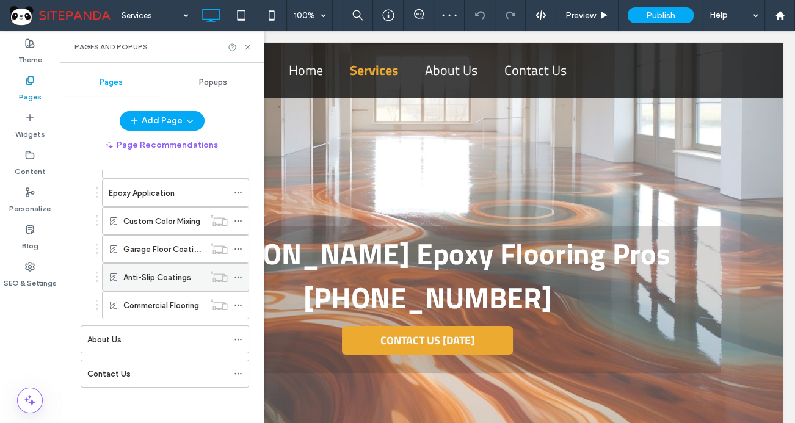
click at [236, 277] on use at bounding box center [237, 278] width 7 height 2
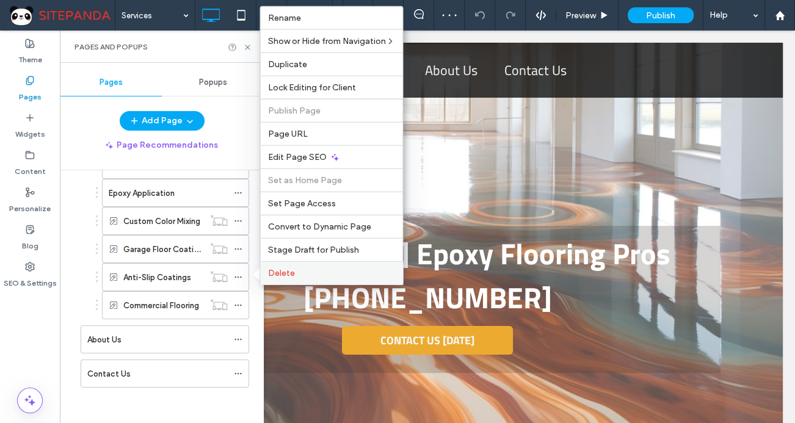
click at [286, 274] on span "Delete" at bounding box center [280, 273] width 27 height 10
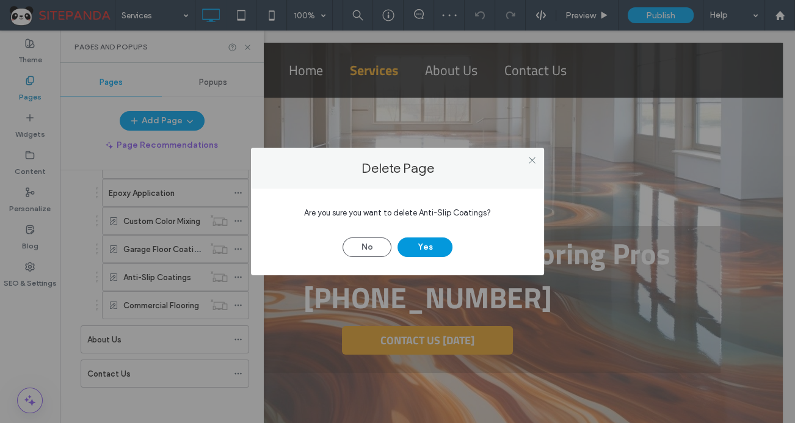
click at [424, 244] on button "Yes" at bounding box center [424, 247] width 55 height 20
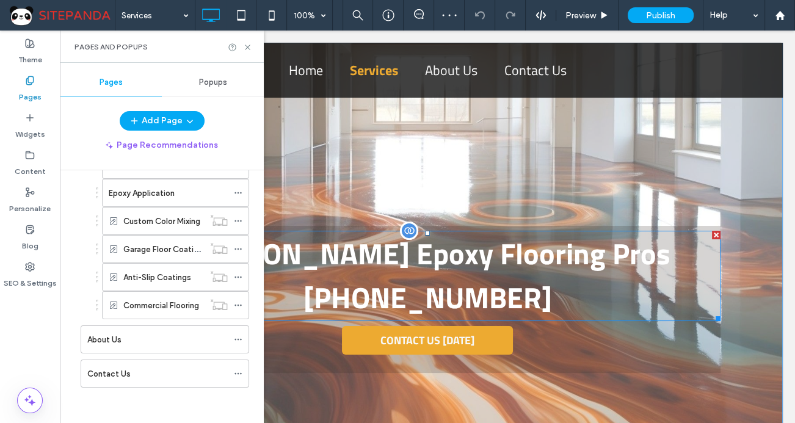
scroll to position [103, 0]
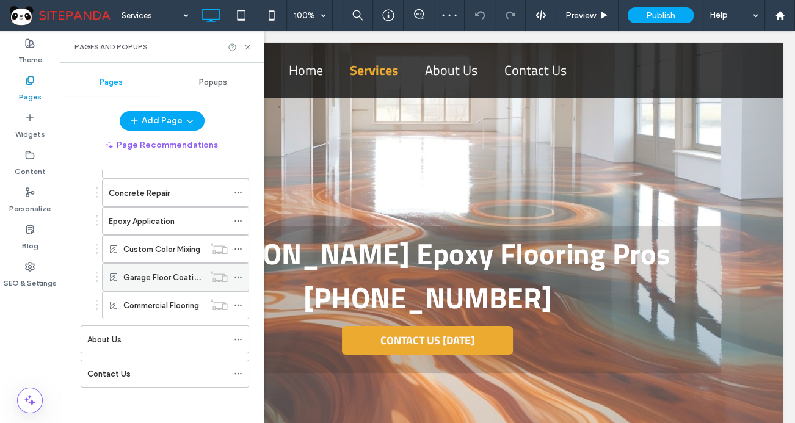
click at [234, 276] on icon at bounding box center [238, 277] width 9 height 9
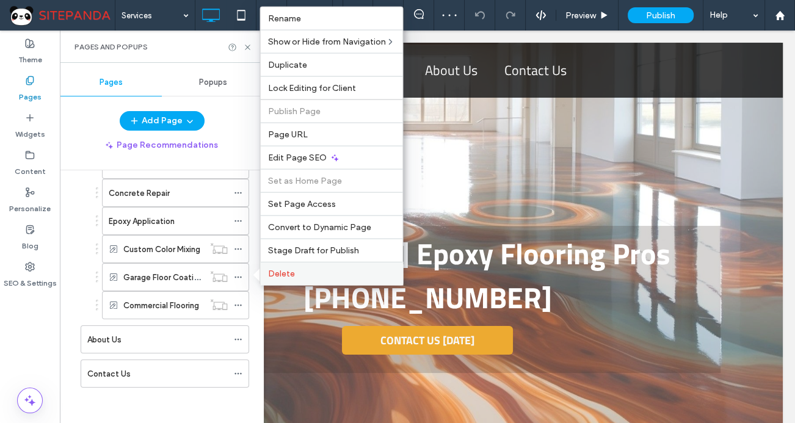
click at [308, 272] on label "Delete" at bounding box center [331, 274] width 128 height 10
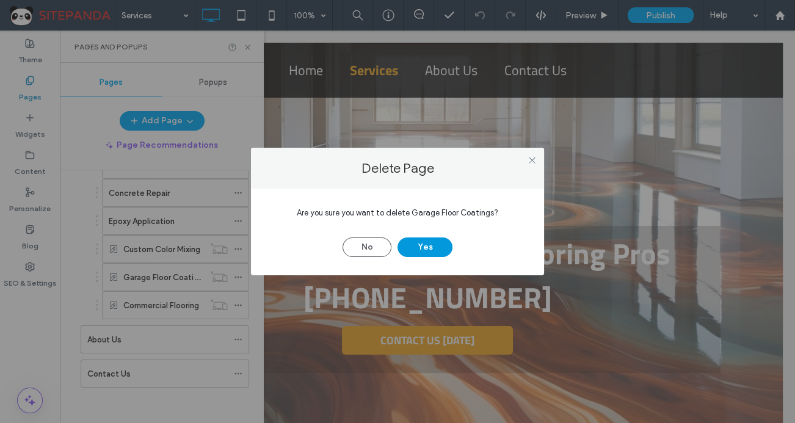
click at [421, 256] on button "Yes" at bounding box center [424, 247] width 55 height 20
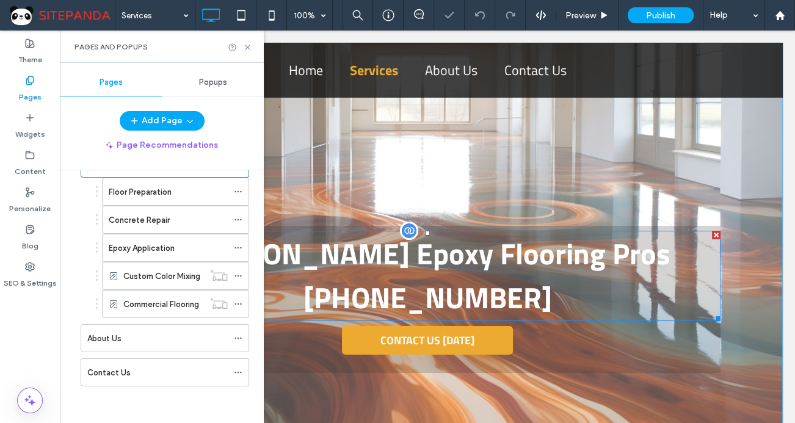
scroll to position [74, 0]
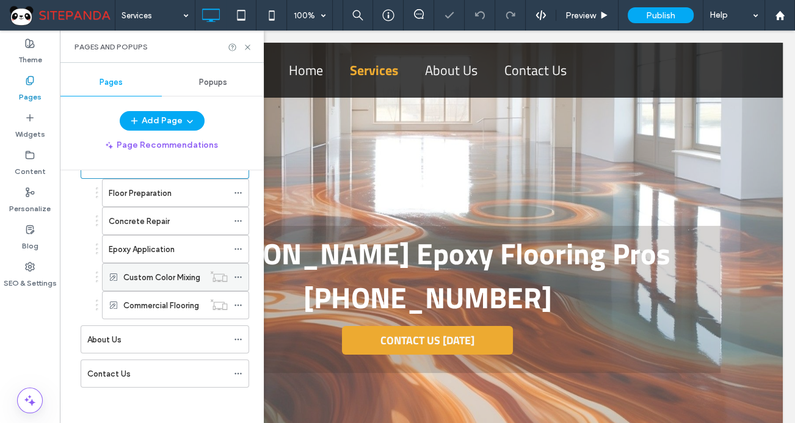
click at [235, 277] on use at bounding box center [237, 278] width 7 height 2
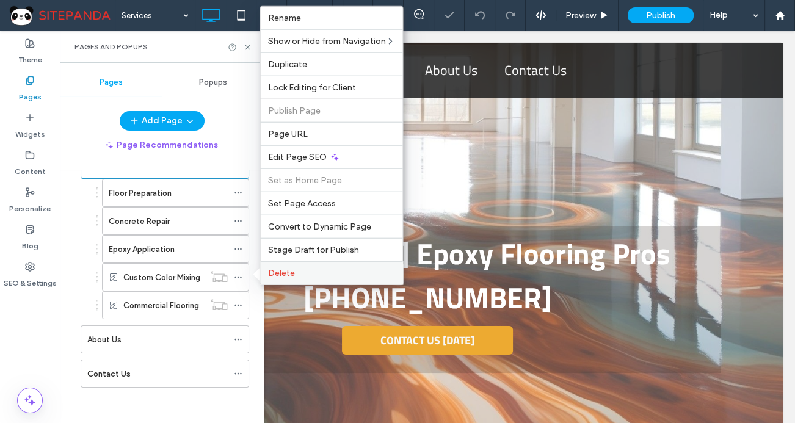
click at [283, 271] on span "Delete" at bounding box center [280, 273] width 27 height 10
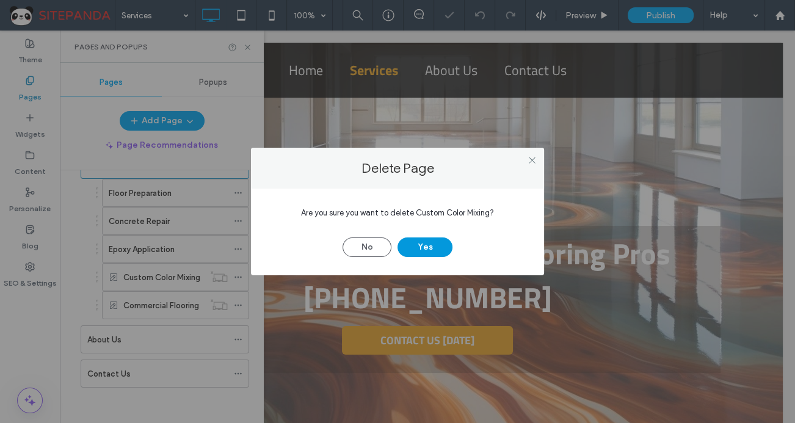
click at [446, 244] on button "Yes" at bounding box center [424, 247] width 55 height 20
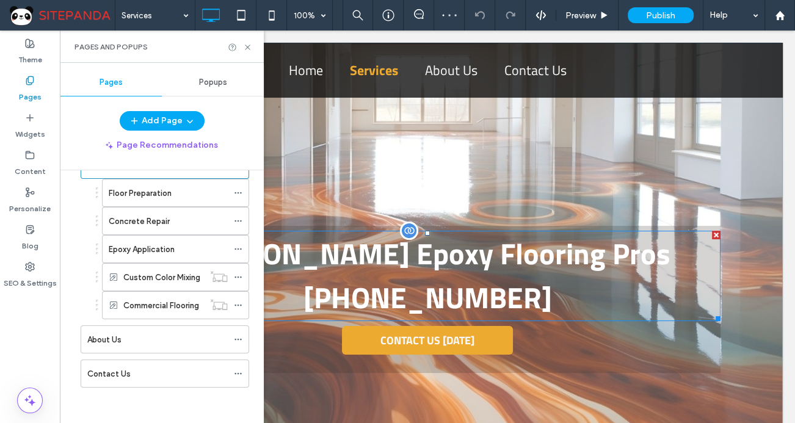
scroll to position [46, 0]
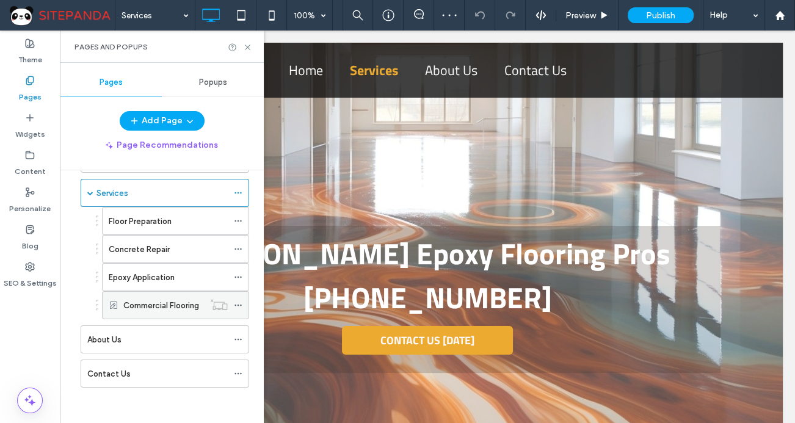
click at [238, 305] on use at bounding box center [237, 306] width 7 height 2
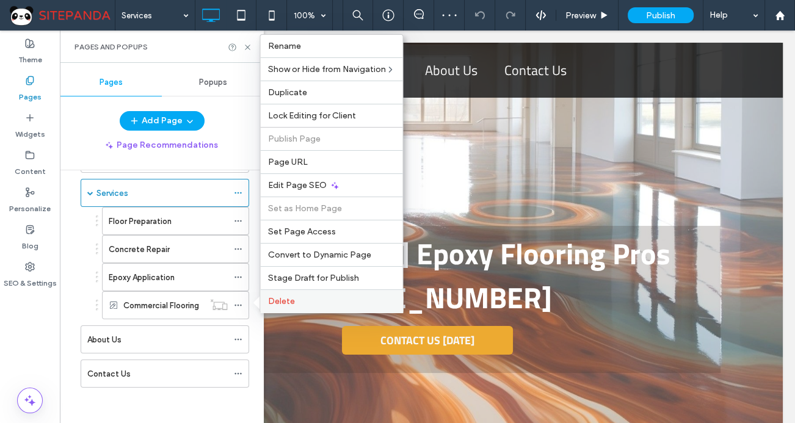
click at [306, 299] on label "Delete" at bounding box center [331, 301] width 128 height 10
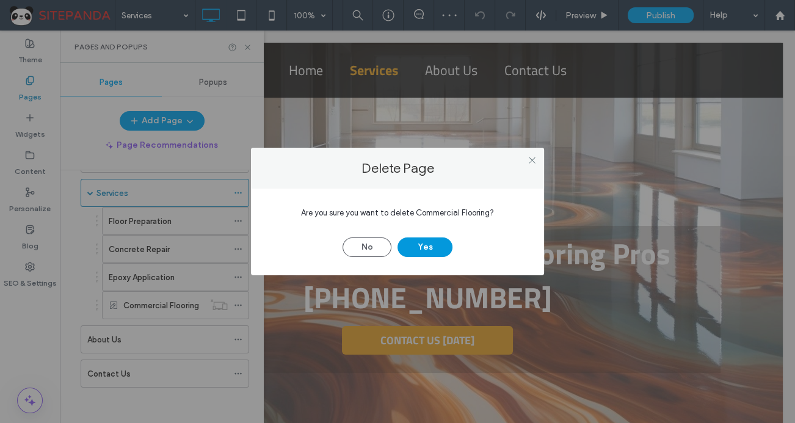
click at [419, 242] on button "Yes" at bounding box center [424, 247] width 55 height 20
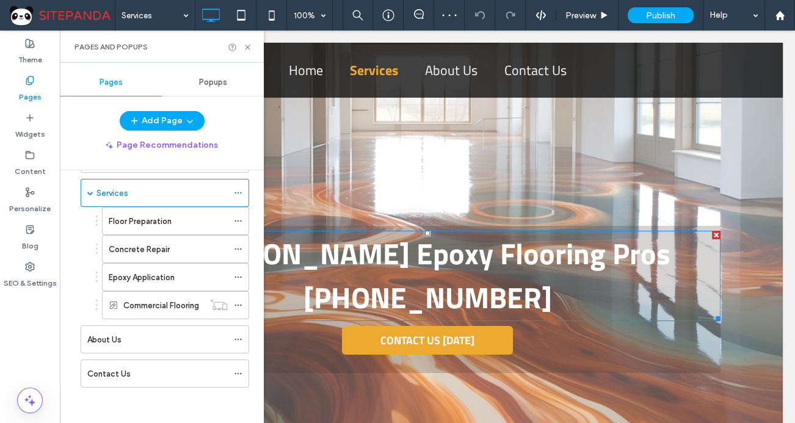
scroll to position [18, 0]
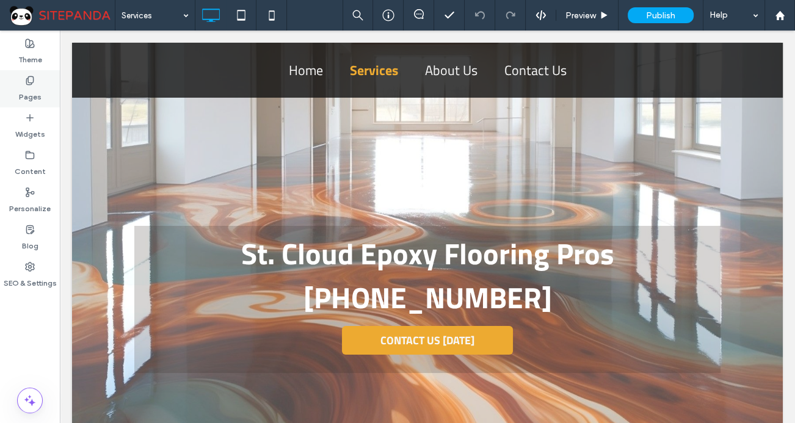
click at [43, 87] on div "Pages" at bounding box center [30, 88] width 60 height 37
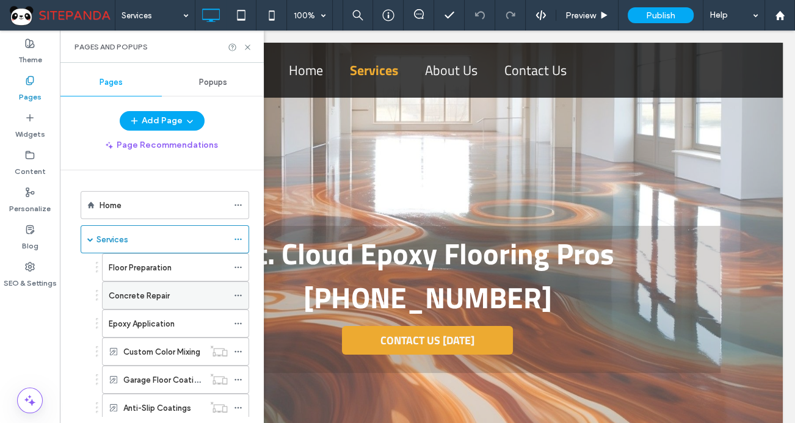
scroll to position [166, 0]
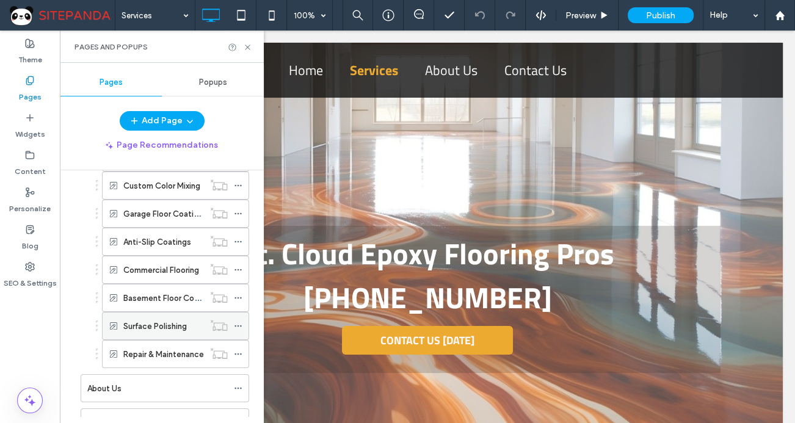
click at [238, 325] on use at bounding box center [237, 326] width 7 height 2
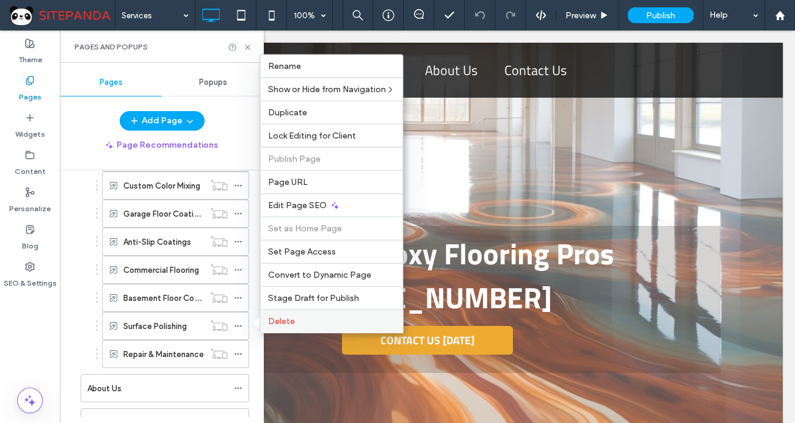
click at [278, 328] on div "Delete" at bounding box center [331, 321] width 142 height 23
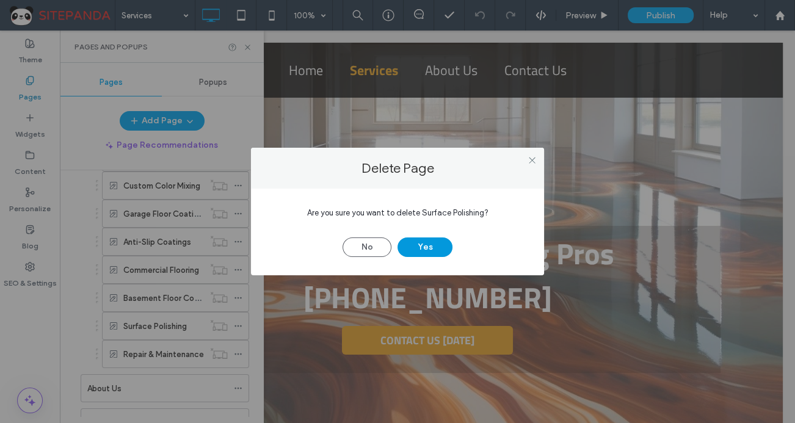
click at [418, 243] on button "Yes" at bounding box center [424, 247] width 55 height 20
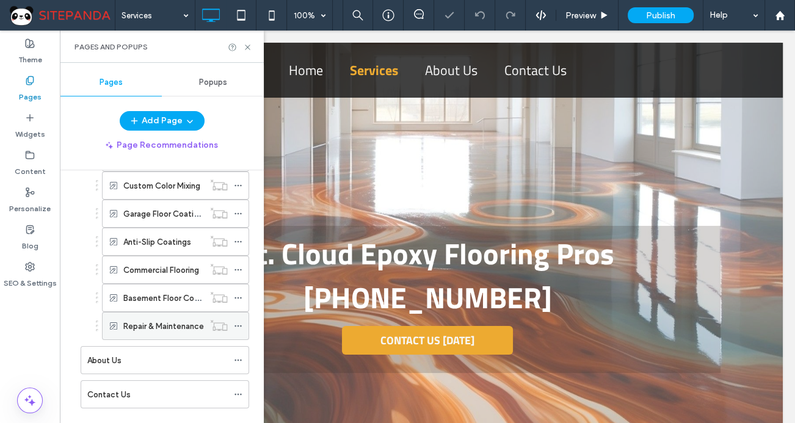
click at [239, 322] on icon at bounding box center [238, 326] width 9 height 9
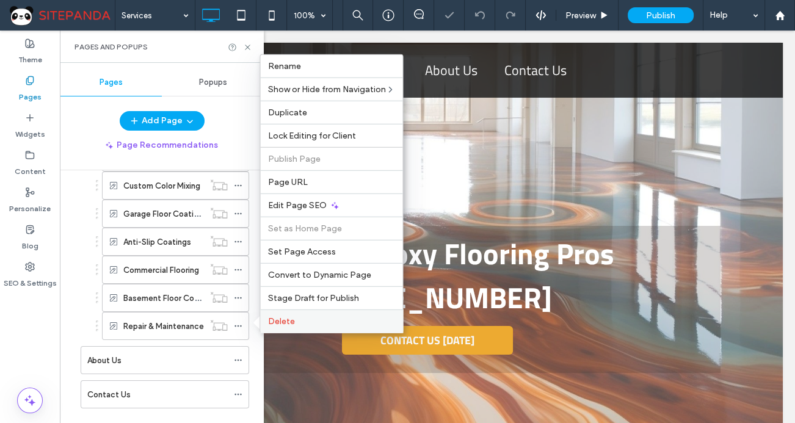
click at [300, 316] on label "Delete" at bounding box center [331, 321] width 128 height 10
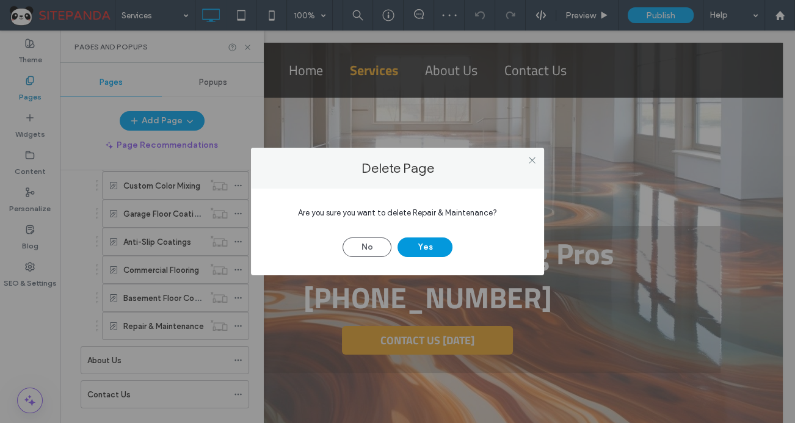
click at [412, 250] on button "Yes" at bounding box center [424, 247] width 55 height 20
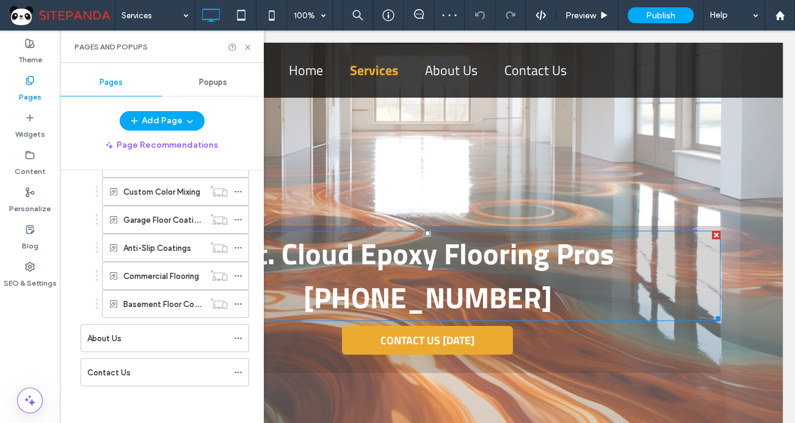
scroll to position [159, 0]
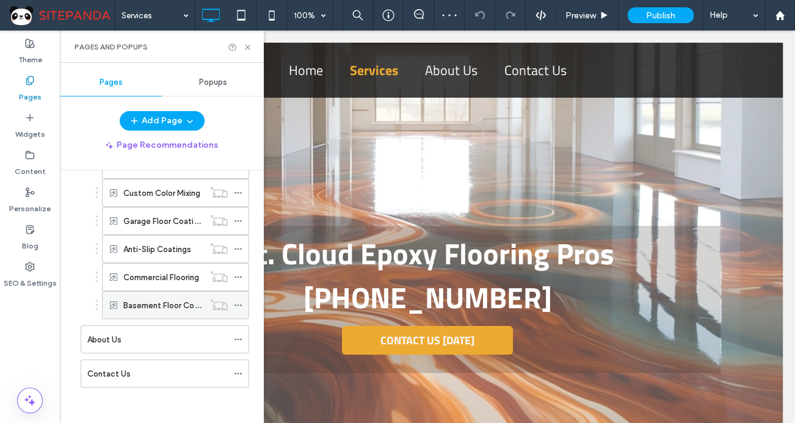
click at [238, 305] on use at bounding box center [237, 306] width 7 height 2
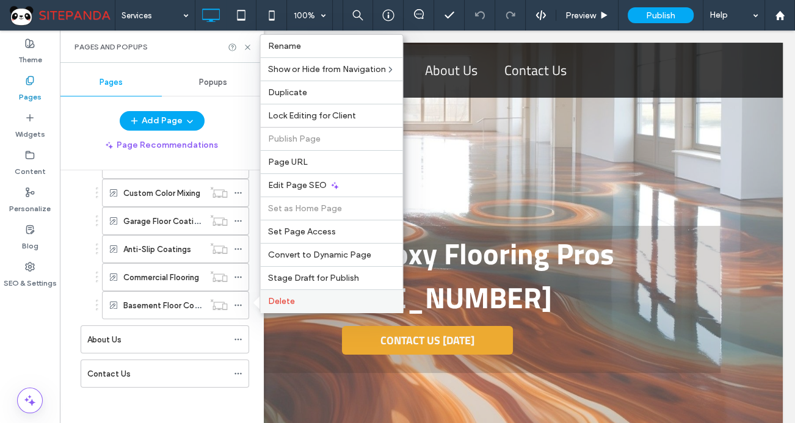
click at [311, 301] on label "Delete" at bounding box center [331, 301] width 128 height 10
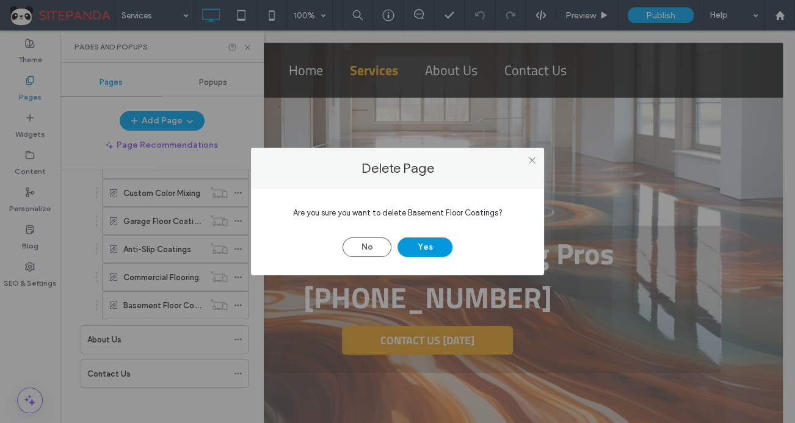
click at [413, 250] on button "Yes" at bounding box center [424, 247] width 55 height 20
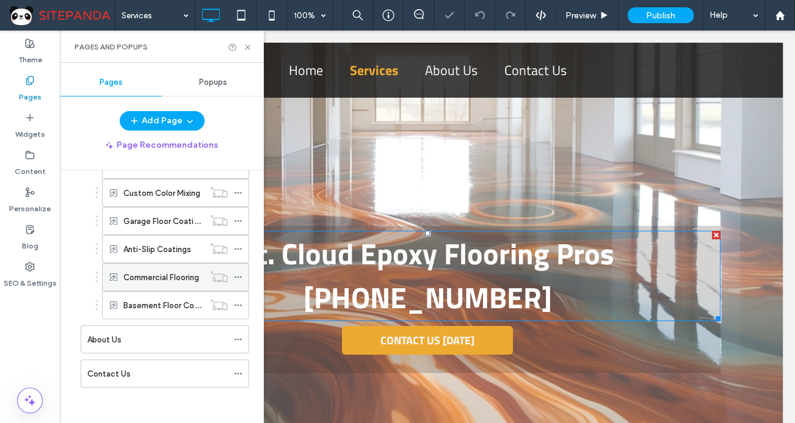
scroll to position [131, 0]
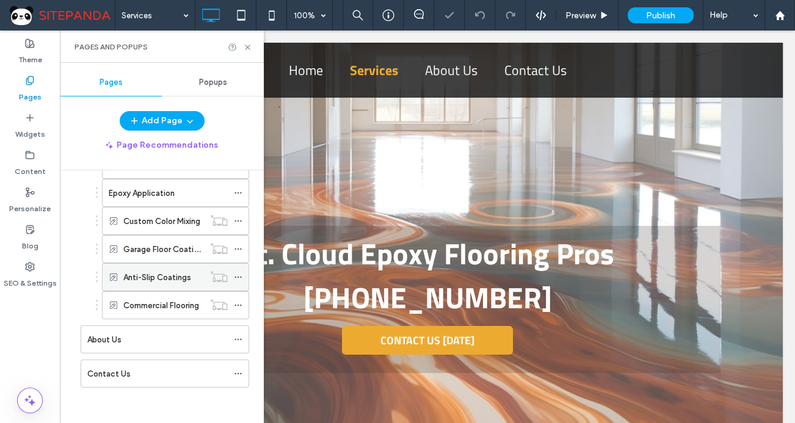
click at [239, 280] on icon at bounding box center [238, 277] width 9 height 9
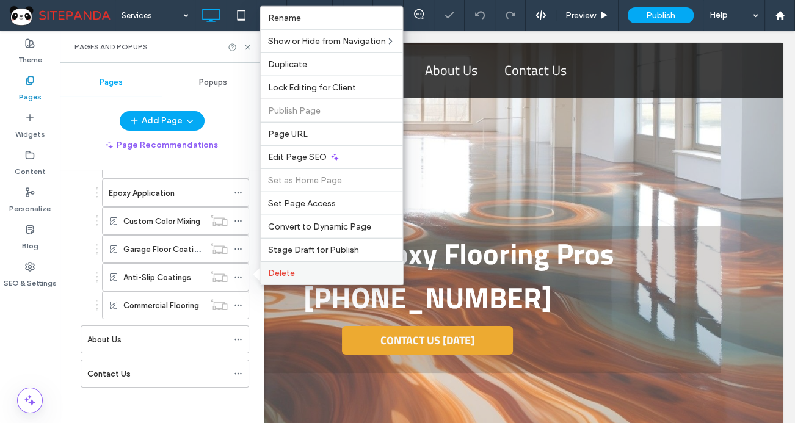
click at [307, 272] on label "Delete" at bounding box center [331, 273] width 128 height 10
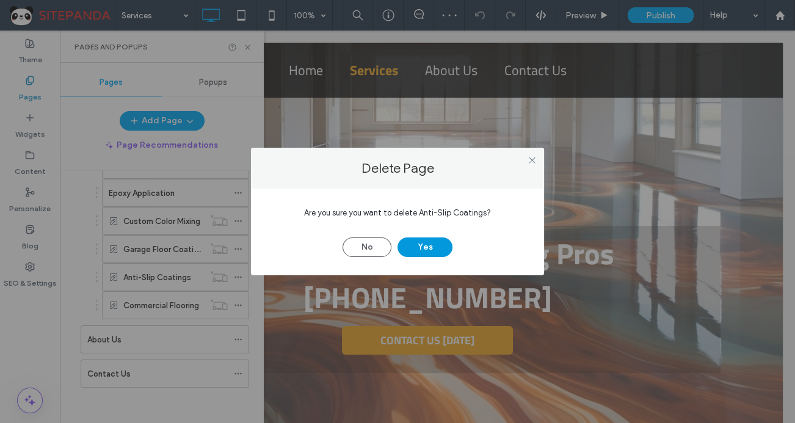
click at [417, 238] on button "Yes" at bounding box center [424, 247] width 55 height 20
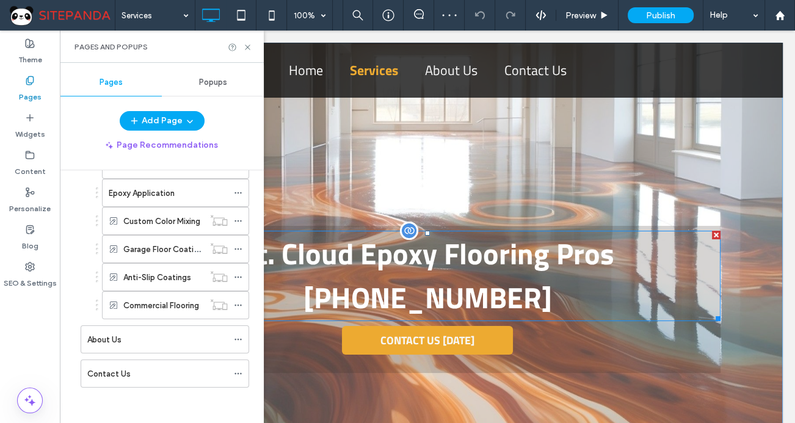
scroll to position [103, 0]
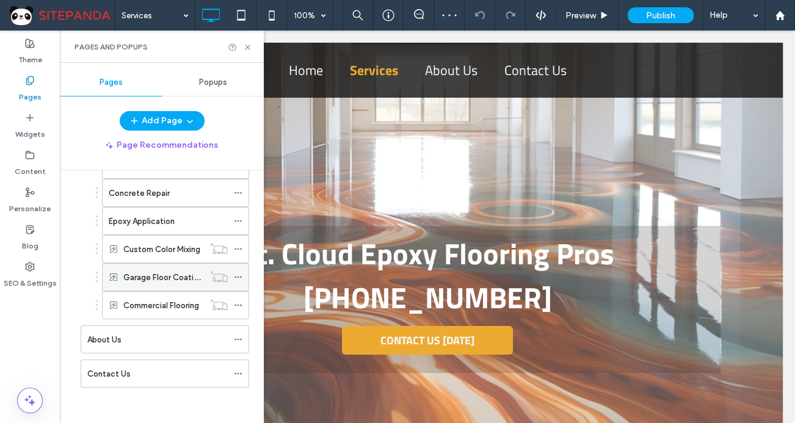
click at [241, 278] on icon at bounding box center [238, 277] width 9 height 9
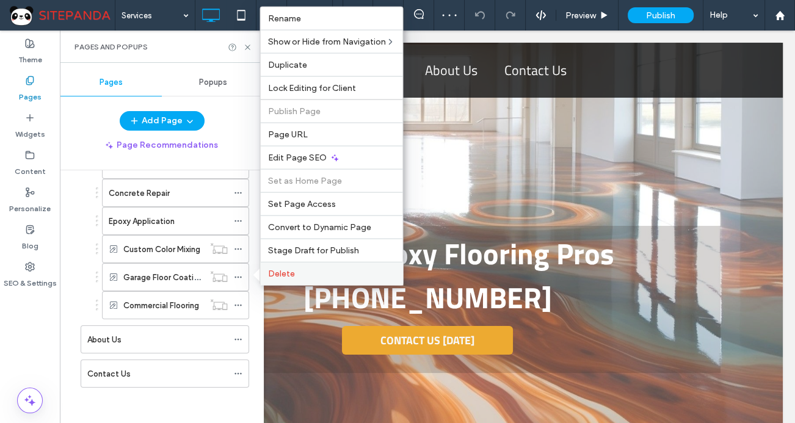
click at [307, 274] on label "Delete" at bounding box center [331, 274] width 128 height 10
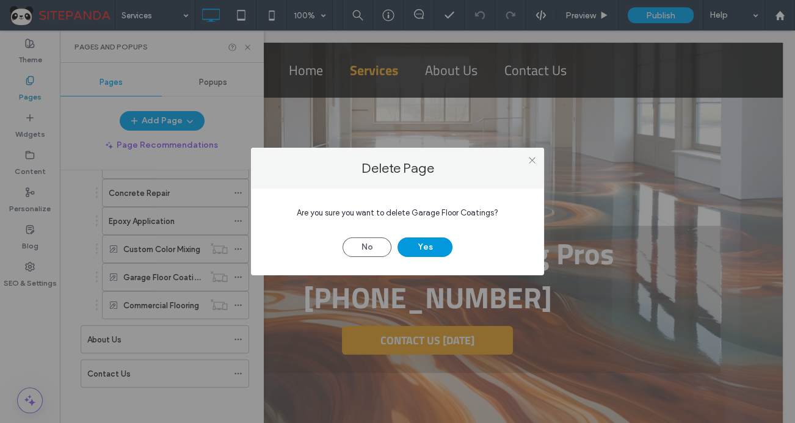
click at [432, 247] on button "Yes" at bounding box center [424, 247] width 55 height 20
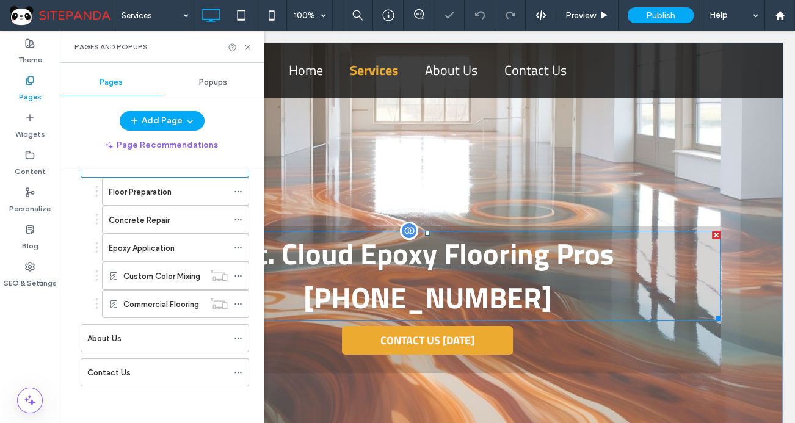
scroll to position [74, 0]
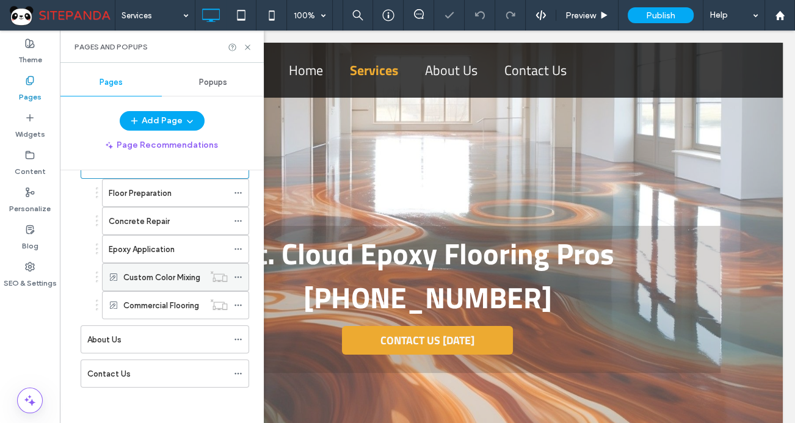
click at [241, 274] on icon at bounding box center [238, 277] width 9 height 9
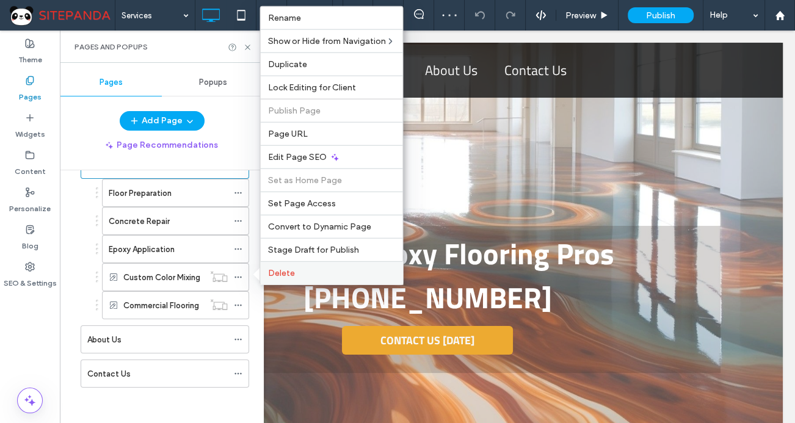
click at [284, 277] on span "Delete" at bounding box center [280, 273] width 27 height 10
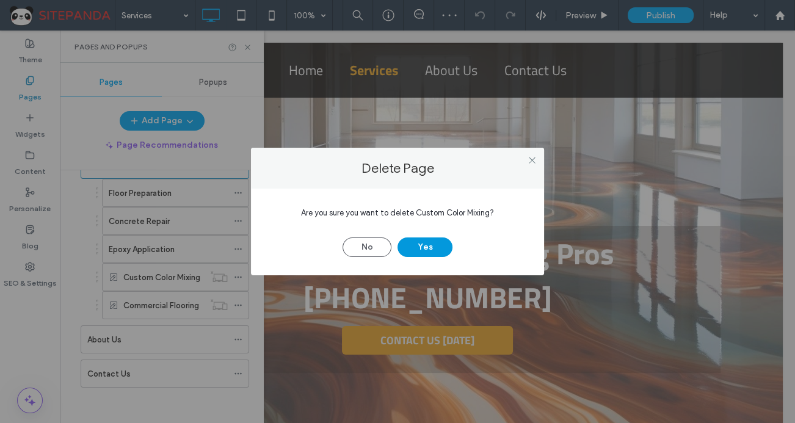
click at [421, 254] on button "Yes" at bounding box center [424, 247] width 55 height 20
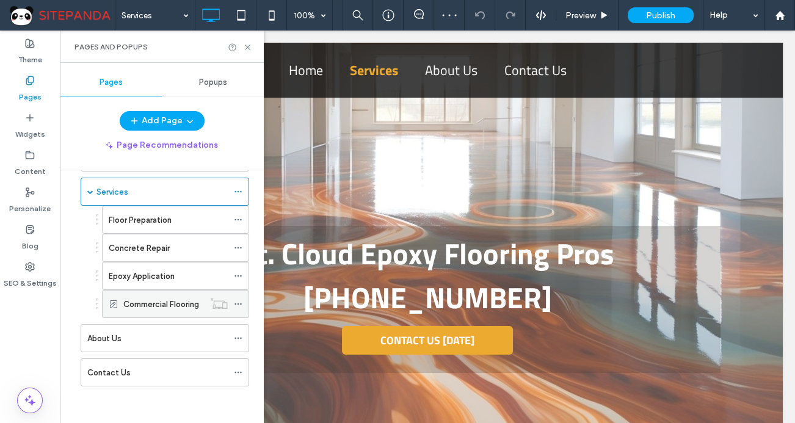
scroll to position [46, 0]
click at [239, 307] on icon at bounding box center [238, 305] width 9 height 9
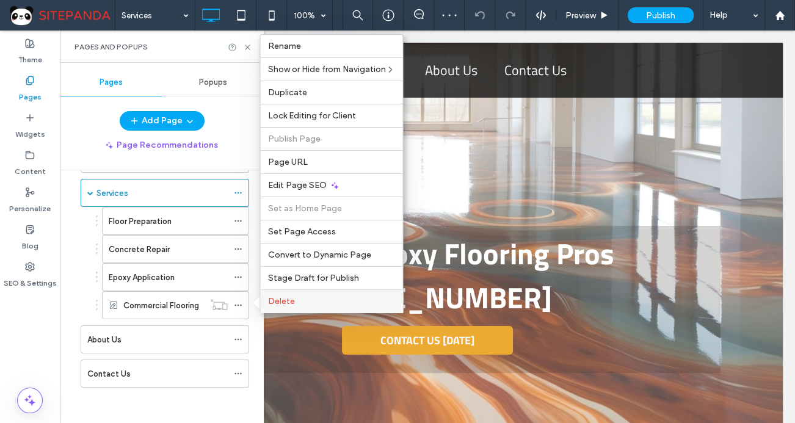
click at [289, 304] on span "Delete" at bounding box center [280, 301] width 27 height 10
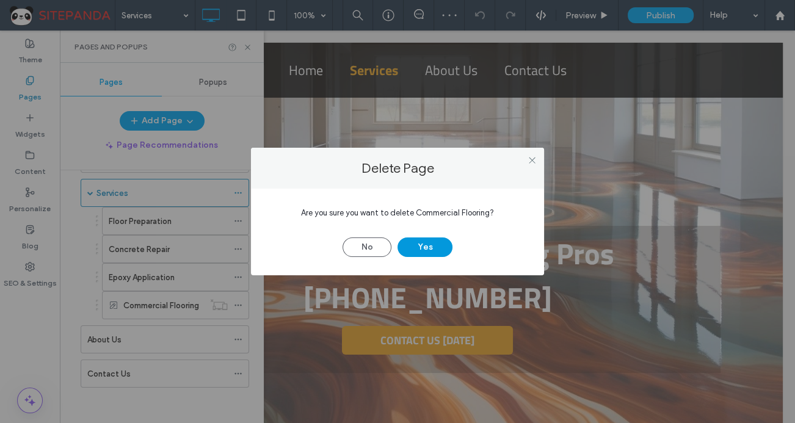
click at [419, 239] on button "Yes" at bounding box center [424, 247] width 55 height 20
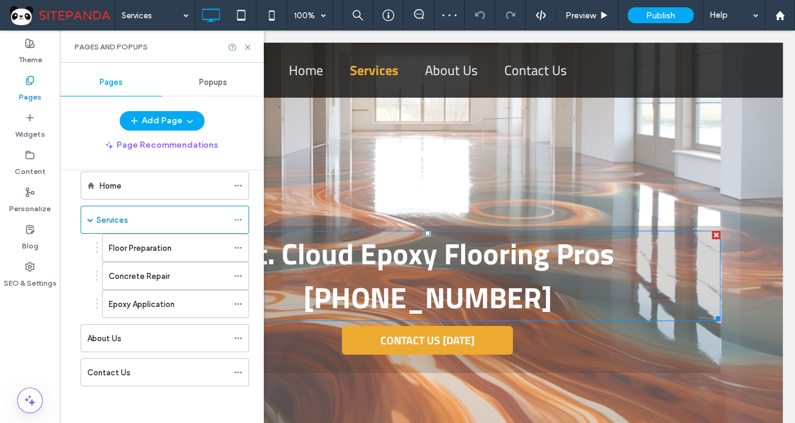
scroll to position [18, 0]
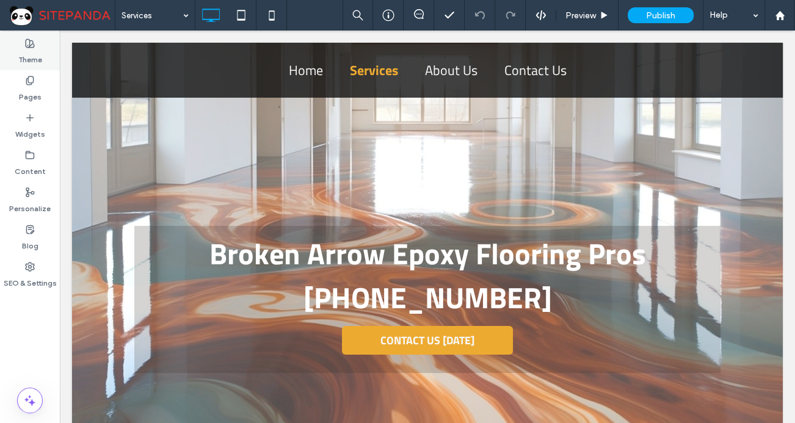
click at [43, 69] on div "Theme" at bounding box center [30, 51] width 60 height 37
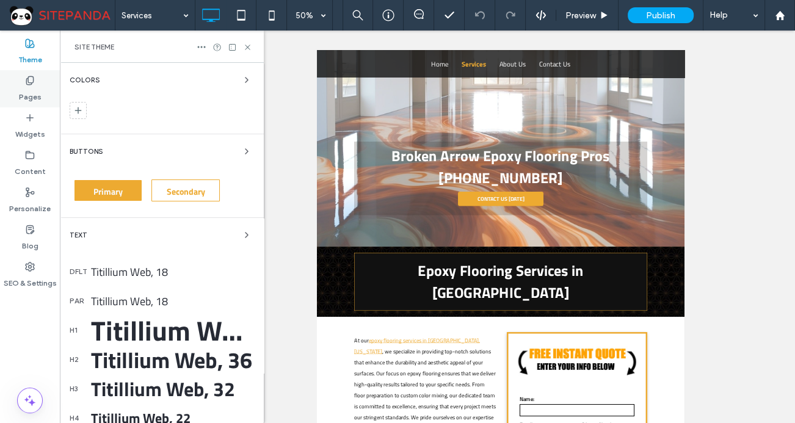
click at [31, 84] on icon at bounding box center [30, 81] width 10 height 10
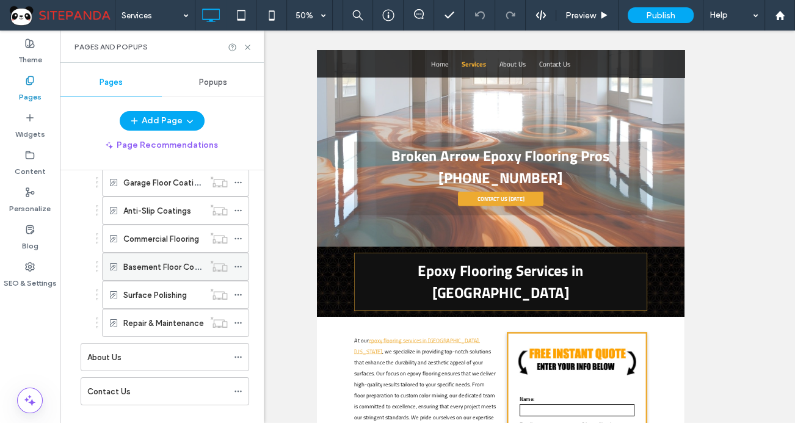
scroll to position [214, 0]
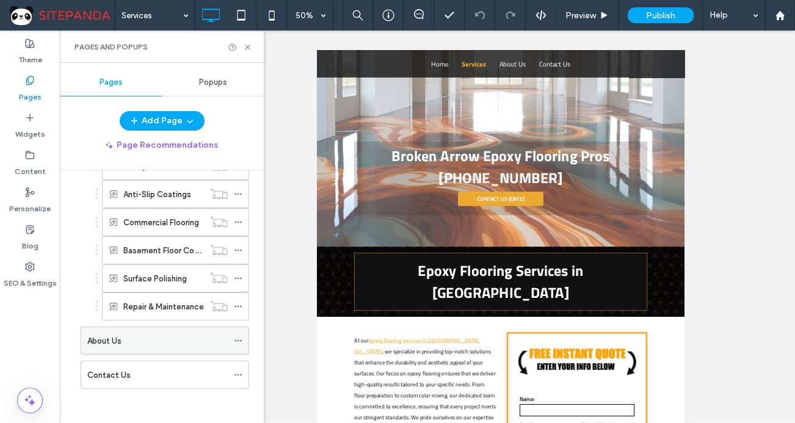
click at [238, 340] on use at bounding box center [237, 341] width 7 height 2
click at [237, 307] on icon at bounding box center [238, 306] width 9 height 9
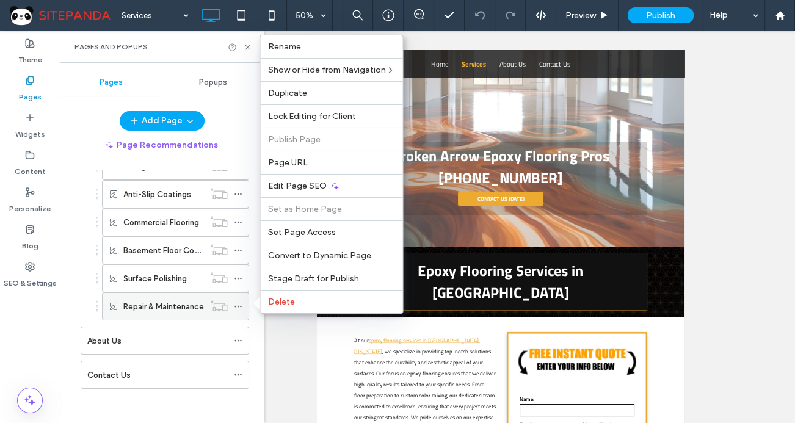
click at [239, 305] on icon at bounding box center [238, 306] width 9 height 9
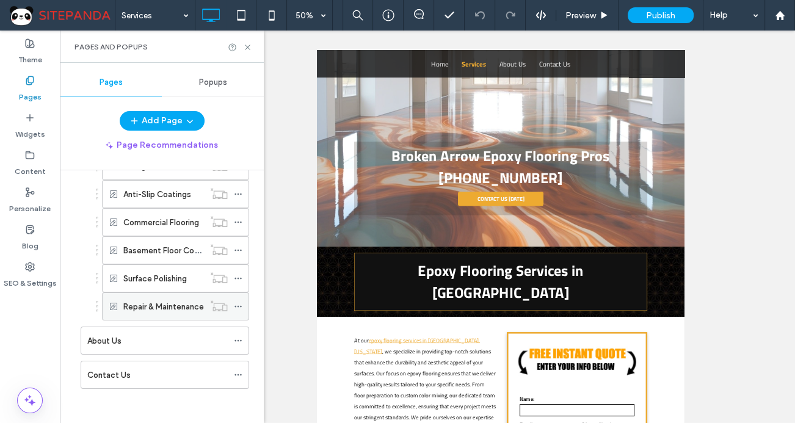
click at [238, 306] on use at bounding box center [237, 307] width 7 height 2
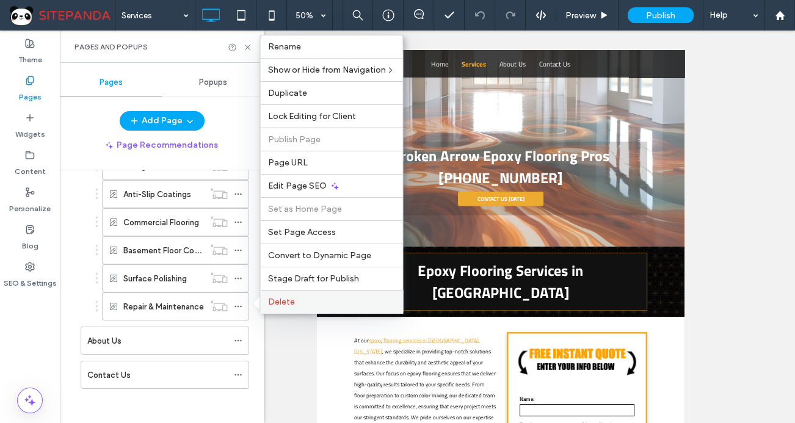
click at [284, 300] on span "Delete" at bounding box center [280, 302] width 27 height 10
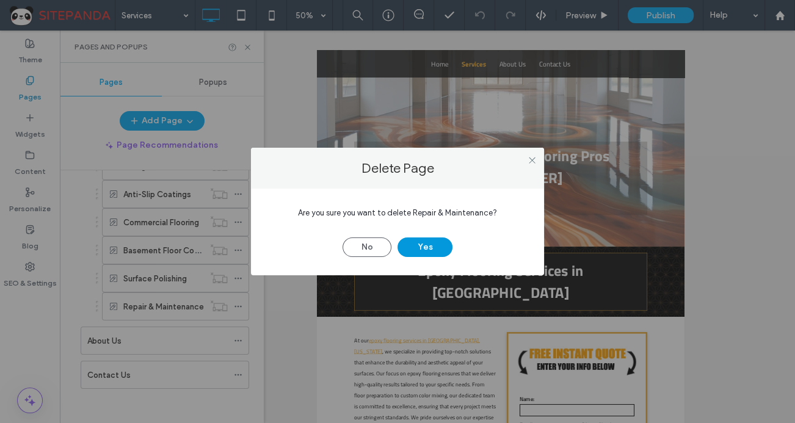
click at [425, 244] on button "Yes" at bounding box center [424, 247] width 55 height 20
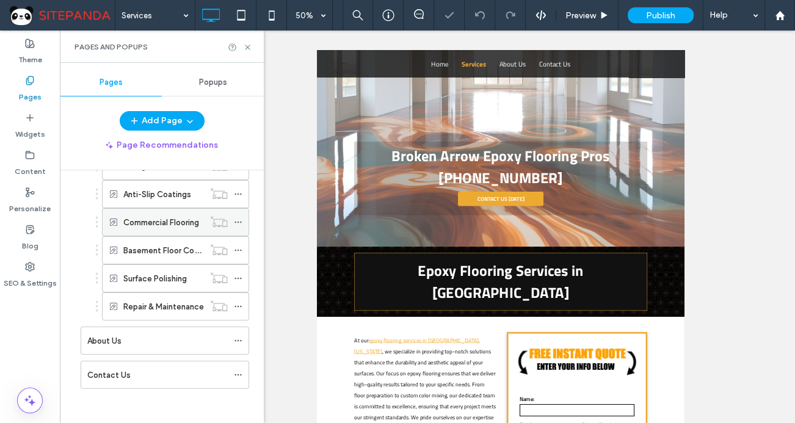
scroll to position [186, 0]
click at [234, 245] on icon at bounding box center [238, 249] width 9 height 9
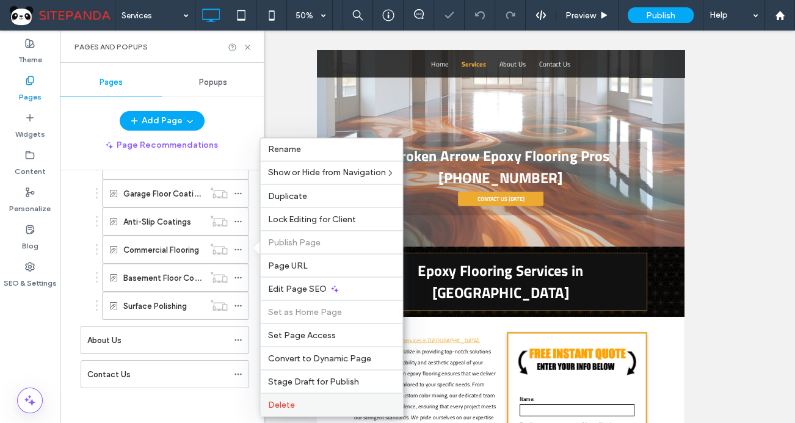
click at [283, 410] on span "Delete" at bounding box center [280, 404] width 27 height 10
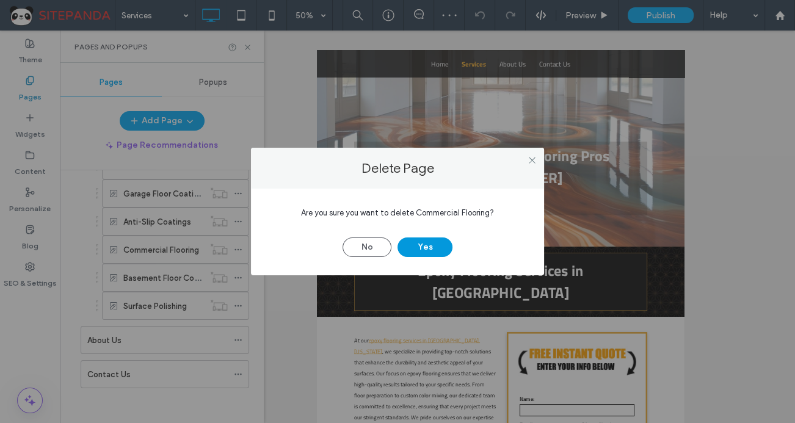
click at [427, 242] on button "Yes" at bounding box center [424, 247] width 55 height 20
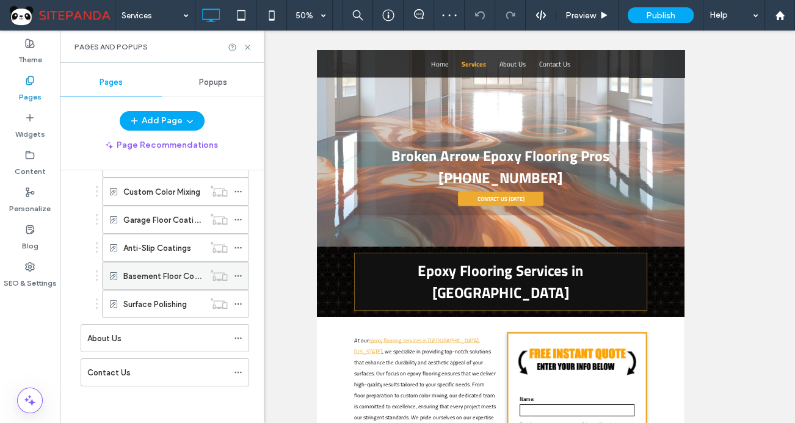
scroll to position [159, 0]
click at [234, 277] on icon at bounding box center [238, 277] width 9 height 9
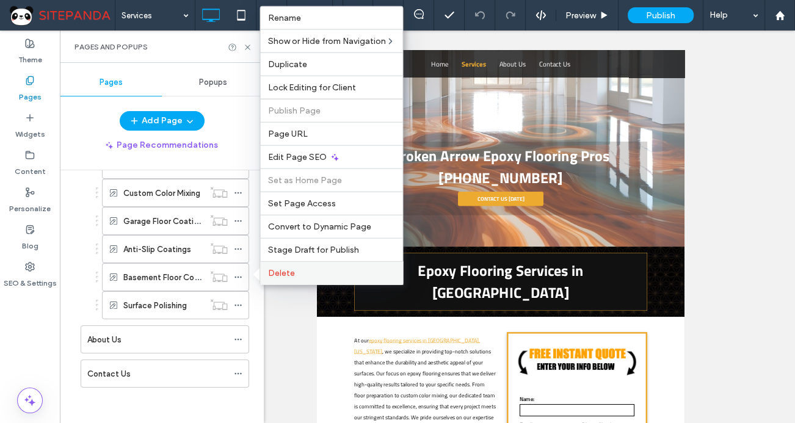
click at [292, 274] on span "Delete" at bounding box center [280, 273] width 27 height 10
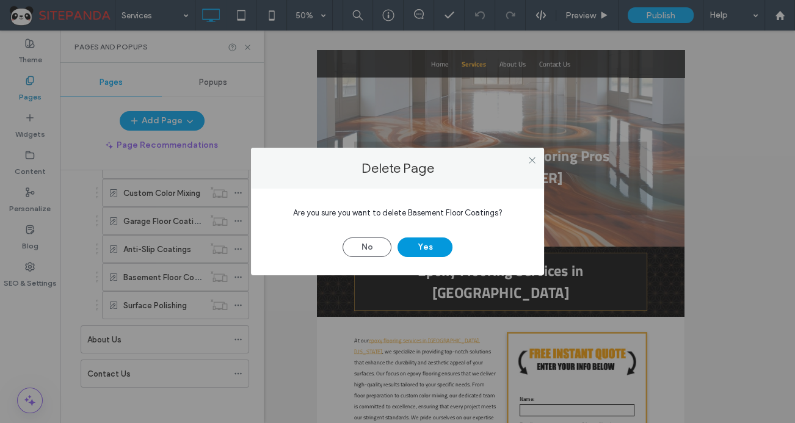
click at [411, 244] on button "Yes" at bounding box center [424, 247] width 55 height 20
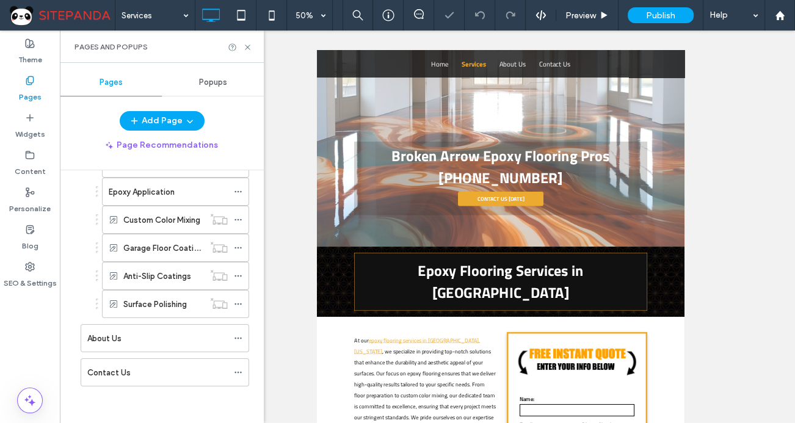
scroll to position [131, 0]
click at [244, 244] on div at bounding box center [241, 249] width 15 height 18
click at [239, 245] on icon at bounding box center [238, 249] width 9 height 9
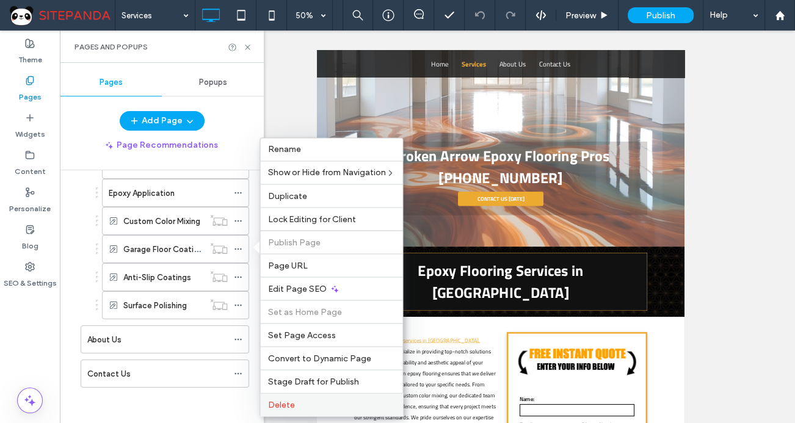
click at [273, 411] on div "Delete" at bounding box center [331, 404] width 142 height 23
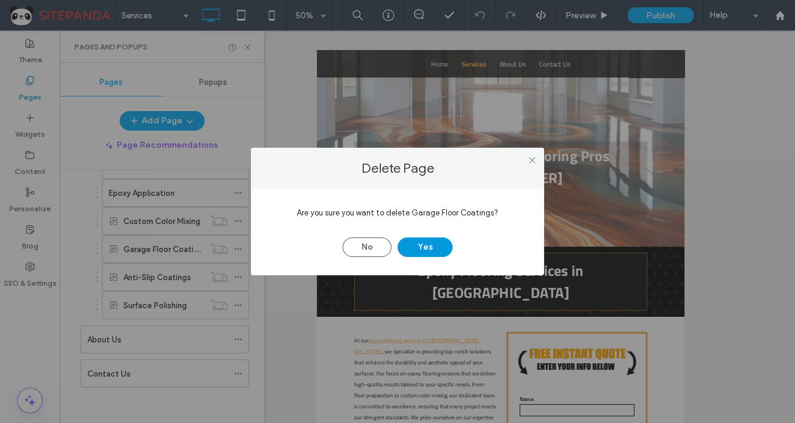
click at [433, 247] on button "Yes" at bounding box center [424, 247] width 55 height 20
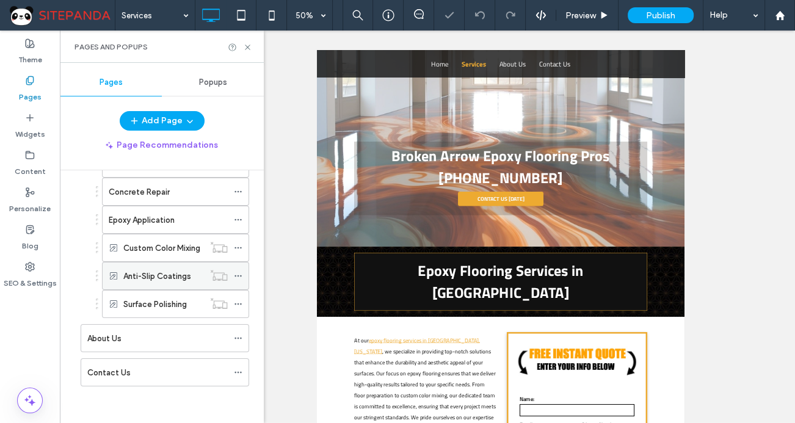
scroll to position [103, 0]
click at [239, 277] on icon at bounding box center [238, 277] width 9 height 9
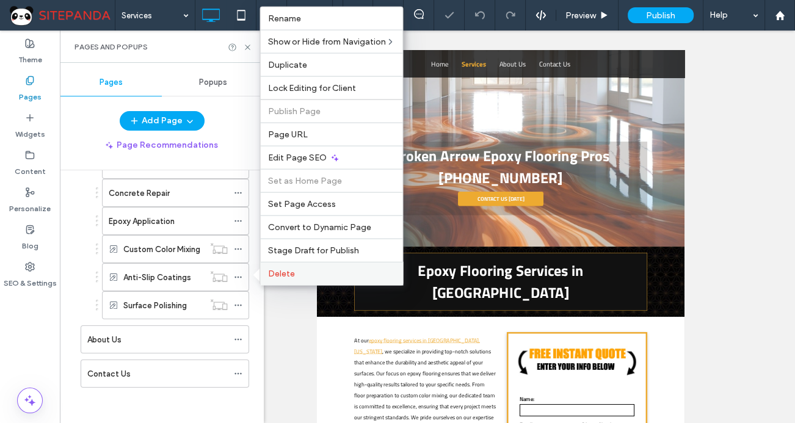
click at [297, 270] on label "Delete" at bounding box center [331, 274] width 128 height 10
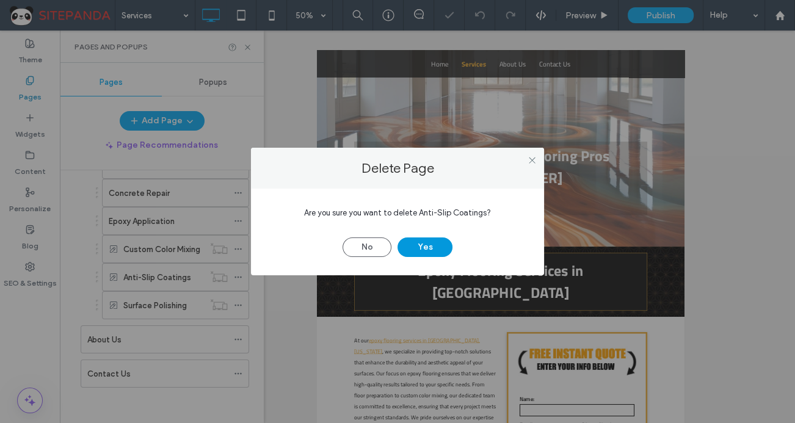
click at [431, 244] on button "Yes" at bounding box center [424, 247] width 55 height 20
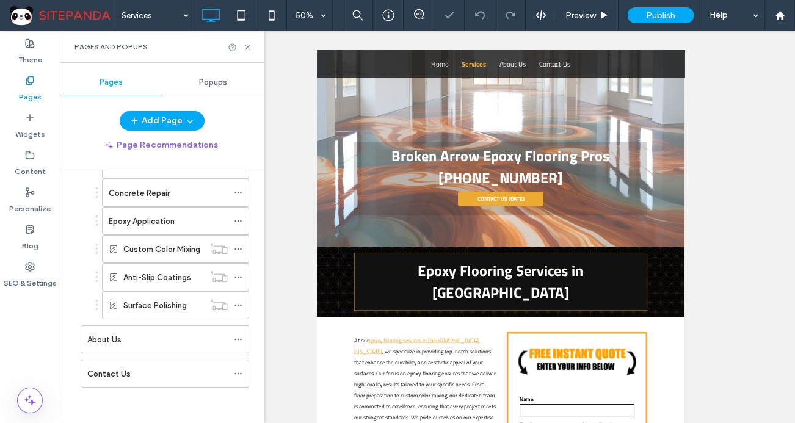
scroll to position [74, 0]
click at [238, 307] on icon at bounding box center [238, 305] width 9 height 9
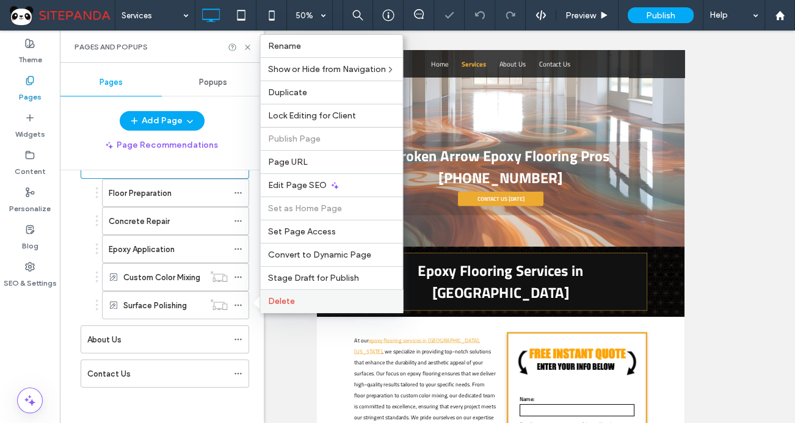
click at [281, 299] on span "Delete" at bounding box center [280, 301] width 27 height 10
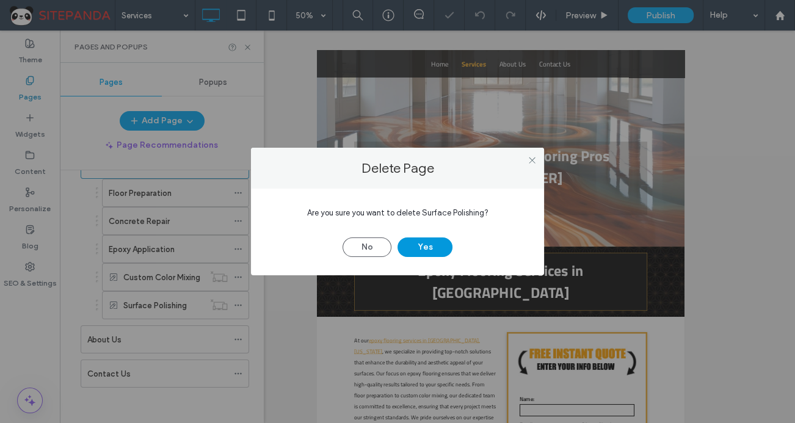
click at [438, 238] on button "Yes" at bounding box center [424, 247] width 55 height 20
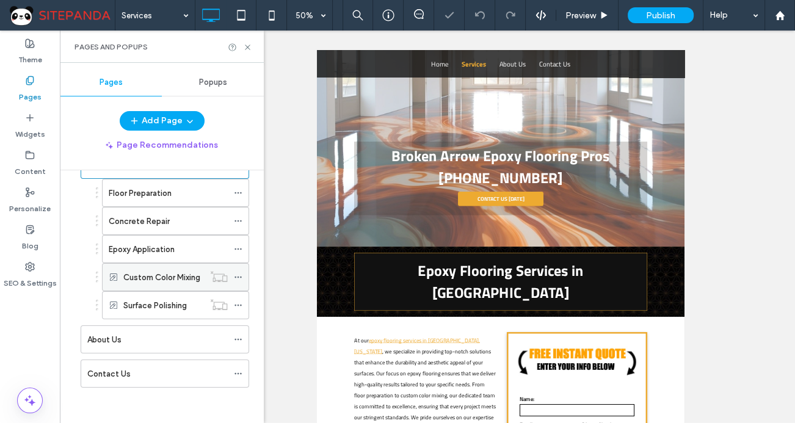
scroll to position [46, 0]
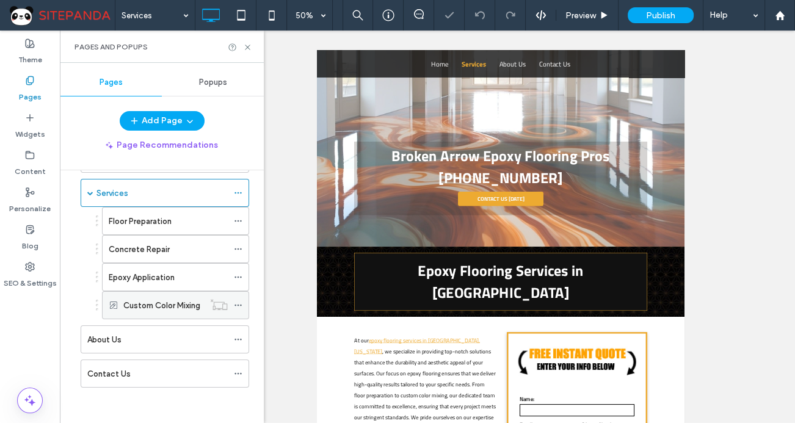
click at [241, 305] on use at bounding box center [237, 306] width 7 height 2
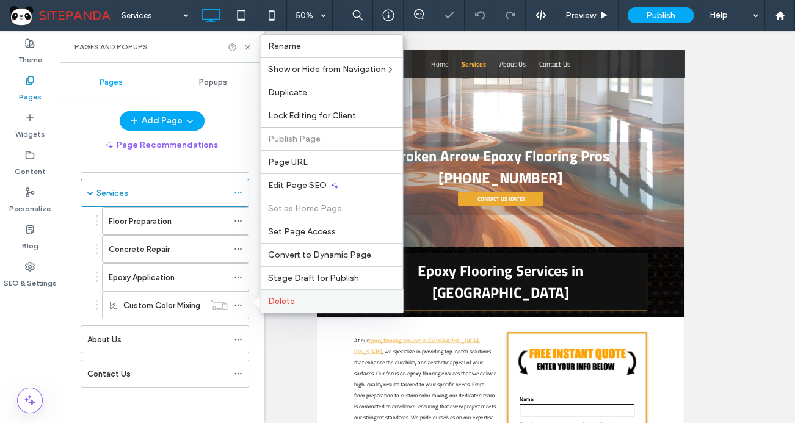
click at [289, 296] on span "Delete" at bounding box center [280, 301] width 27 height 10
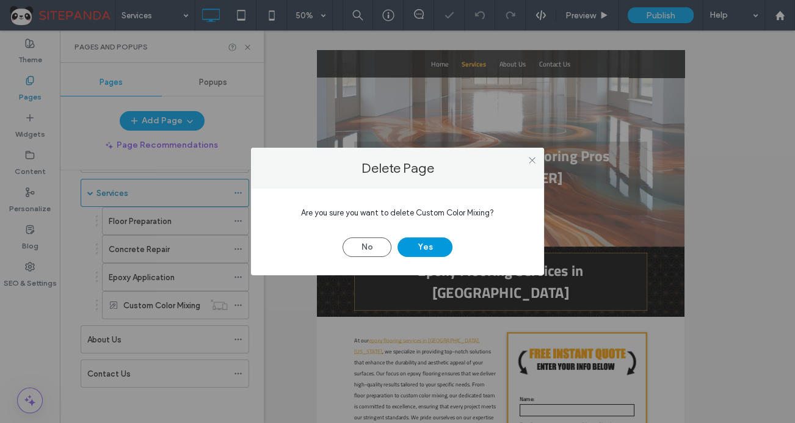
click at [419, 239] on button "Yes" at bounding box center [424, 247] width 55 height 20
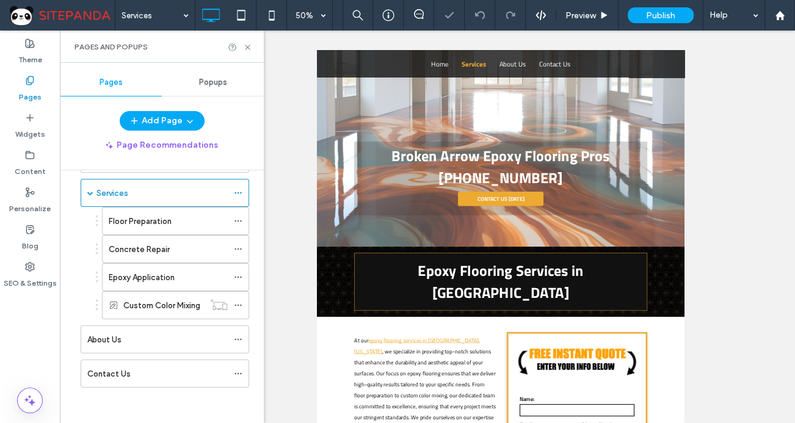
scroll to position [18, 0]
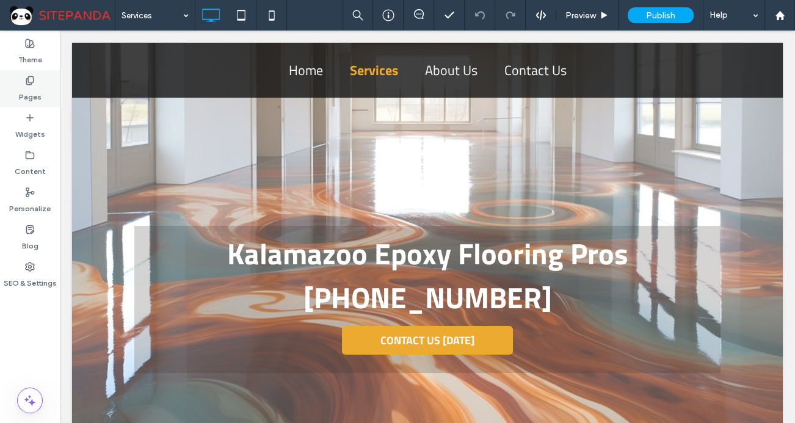
click at [36, 89] on label "Pages" at bounding box center [30, 93] width 23 height 17
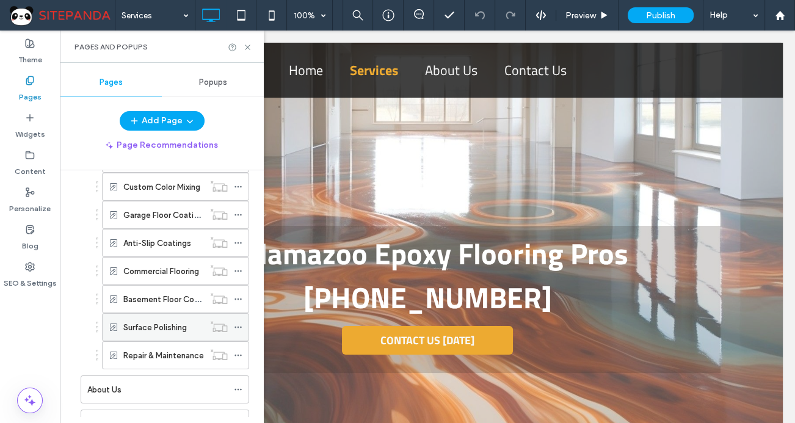
scroll to position [166, 0]
click at [236, 294] on icon at bounding box center [238, 298] width 9 height 9
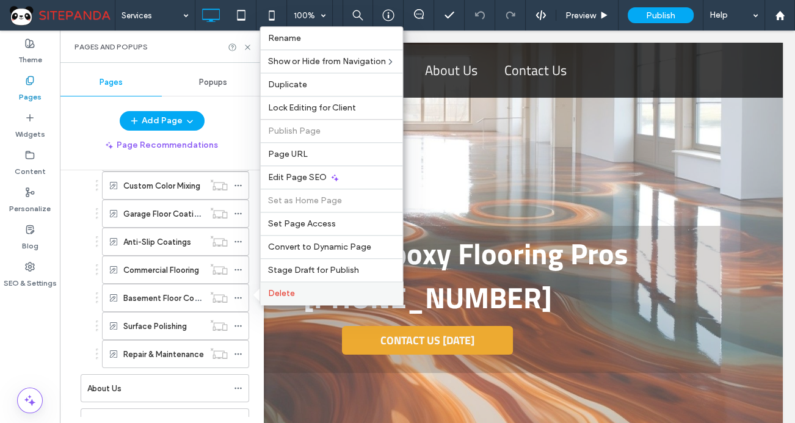
click at [287, 294] on span "Delete" at bounding box center [280, 293] width 27 height 10
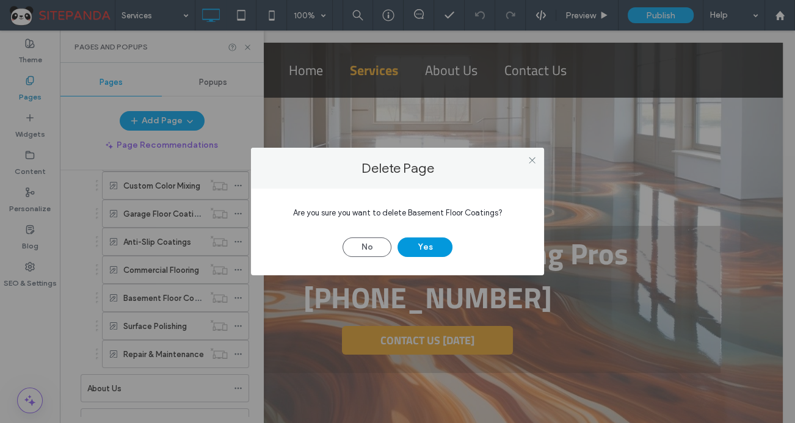
click at [433, 246] on button "Yes" at bounding box center [424, 247] width 55 height 20
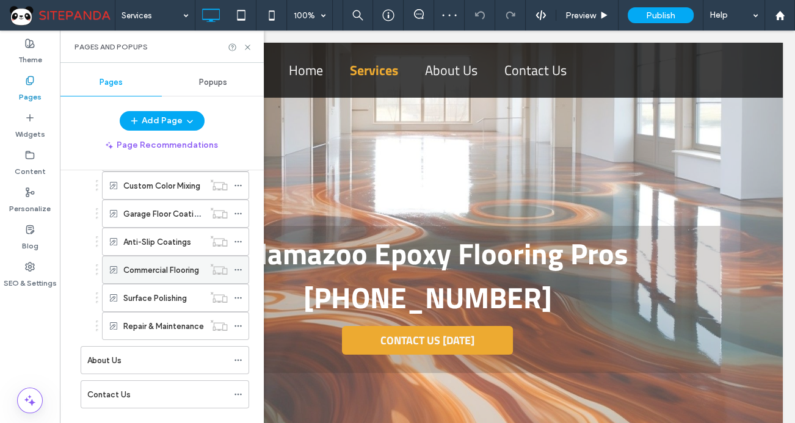
click at [234, 267] on icon at bounding box center [238, 270] width 9 height 9
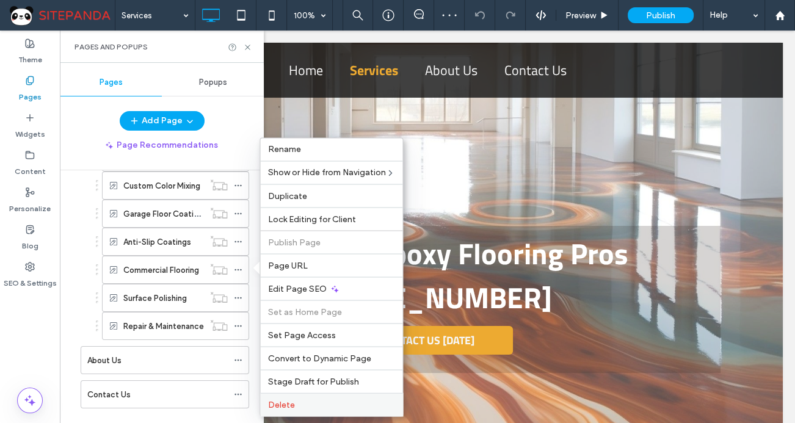
click at [283, 413] on div "Delete" at bounding box center [331, 404] width 142 height 23
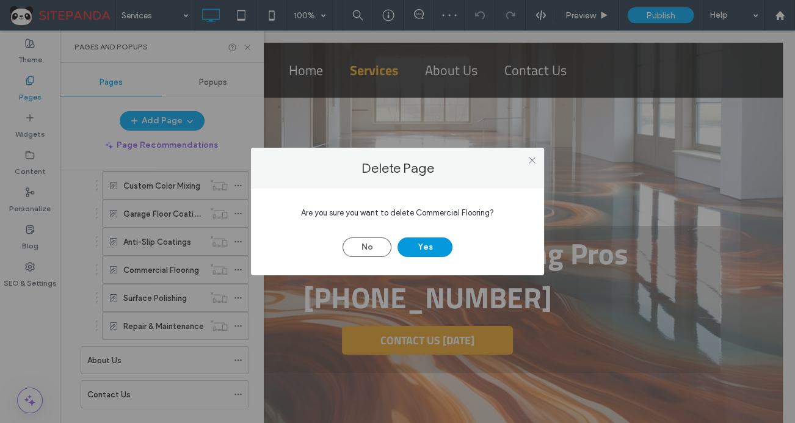
click at [427, 251] on button "Yes" at bounding box center [424, 247] width 55 height 20
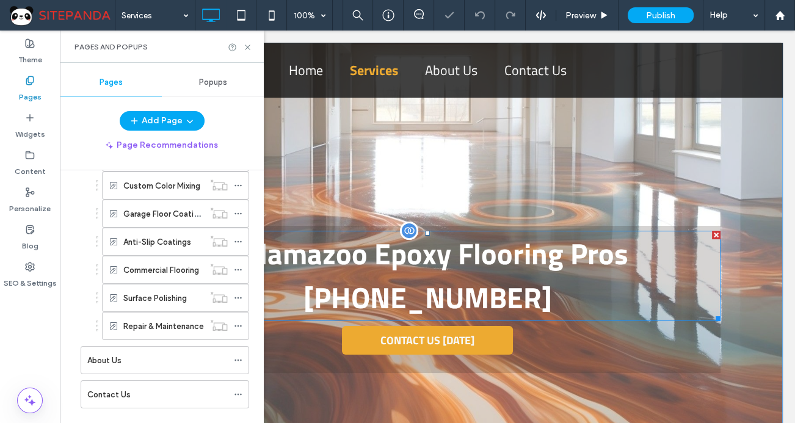
scroll to position [159, 0]
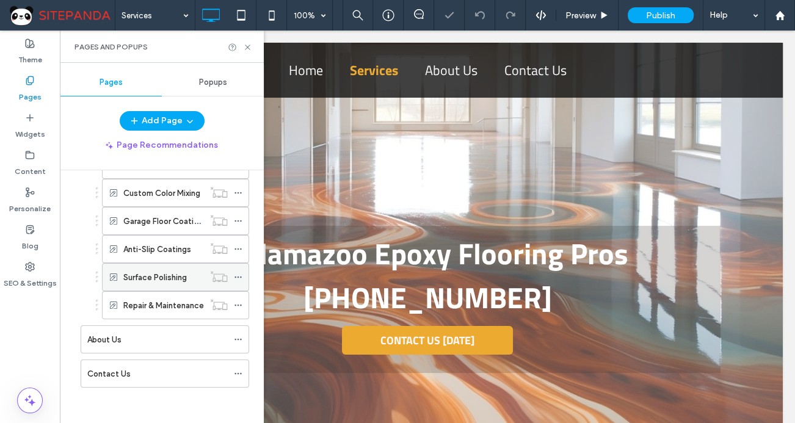
click at [238, 277] on use at bounding box center [237, 278] width 7 height 2
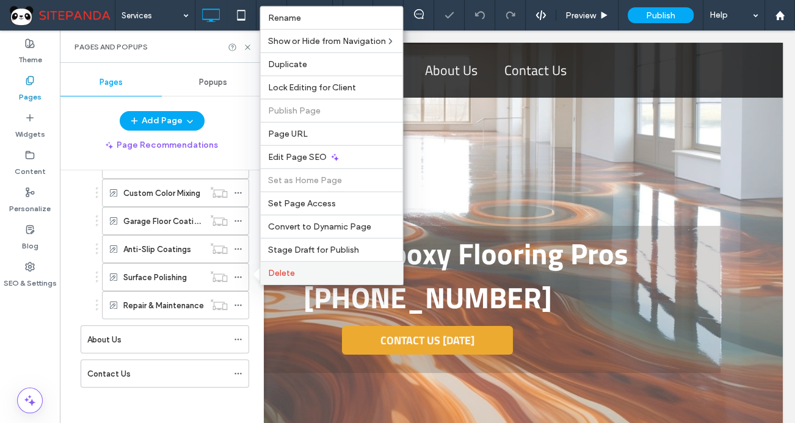
click at [305, 272] on label "Delete" at bounding box center [331, 273] width 128 height 10
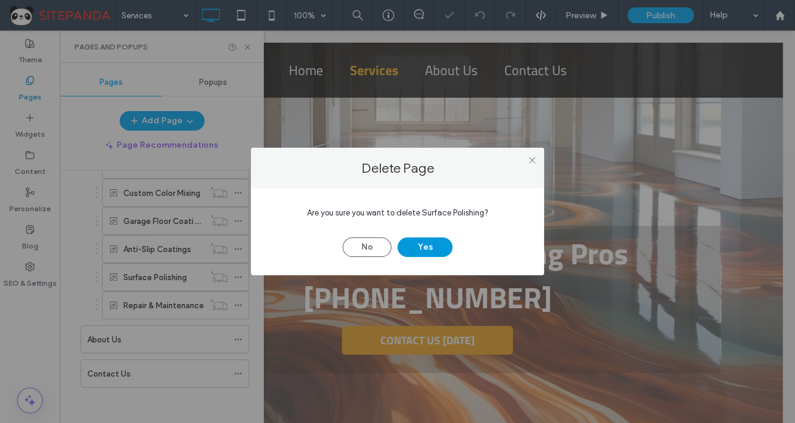
click at [425, 240] on button "Yes" at bounding box center [424, 247] width 55 height 20
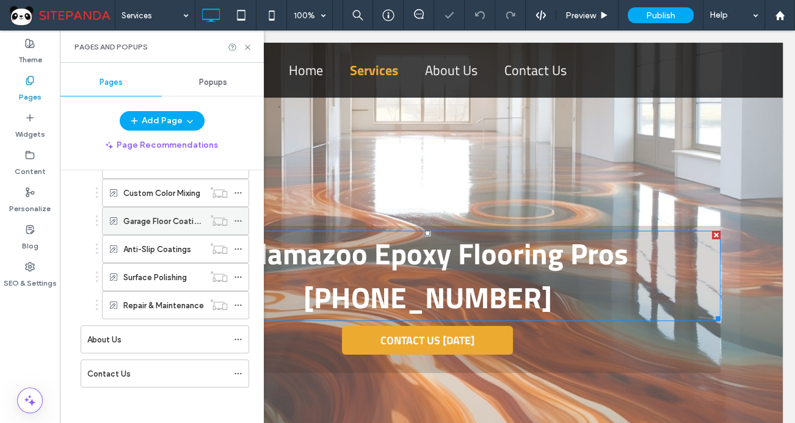
scroll to position [131, 0]
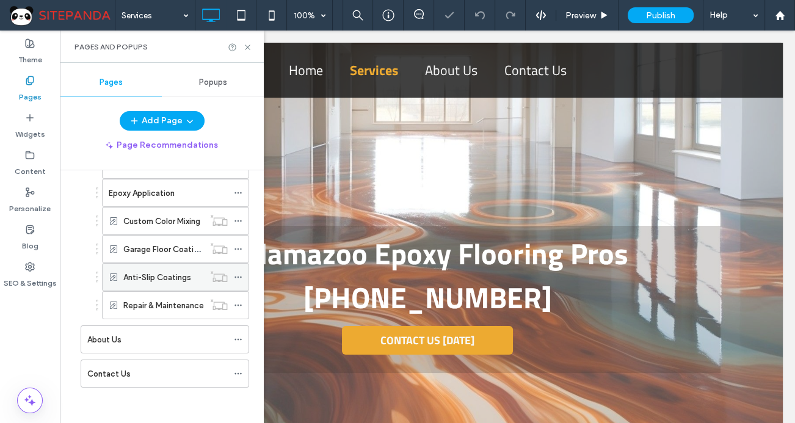
click at [241, 273] on icon at bounding box center [238, 277] width 9 height 9
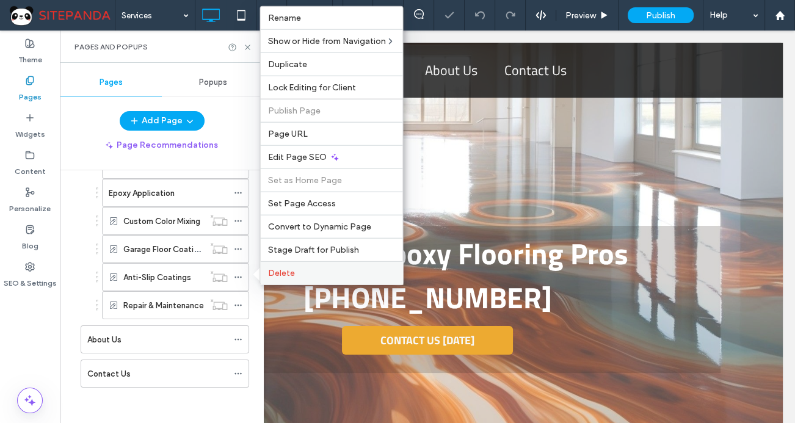
click at [288, 279] on div "Delete" at bounding box center [331, 272] width 142 height 23
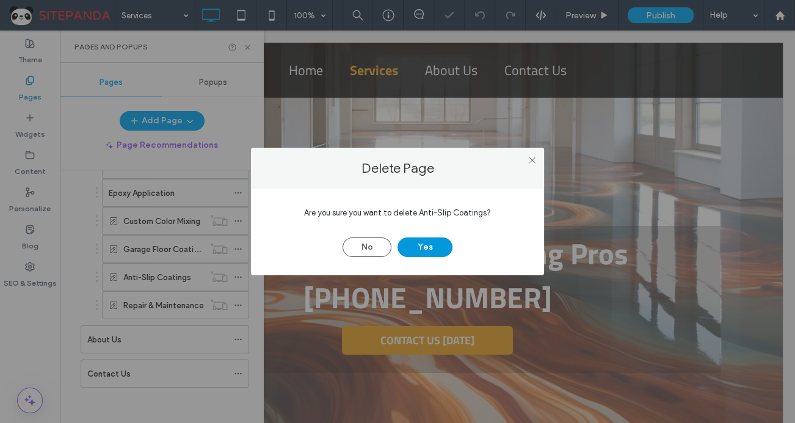
click at [441, 241] on button "Yes" at bounding box center [424, 247] width 55 height 20
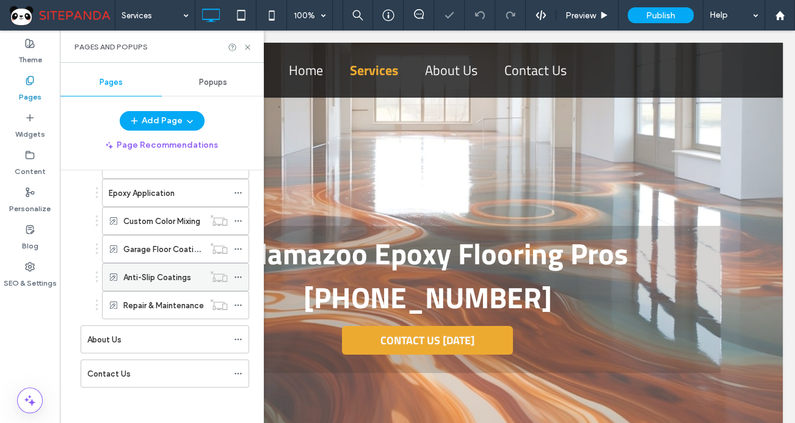
scroll to position [103, 0]
click at [238, 303] on icon at bounding box center [238, 305] width 9 height 9
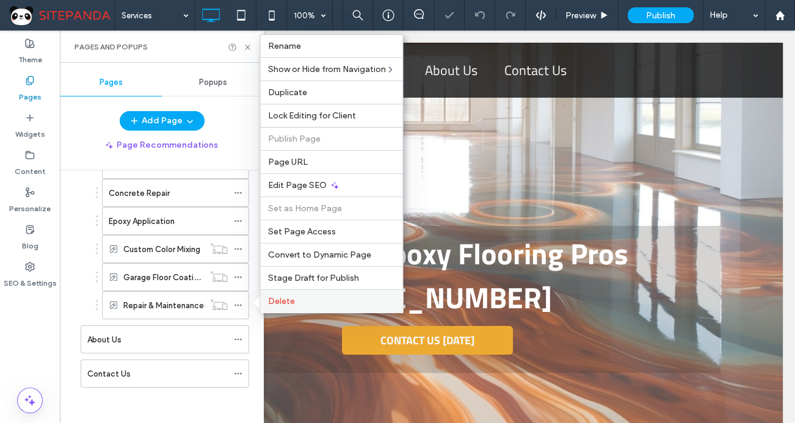
click at [277, 303] on span "Delete" at bounding box center [280, 301] width 27 height 10
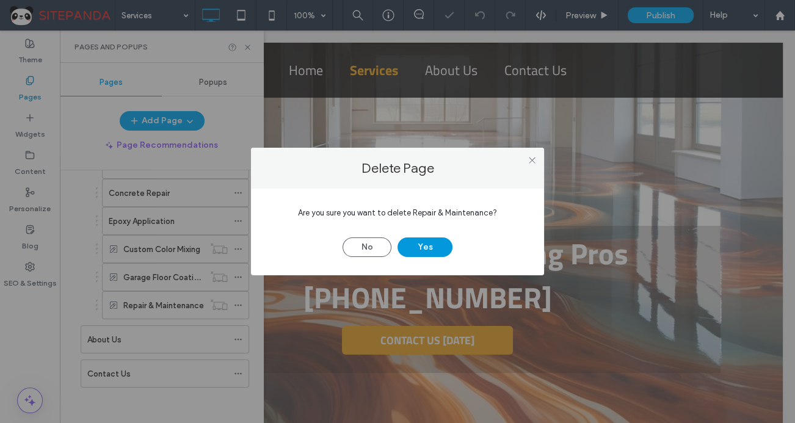
click at [432, 247] on button "Yes" at bounding box center [424, 247] width 55 height 20
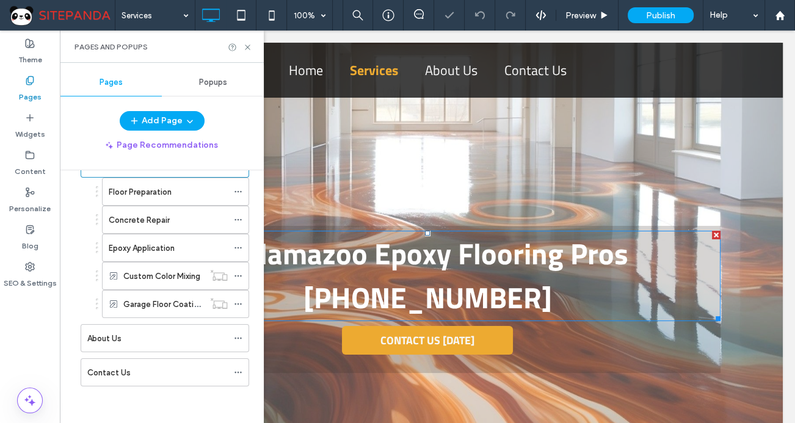
scroll to position [74, 0]
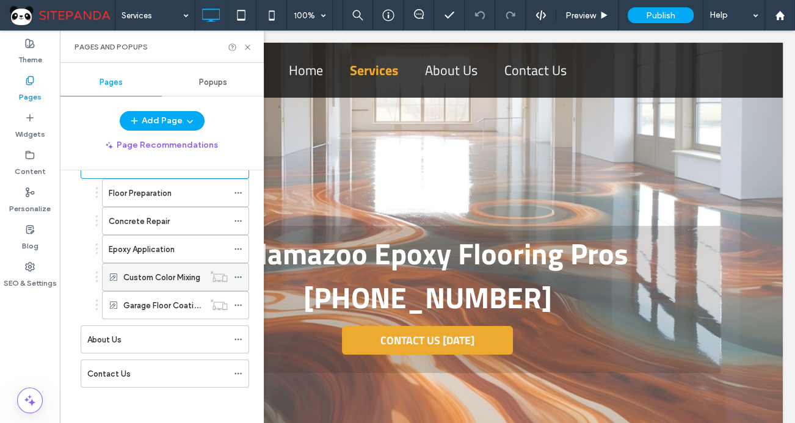
click at [241, 273] on icon at bounding box center [238, 277] width 9 height 9
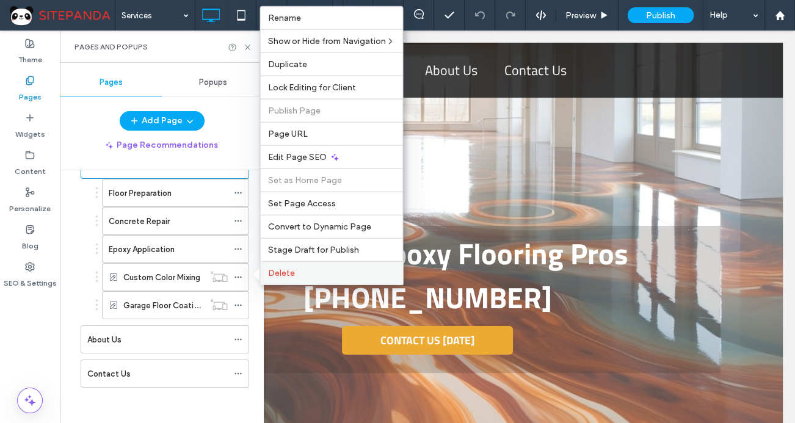
click at [272, 270] on span "Delete" at bounding box center [280, 273] width 27 height 10
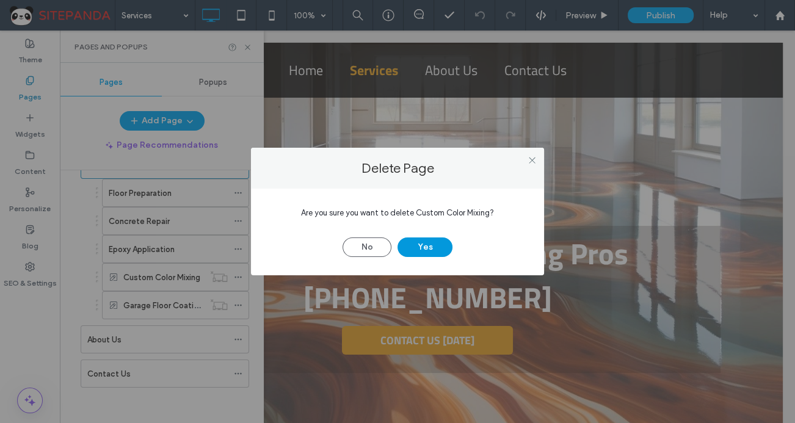
click at [421, 241] on button "Yes" at bounding box center [424, 247] width 55 height 20
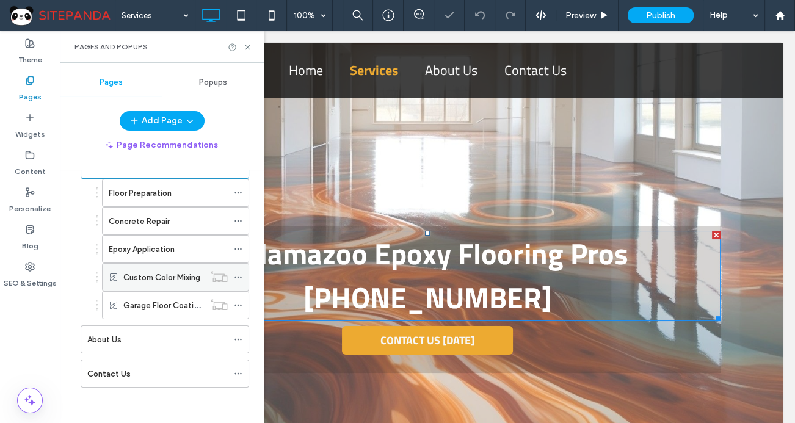
scroll to position [46, 0]
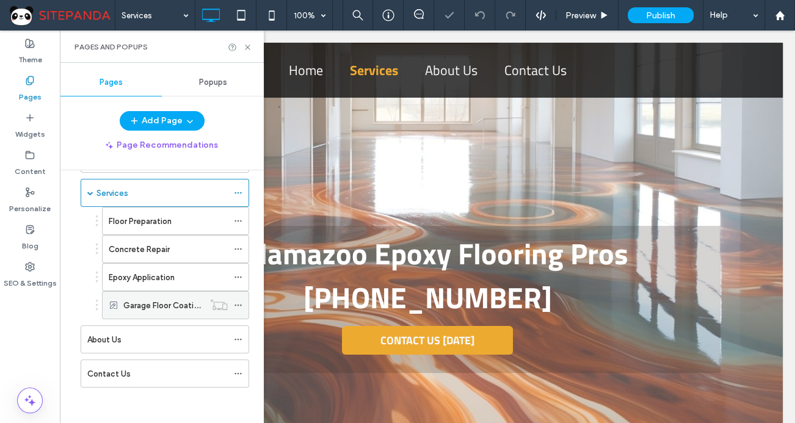
click at [239, 301] on icon at bounding box center [238, 305] width 9 height 9
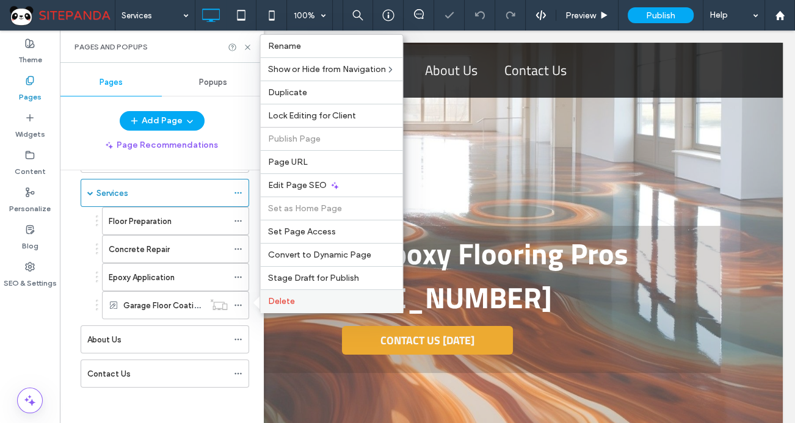
click at [274, 298] on span "Delete" at bounding box center [280, 301] width 27 height 10
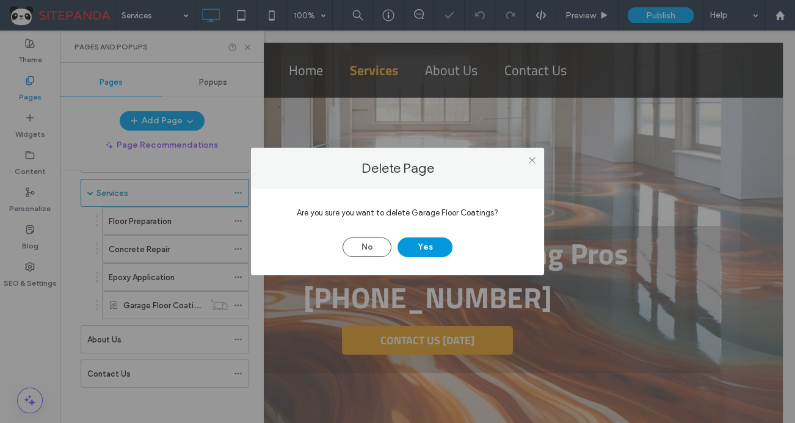
click at [416, 244] on button "Yes" at bounding box center [424, 247] width 55 height 20
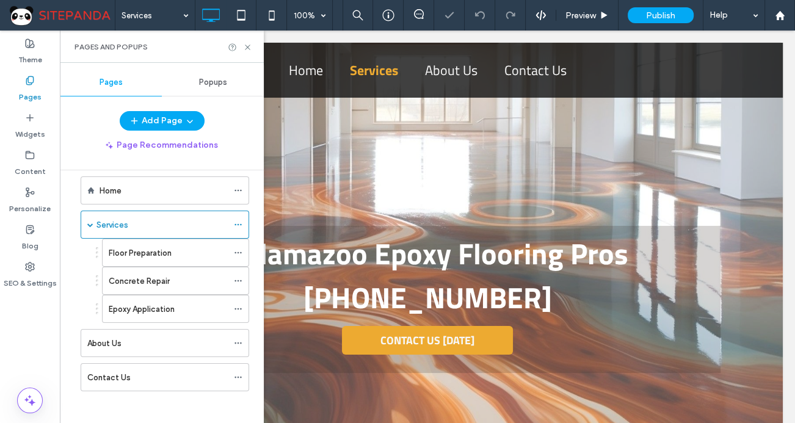
scroll to position [18, 0]
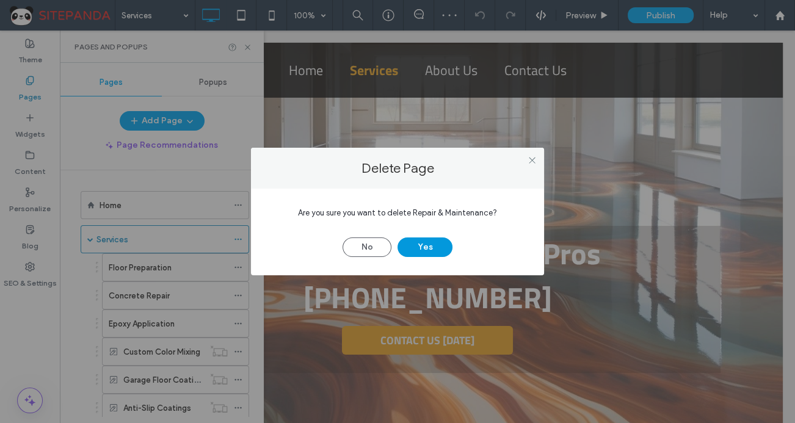
scroll to position [214, 0]
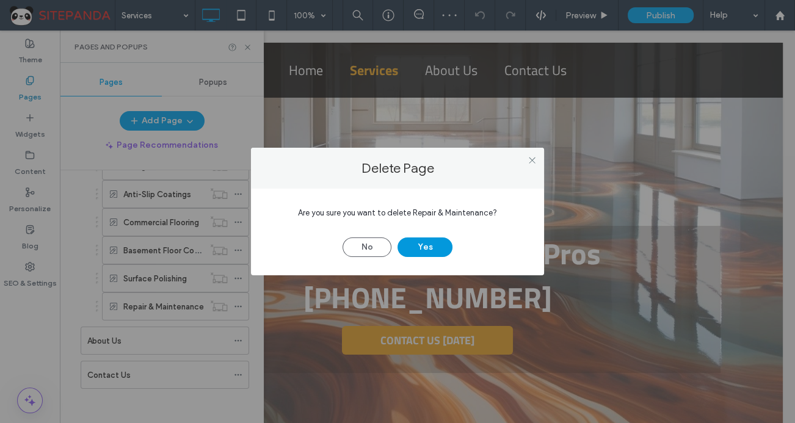
click at [428, 248] on button "Yes" at bounding box center [424, 247] width 55 height 20
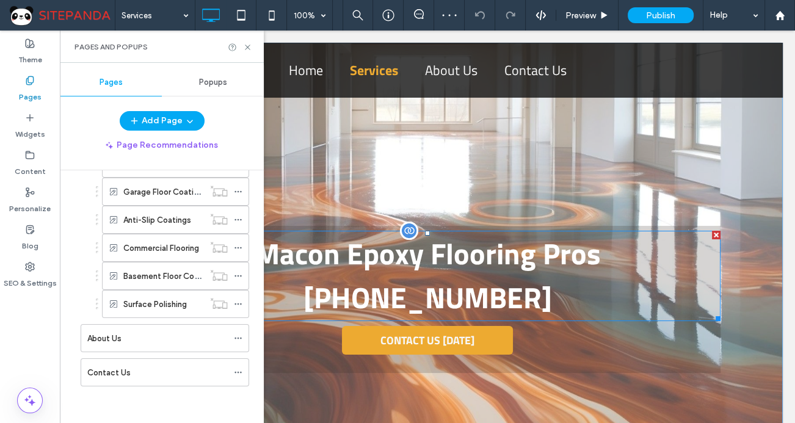
scroll to position [186, 0]
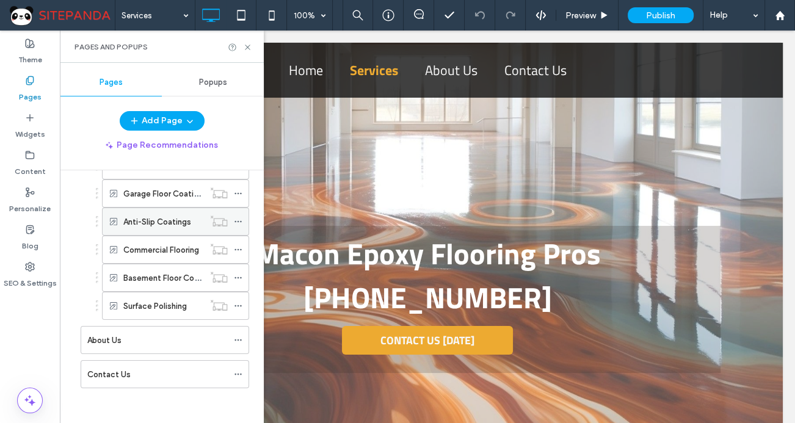
click at [235, 212] on span at bounding box center [238, 221] width 9 height 18
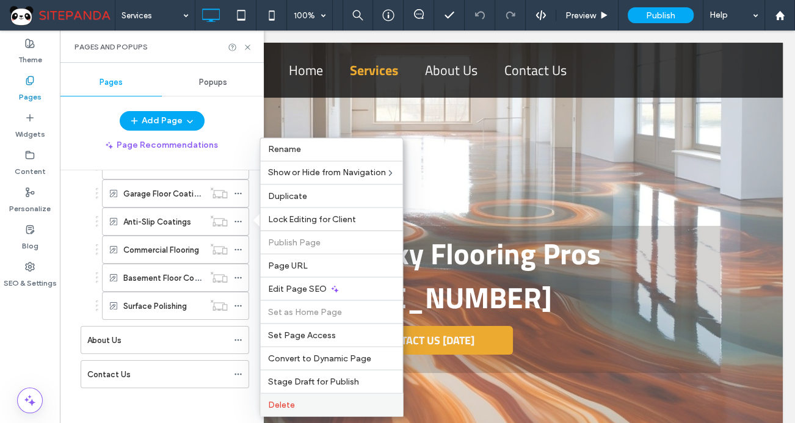
click at [286, 414] on div "Delete" at bounding box center [331, 404] width 142 height 23
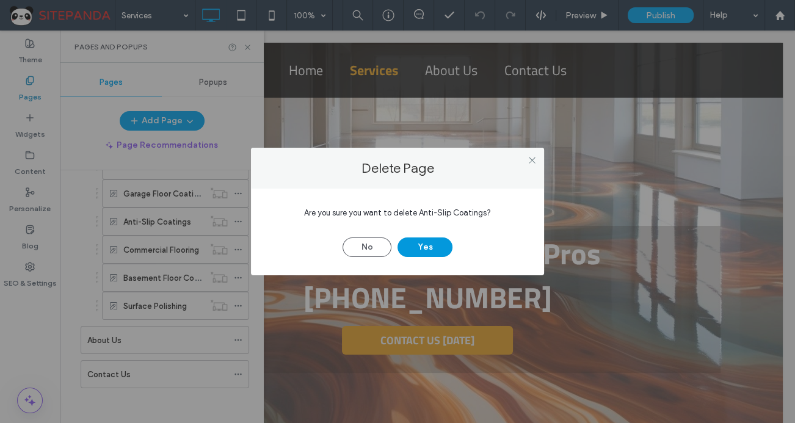
click at [438, 244] on button "Yes" at bounding box center [424, 247] width 55 height 20
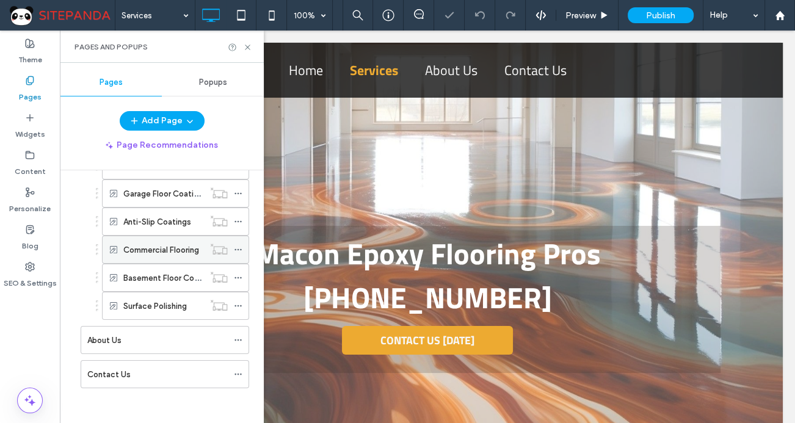
scroll to position [159, 0]
click at [236, 278] on icon at bounding box center [238, 277] width 9 height 9
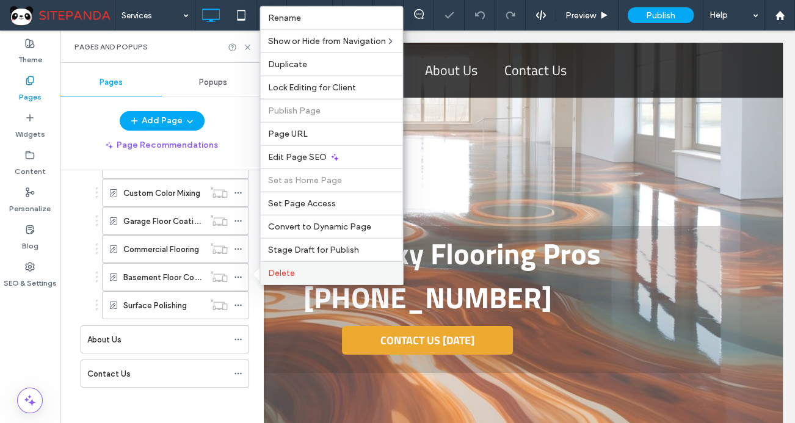
click at [280, 277] on span "Delete" at bounding box center [280, 273] width 27 height 10
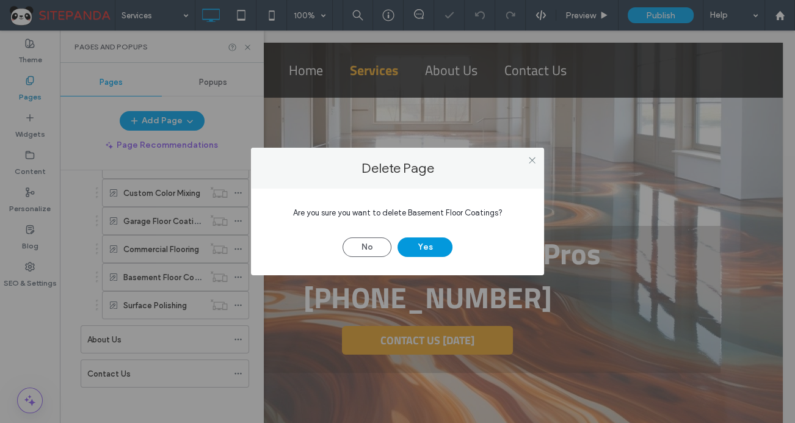
click at [434, 240] on button "Yes" at bounding box center [424, 247] width 55 height 20
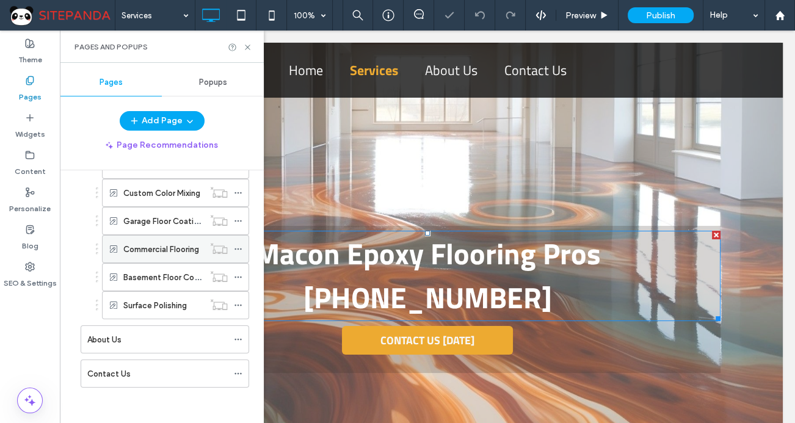
scroll to position [131, 0]
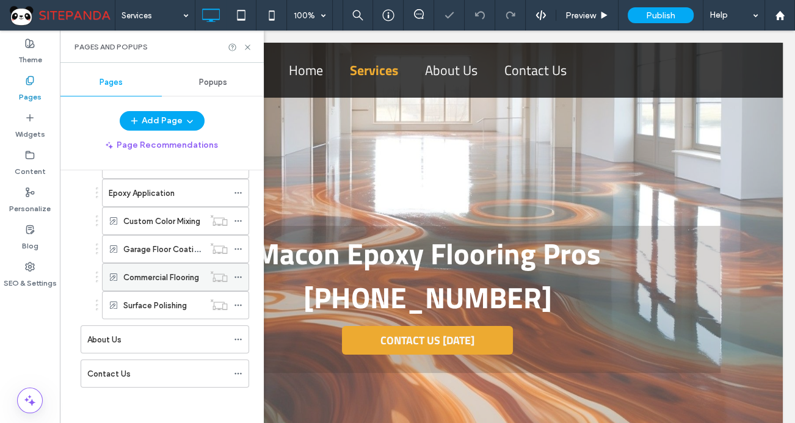
click at [235, 273] on icon at bounding box center [238, 277] width 9 height 9
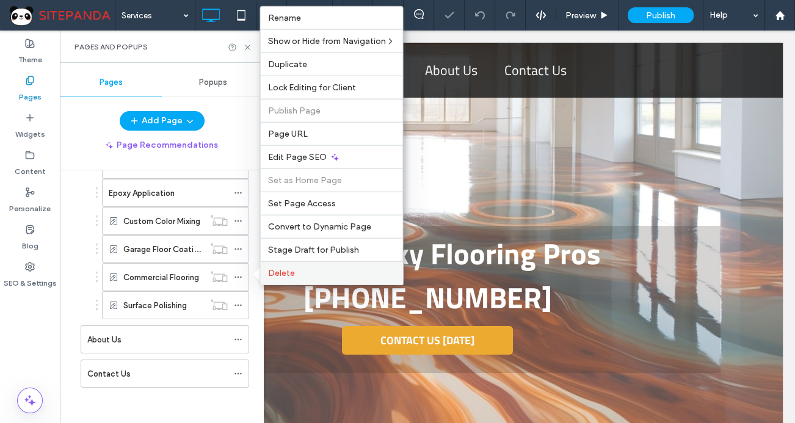
click at [287, 279] on div "Delete" at bounding box center [331, 272] width 142 height 23
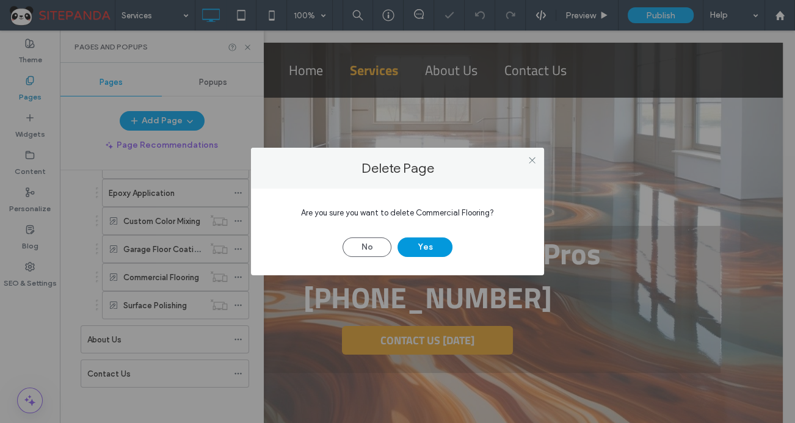
click at [424, 250] on button "Yes" at bounding box center [424, 247] width 55 height 20
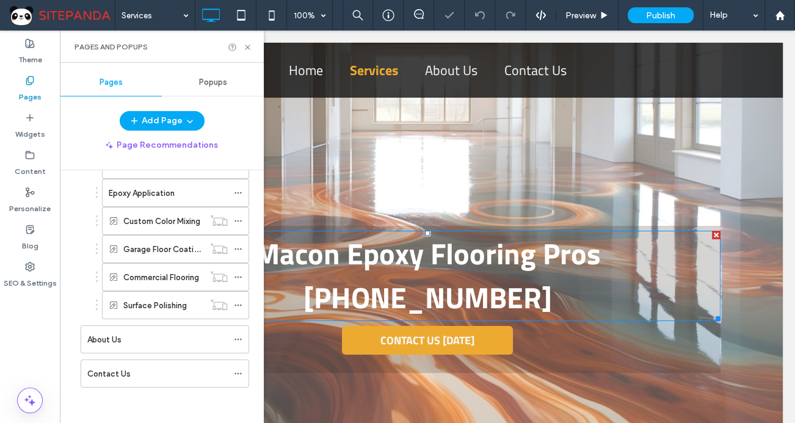
scroll to position [103, 0]
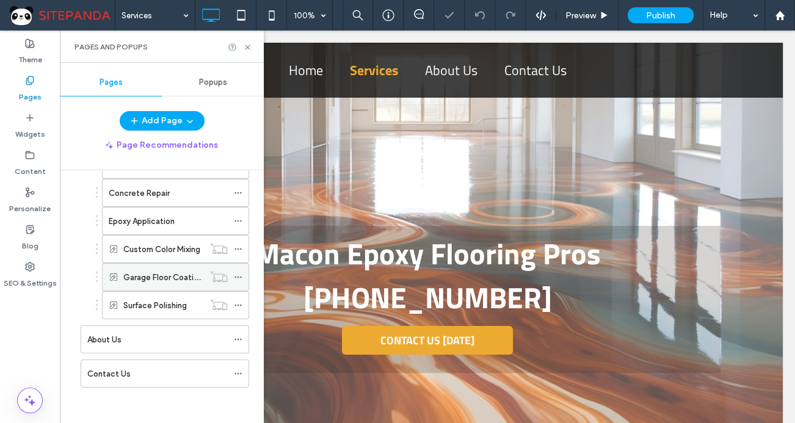
click at [235, 273] on icon at bounding box center [238, 277] width 9 height 9
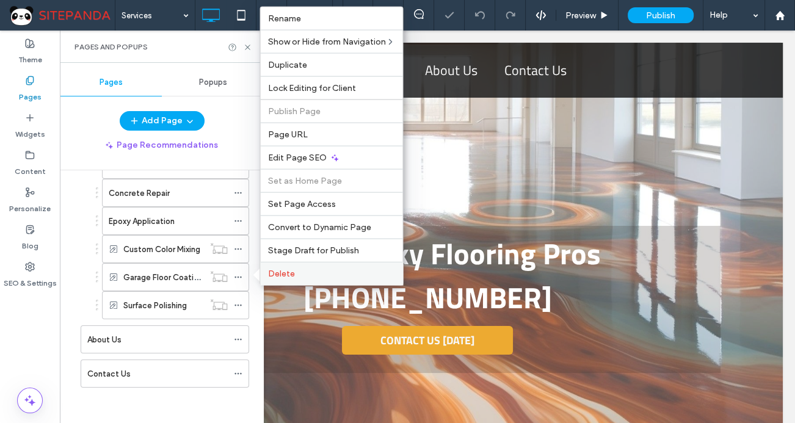
click at [280, 278] on span "Delete" at bounding box center [280, 274] width 27 height 10
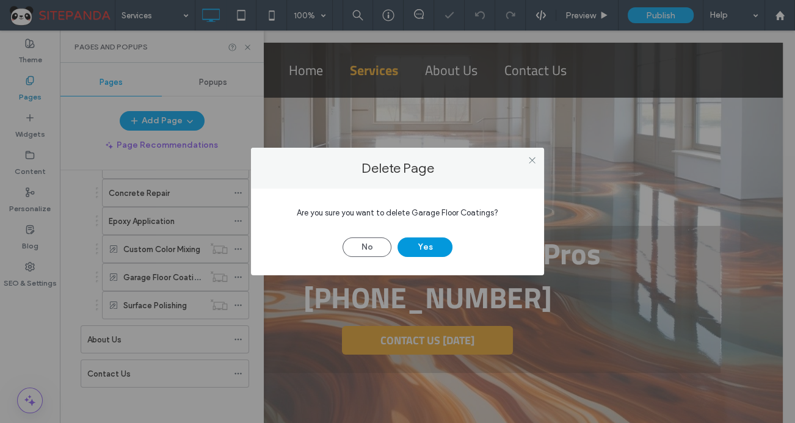
click at [418, 244] on button "Yes" at bounding box center [424, 247] width 55 height 20
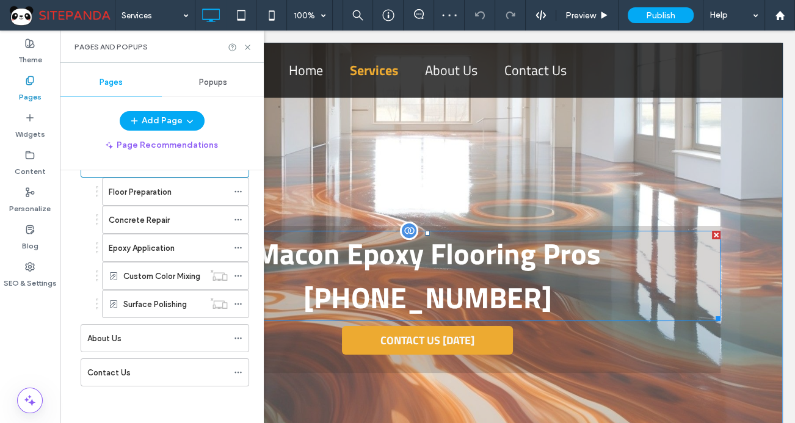
scroll to position [74, 0]
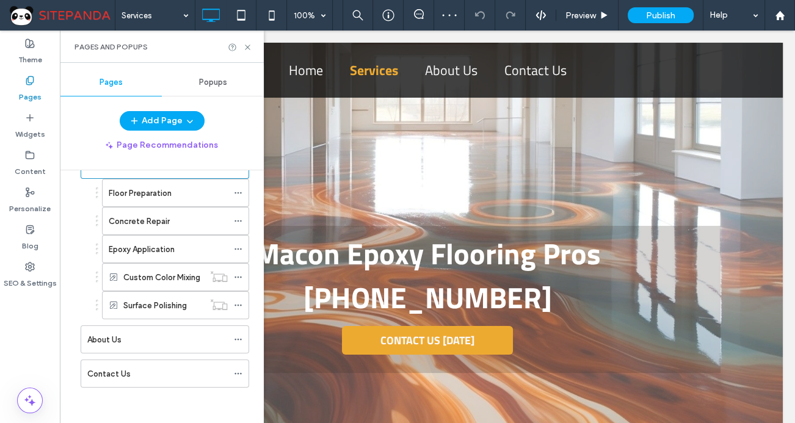
drag, startPoint x: 237, startPoint y: 277, endPoint x: 250, endPoint y: 277, distance: 12.2
click at [238, 277] on icon at bounding box center [238, 277] width 9 height 9
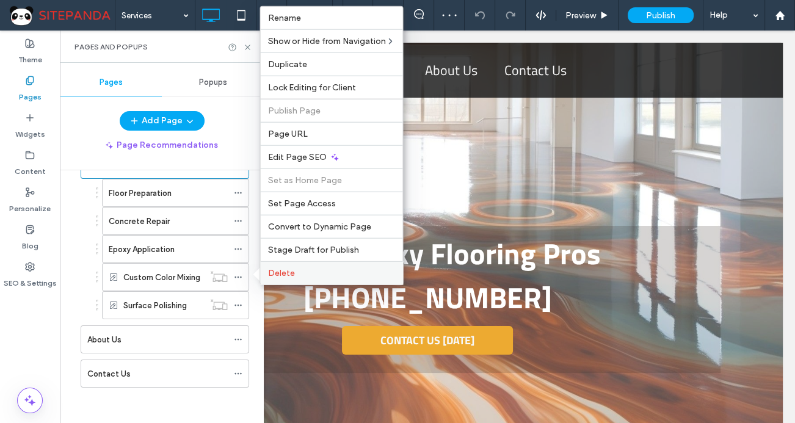
click at [287, 279] on div "Delete" at bounding box center [331, 272] width 142 height 23
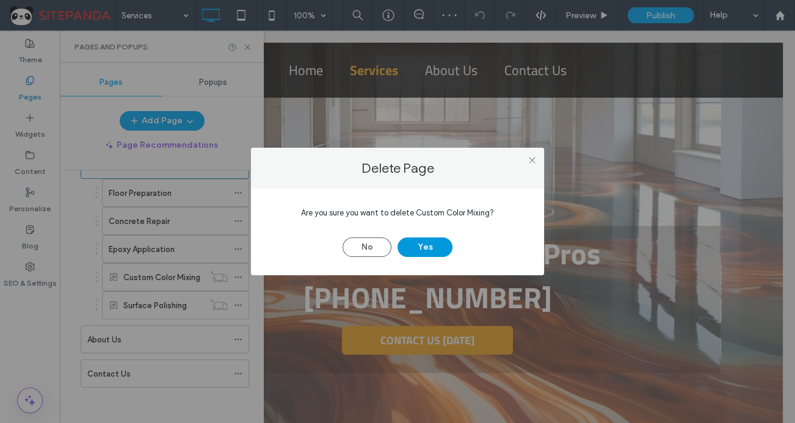
click at [427, 244] on button "Yes" at bounding box center [424, 247] width 55 height 20
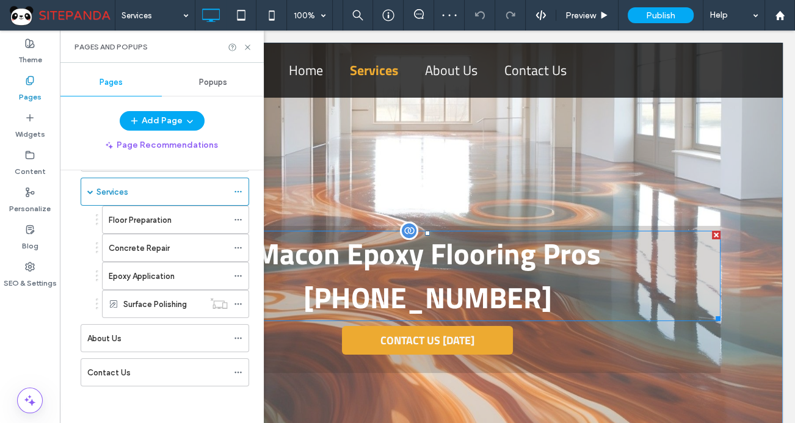
scroll to position [46, 0]
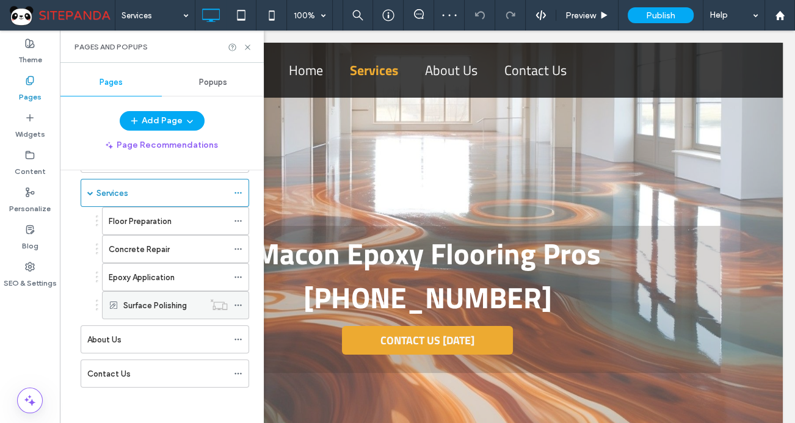
click at [242, 301] on div at bounding box center [241, 305] width 15 height 18
click at [234, 302] on icon at bounding box center [238, 305] width 9 height 9
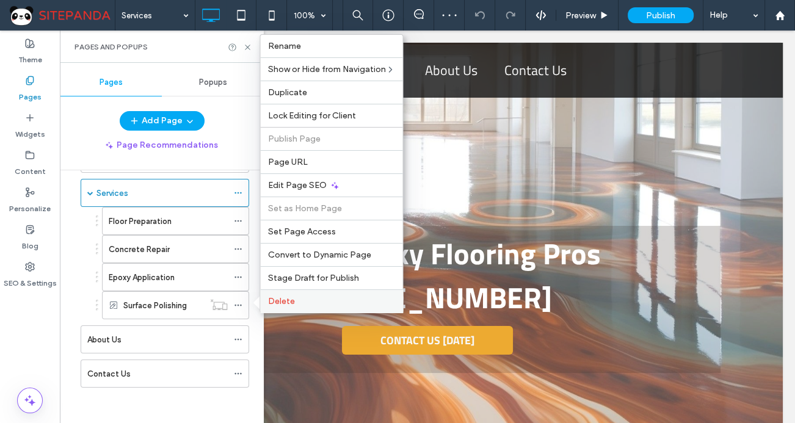
click at [274, 303] on span "Delete" at bounding box center [280, 301] width 27 height 10
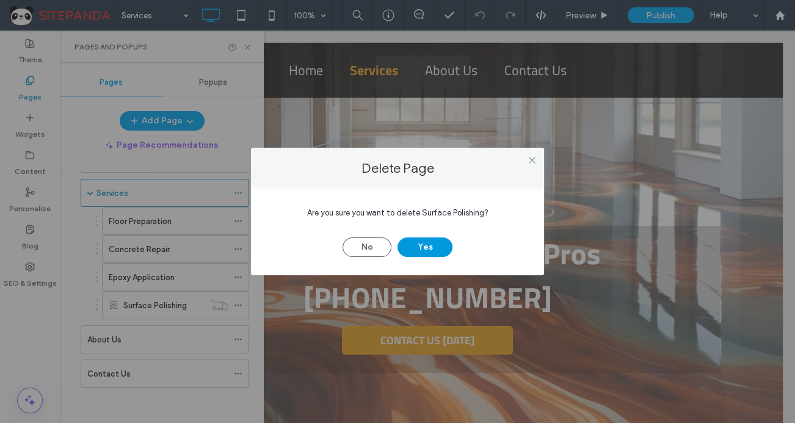
click at [419, 241] on button "Yes" at bounding box center [424, 247] width 55 height 20
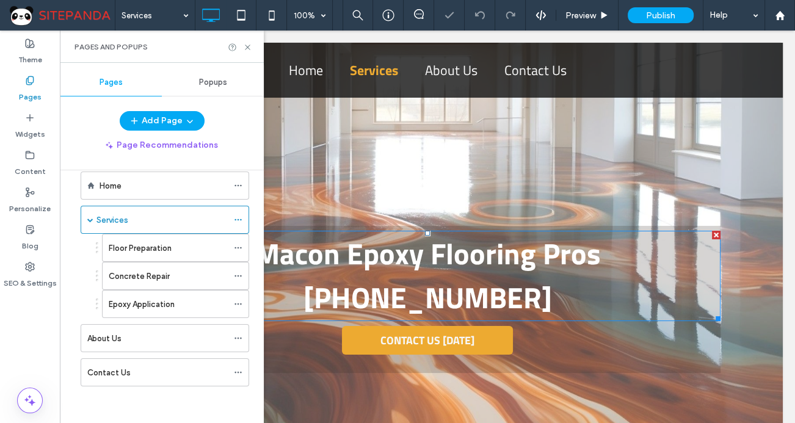
scroll to position [18, 0]
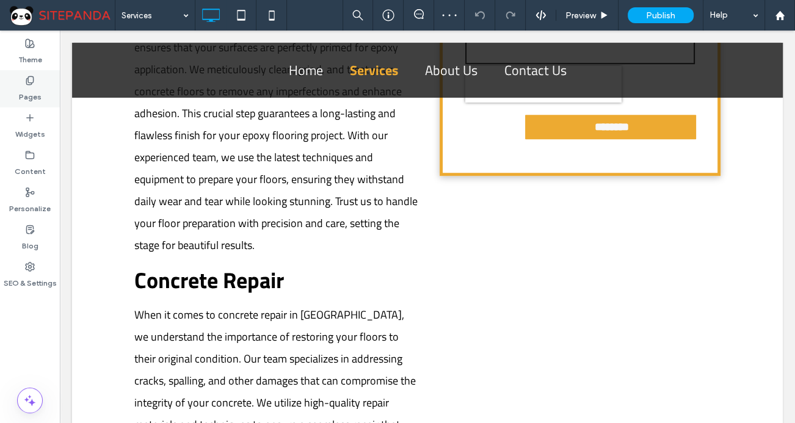
click at [26, 86] on label "Pages" at bounding box center [30, 93] width 23 height 17
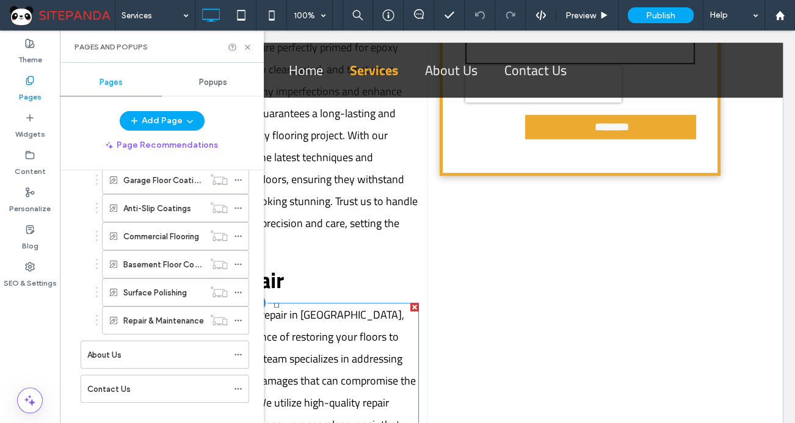
scroll to position [214, 0]
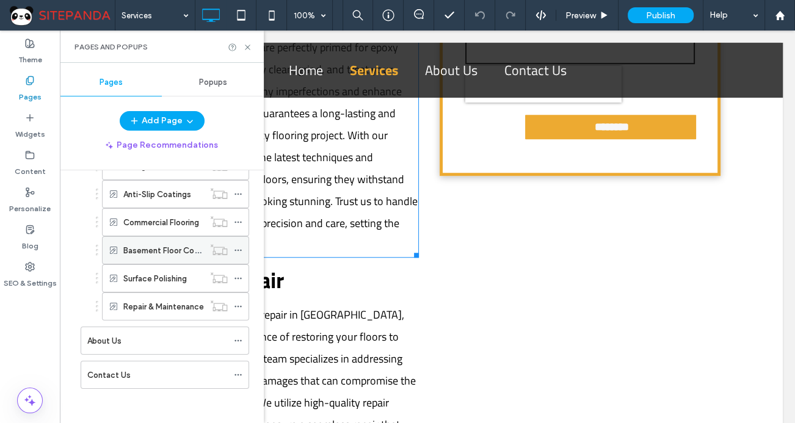
click at [241, 242] on span at bounding box center [238, 250] width 9 height 18
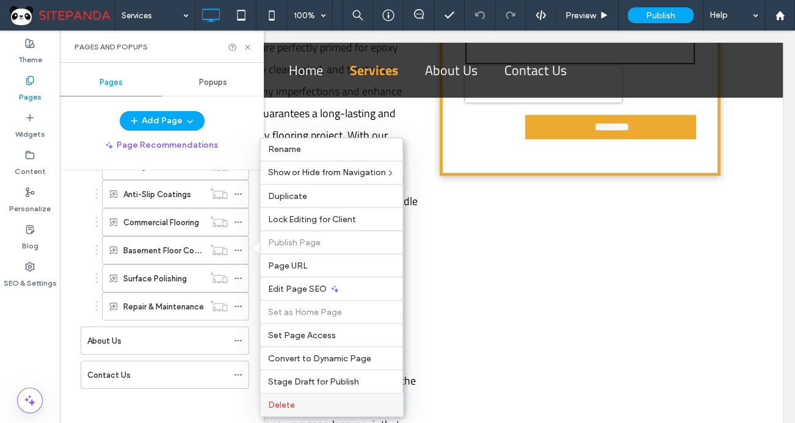
click at [288, 407] on span "Delete" at bounding box center [280, 404] width 27 height 10
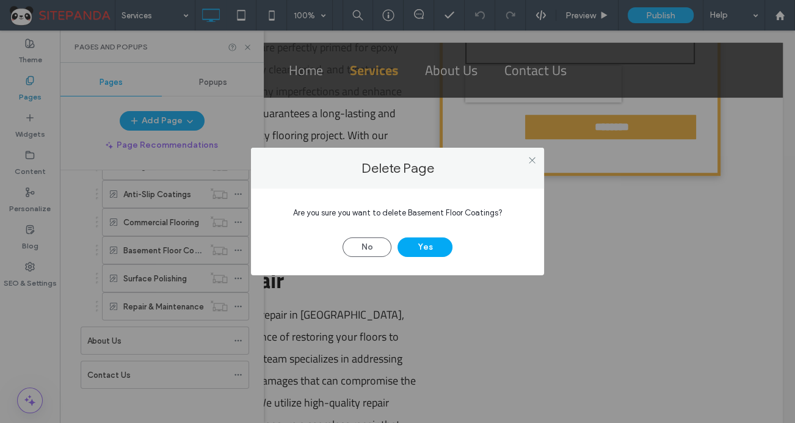
click at [421, 244] on button "Yes" at bounding box center [424, 247] width 55 height 20
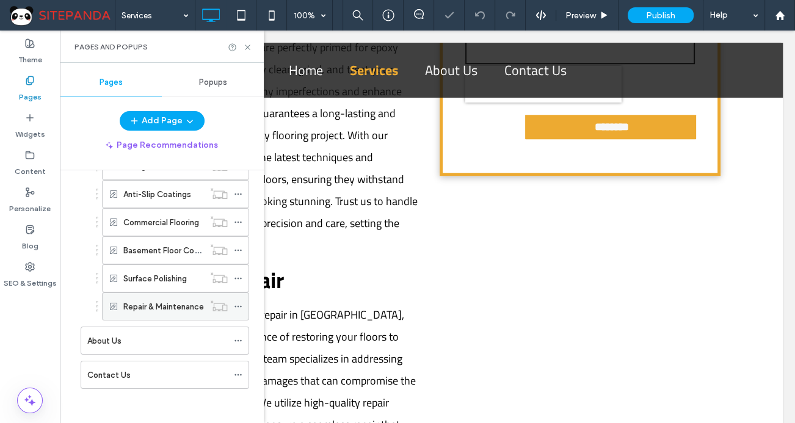
click at [238, 302] on icon at bounding box center [238, 306] width 9 height 9
click at [237, 305] on icon at bounding box center [238, 306] width 9 height 9
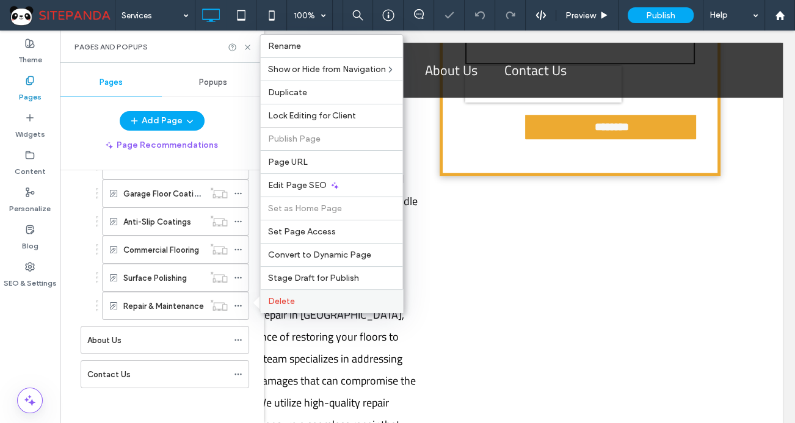
click at [280, 303] on span "Delete" at bounding box center [280, 301] width 27 height 10
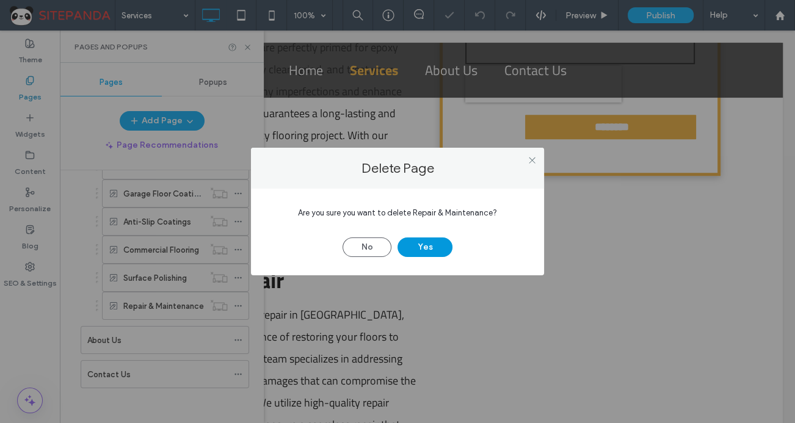
click at [413, 247] on button "Yes" at bounding box center [424, 247] width 55 height 20
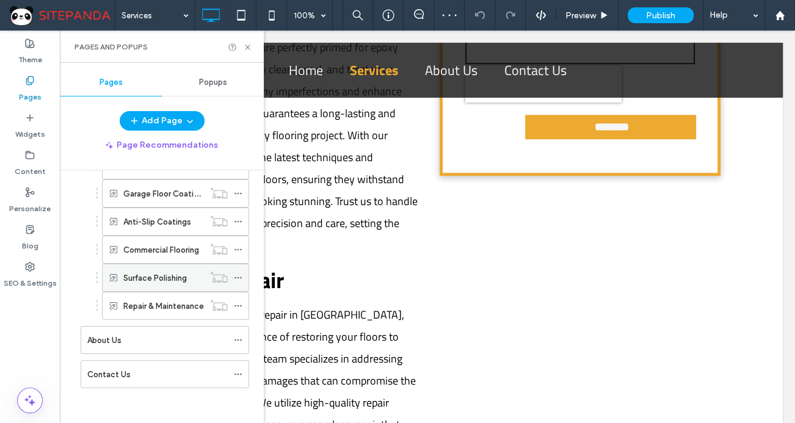
click at [240, 278] on icon at bounding box center [238, 278] width 9 height 9
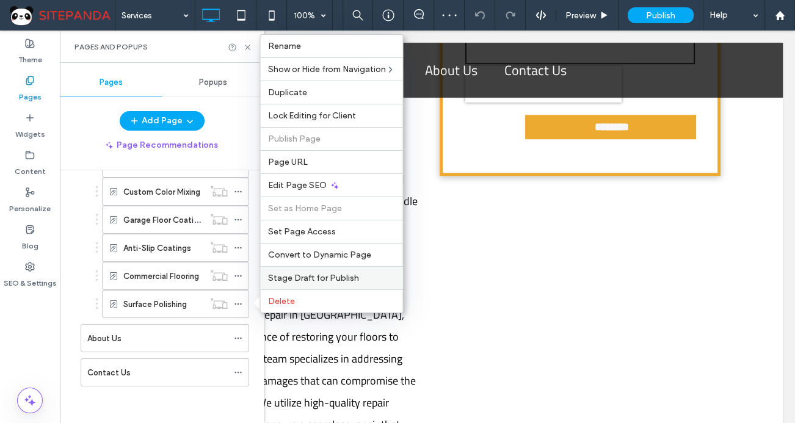
click at [291, 278] on span "Stage Draft for Publish" at bounding box center [312, 278] width 91 height 10
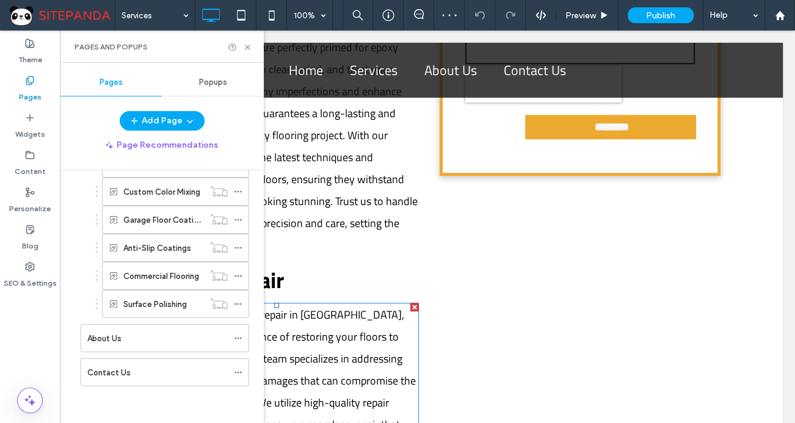
scroll to position [159, 0]
click at [234, 278] on icon at bounding box center [238, 277] width 9 height 9
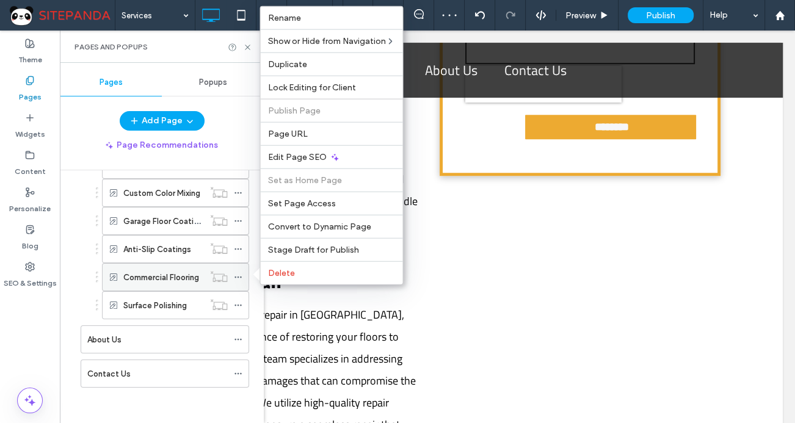
click at [290, 278] on div "Delete" at bounding box center [331, 272] width 142 height 23
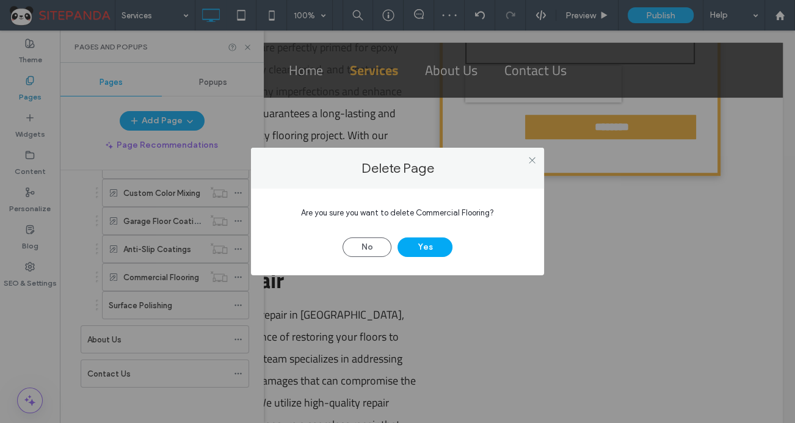
click at [421, 244] on button "Yes" at bounding box center [424, 247] width 55 height 20
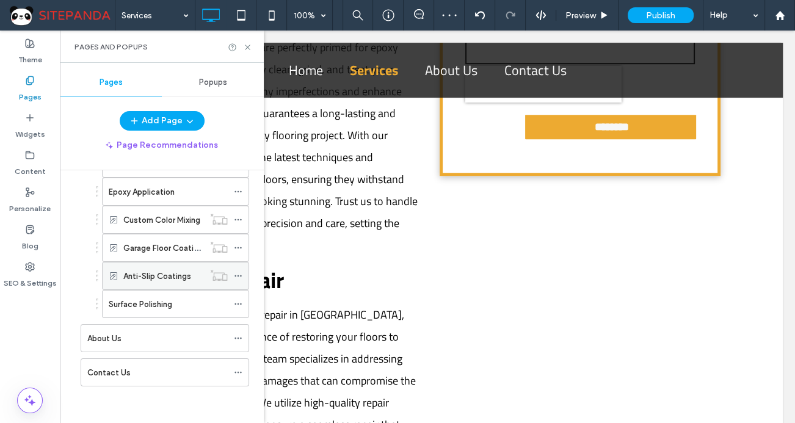
scroll to position [131, 0]
click at [239, 302] on icon at bounding box center [238, 305] width 9 height 9
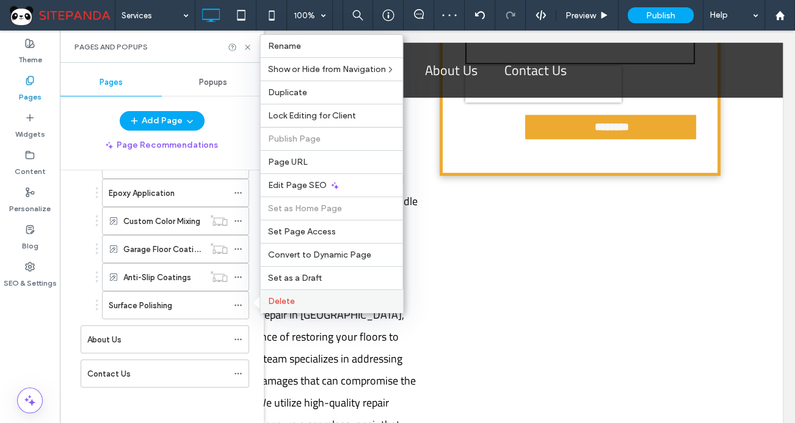
scroll to position [130, 0]
click at [280, 300] on span "Delete" at bounding box center [280, 301] width 27 height 10
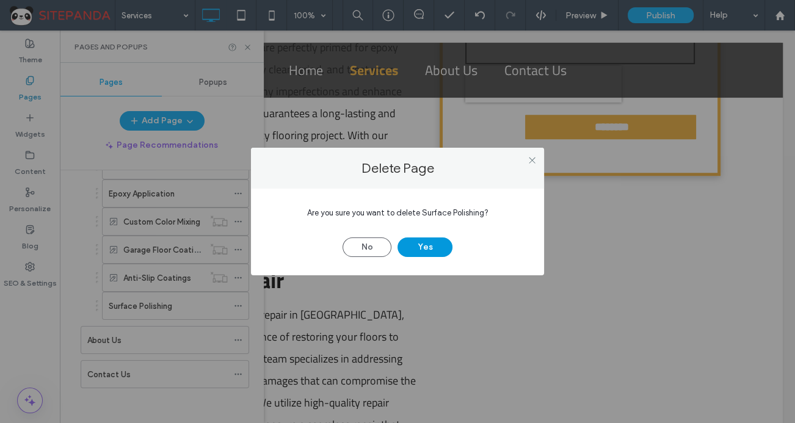
click at [415, 241] on button "Yes" at bounding box center [424, 247] width 55 height 20
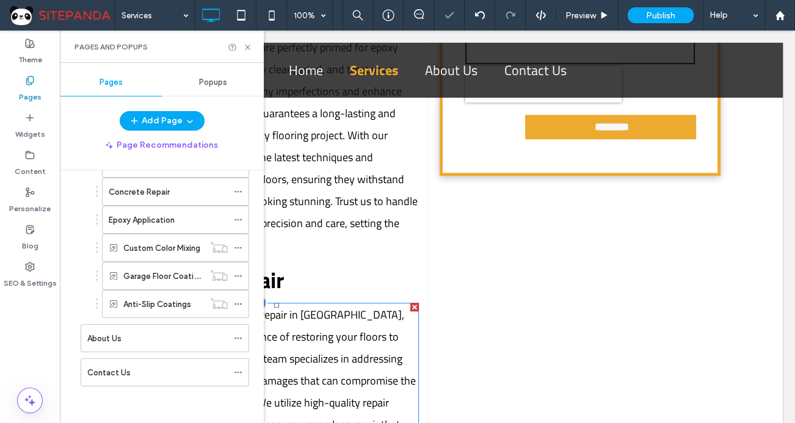
scroll to position [103, 0]
click at [234, 274] on icon at bounding box center [238, 277] width 9 height 9
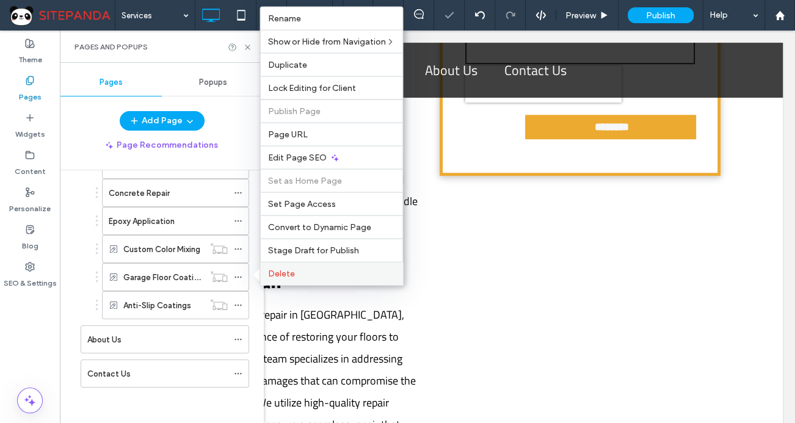
click at [299, 272] on label "Delete" at bounding box center [331, 274] width 128 height 10
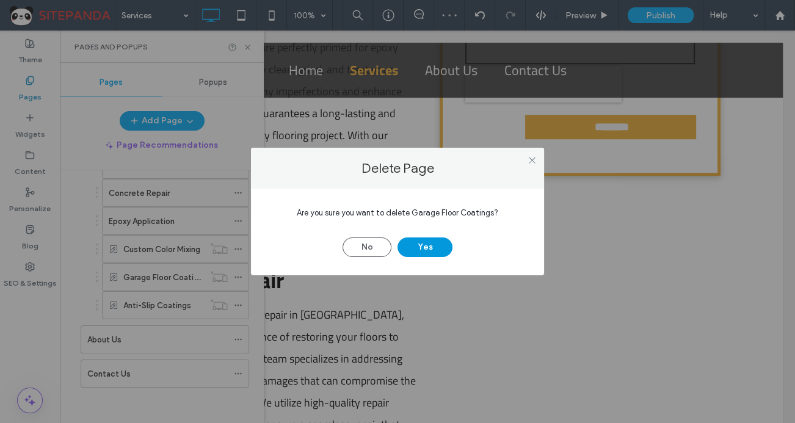
click at [418, 251] on button "Yes" at bounding box center [424, 247] width 55 height 20
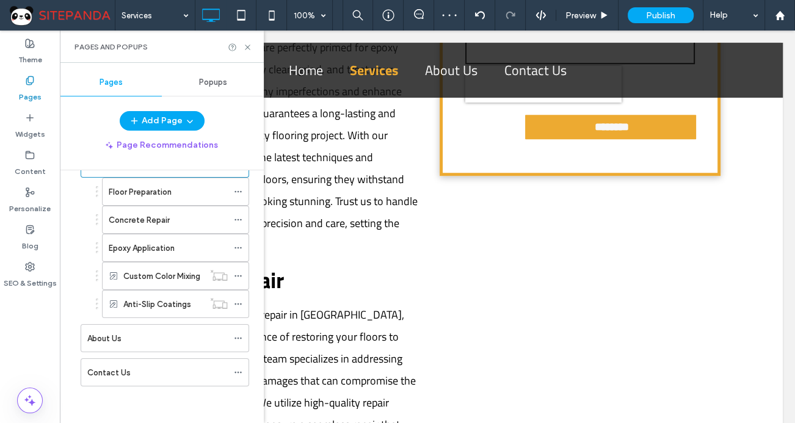
scroll to position [74, 0]
click at [238, 277] on use at bounding box center [237, 278] width 7 height 2
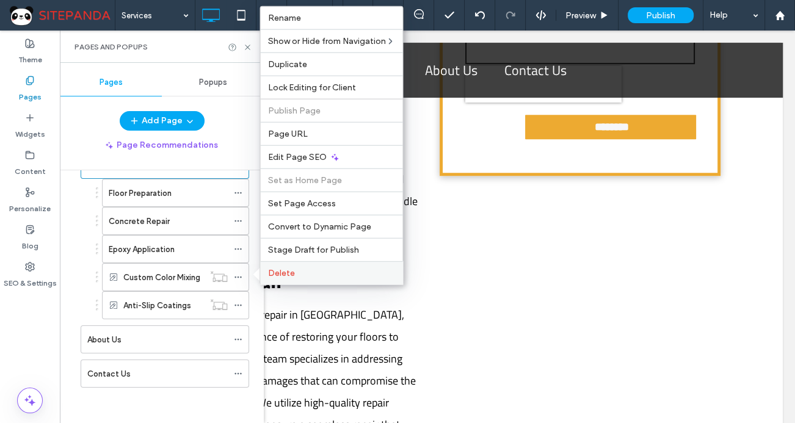
click at [285, 275] on span "Delete" at bounding box center [280, 273] width 27 height 10
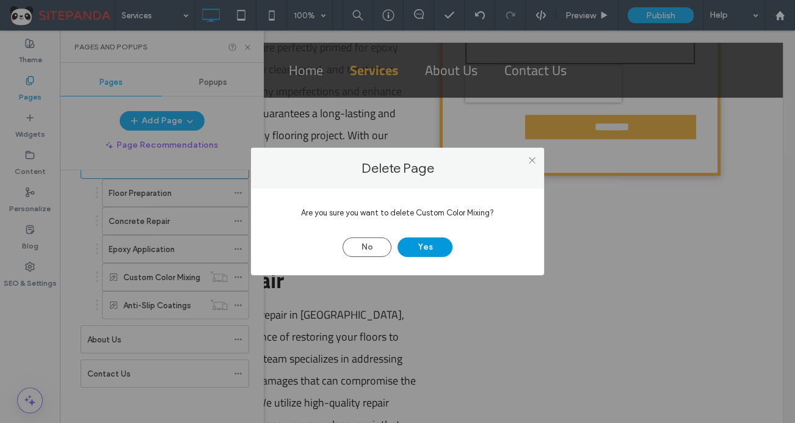
click at [415, 244] on button "Yes" at bounding box center [424, 247] width 55 height 20
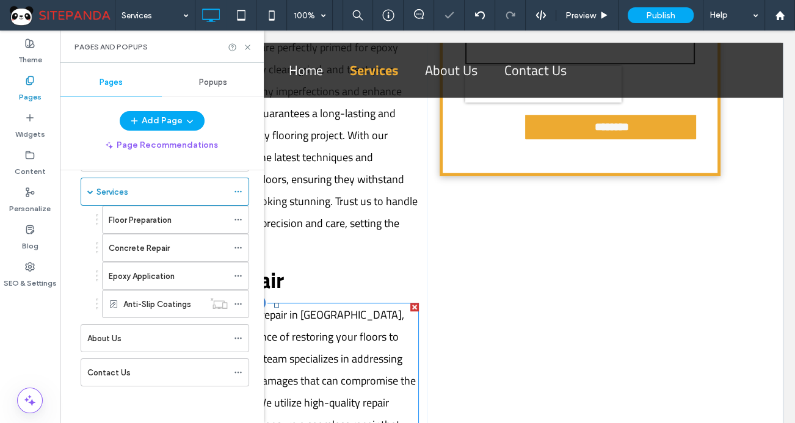
scroll to position [46, 0]
click at [239, 301] on icon at bounding box center [238, 305] width 9 height 9
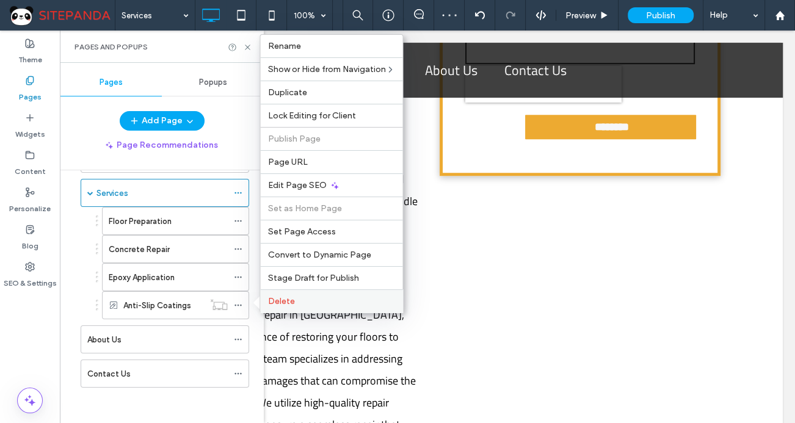
click at [283, 294] on div "Delete" at bounding box center [331, 300] width 142 height 23
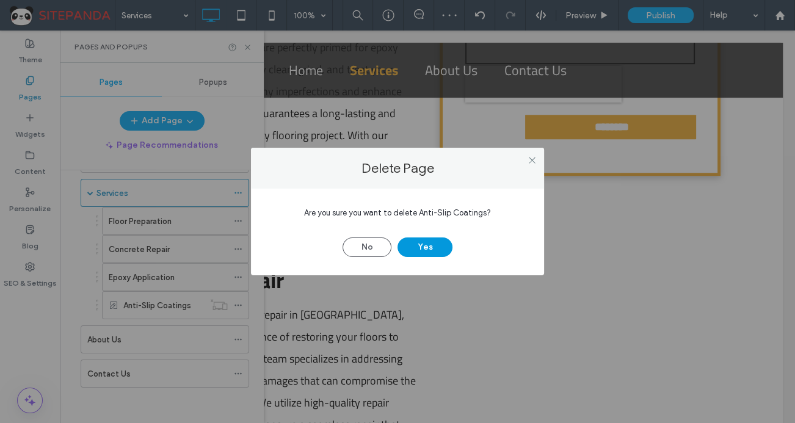
click at [410, 240] on button "Yes" at bounding box center [424, 247] width 55 height 20
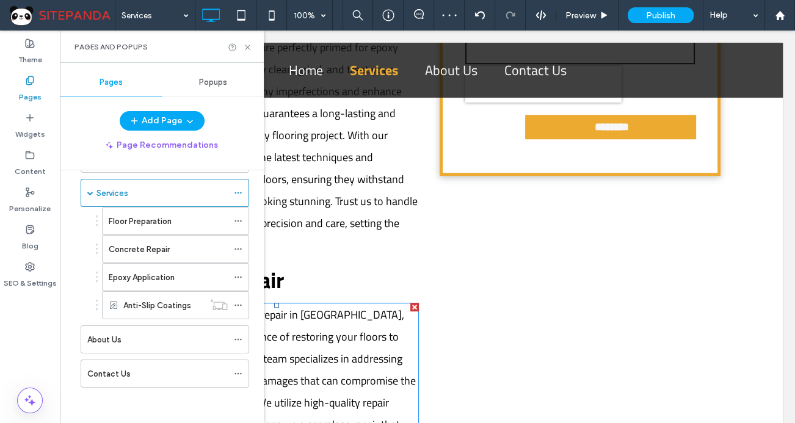
scroll to position [18, 0]
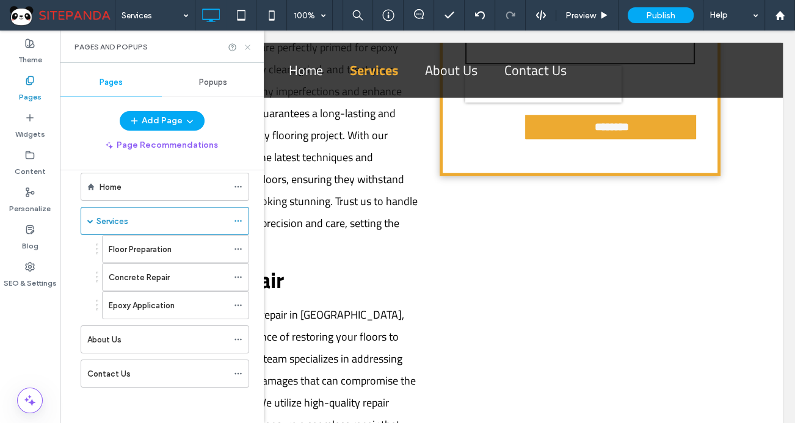
drag, startPoint x: 246, startPoint y: 49, endPoint x: 186, endPoint y: 19, distance: 66.9
click at [246, 49] on icon at bounding box center [247, 47] width 9 height 9
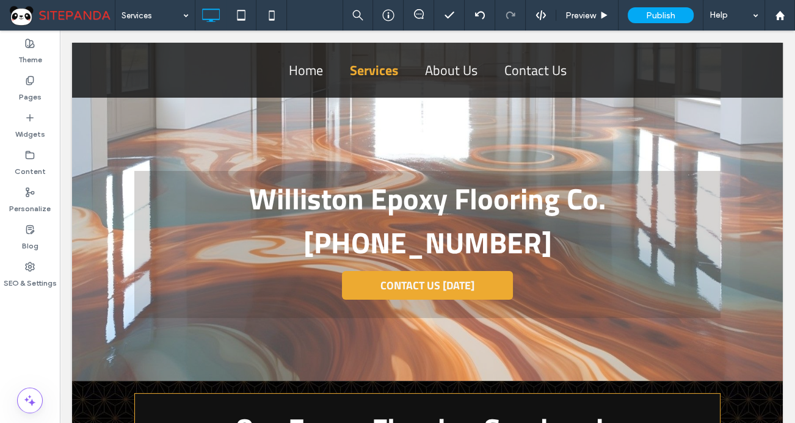
scroll to position [0, 0]
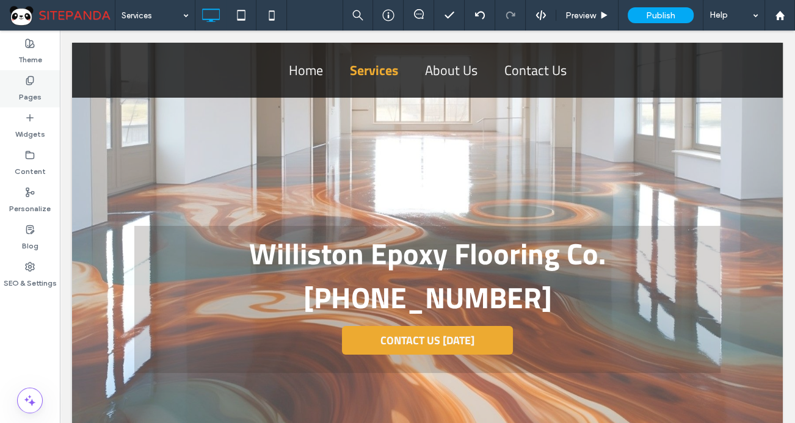
click at [24, 78] on div "Pages" at bounding box center [30, 88] width 60 height 37
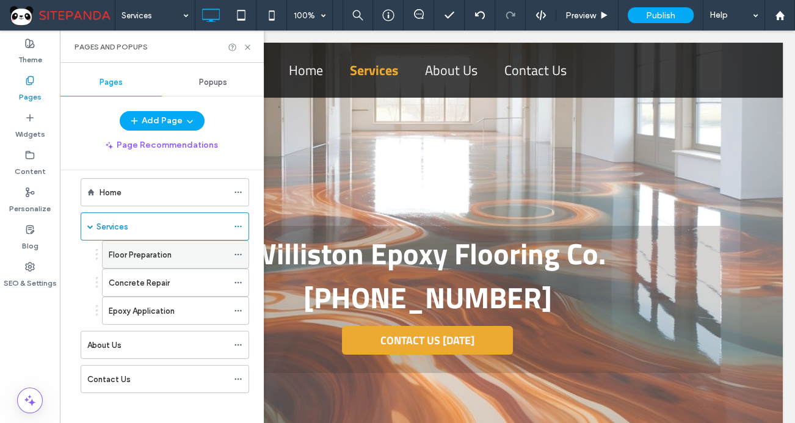
scroll to position [18, 0]
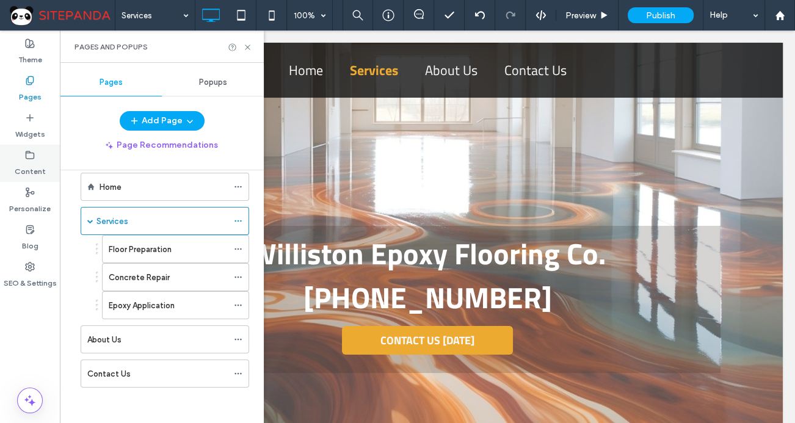
click at [42, 166] on label "Content" at bounding box center [30, 168] width 31 height 17
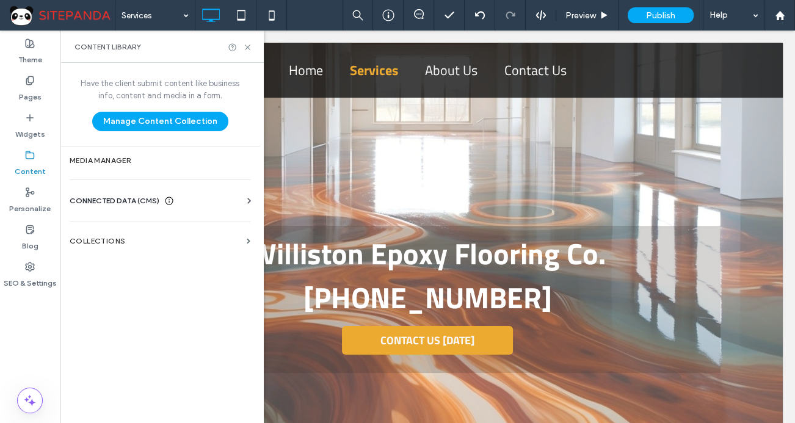
click at [211, 203] on div "CONNECTED DATA (CMS)" at bounding box center [163, 201] width 186 height 12
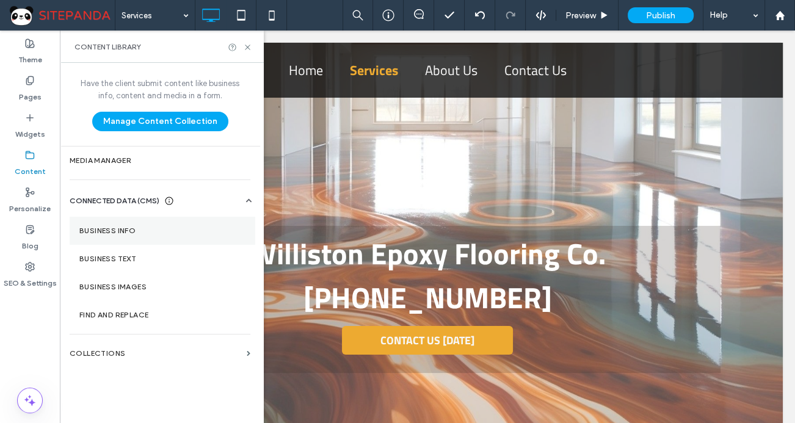
click at [161, 235] on section "Business Info" at bounding box center [163, 231] width 186 height 28
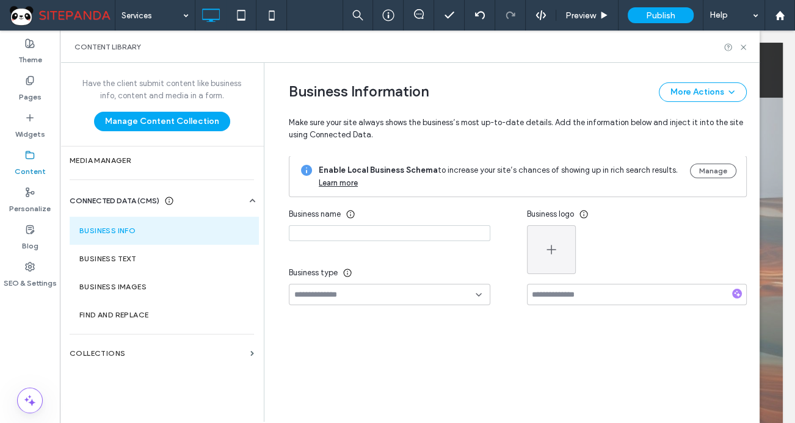
type input "**********"
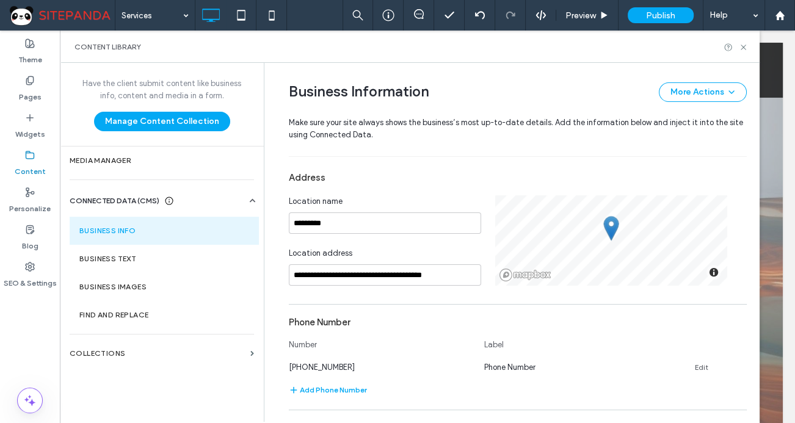
scroll to position [249, 0]
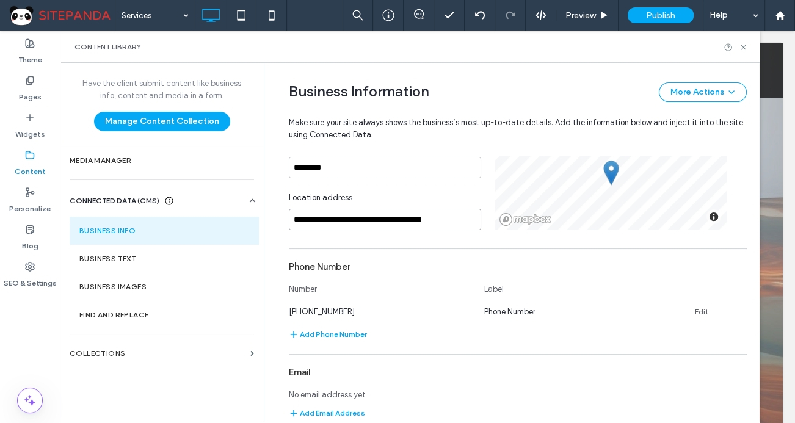
click at [366, 221] on input "**********" at bounding box center [385, 219] width 192 height 21
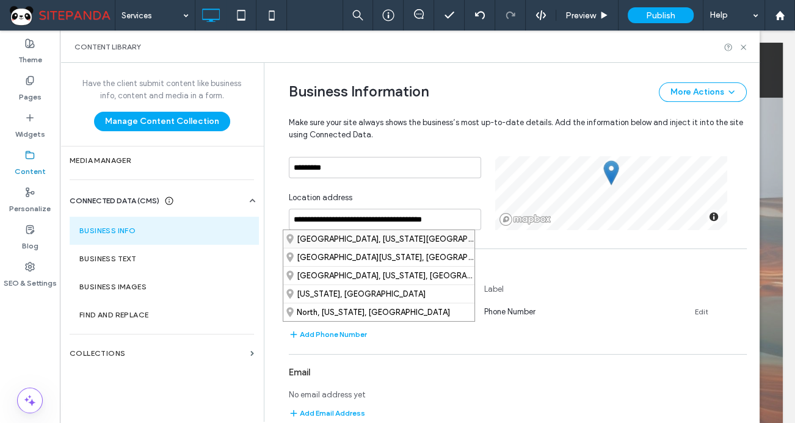
click at [358, 244] on div "Williston, North Dakota 58801, US" at bounding box center [378, 239] width 191 height 18
type input "**********"
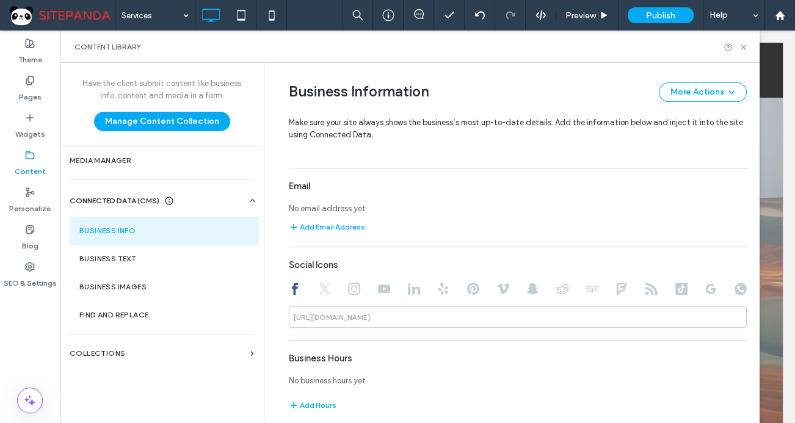
scroll to position [214, 0]
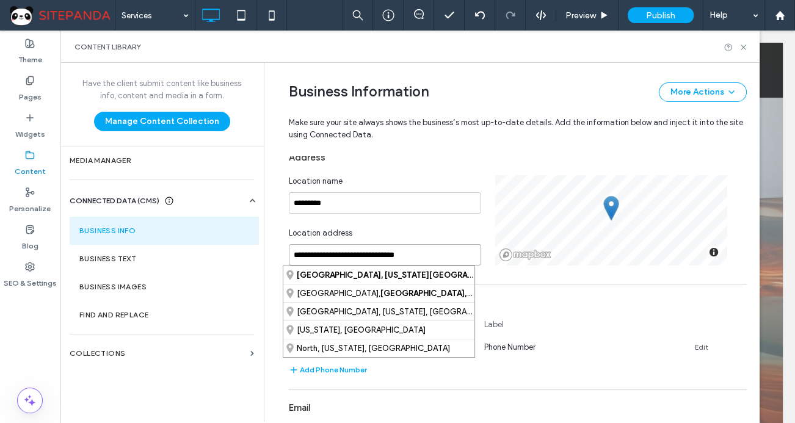
drag, startPoint x: 418, startPoint y: 253, endPoint x: 222, endPoint y: 236, distance: 197.3
click at [222, 236] on div "**********" at bounding box center [410, 242] width 700 height 359
drag, startPoint x: 331, startPoint y: 204, endPoint x: 255, endPoint y: 204, distance: 75.7
click at [255, 204] on div "**********" at bounding box center [410, 242] width 700 height 359
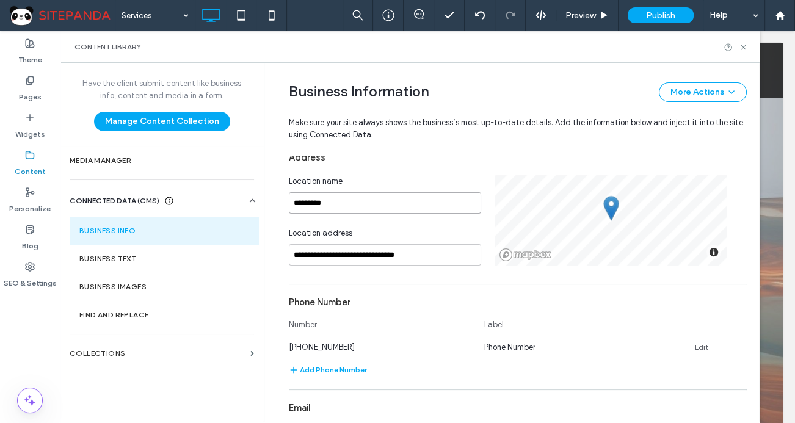
paste input "**********"
type input "**********"
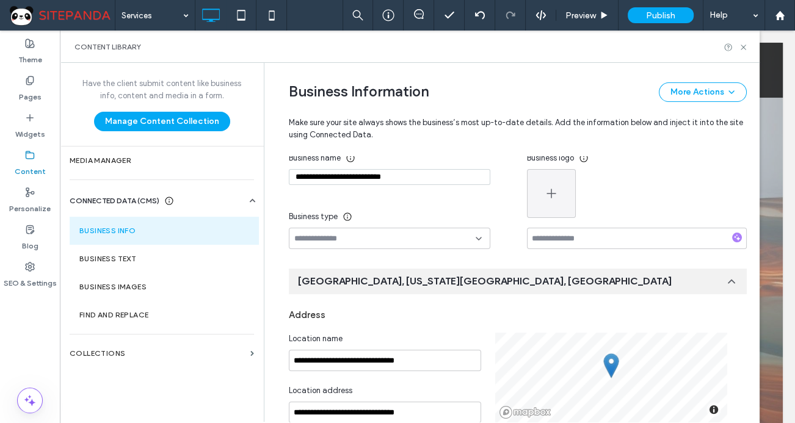
scroll to position [37, 0]
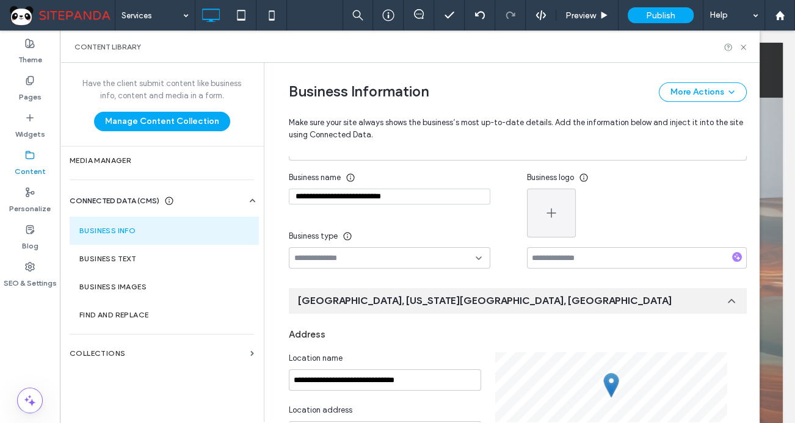
click at [316, 258] on input at bounding box center [384, 258] width 181 height 10
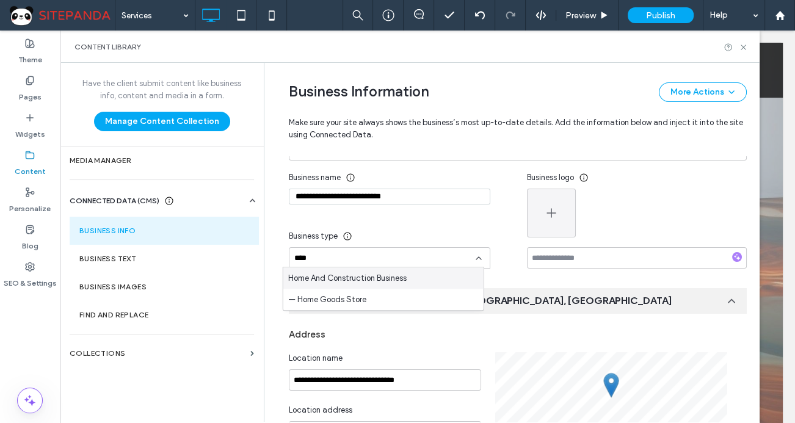
type input "****"
click at [351, 275] on span "Home And Construction Business" at bounding box center [347, 278] width 118 height 12
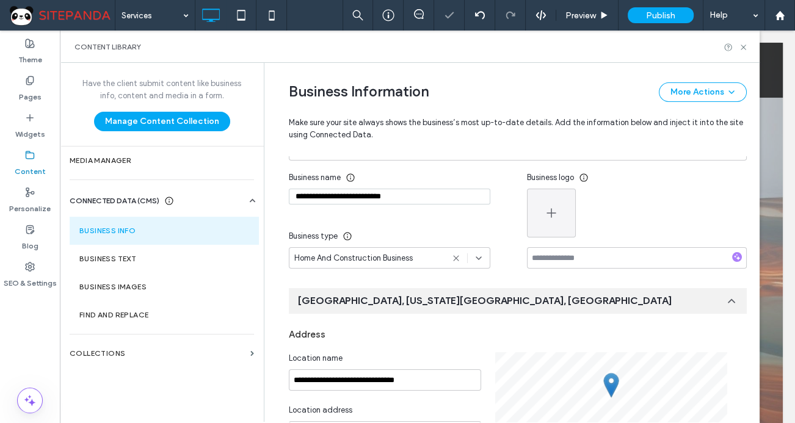
drag, startPoint x: 402, startPoint y: 197, endPoint x: 196, endPoint y: 187, distance: 206.0
click at [196, 187] on div "**********" at bounding box center [410, 242] width 700 height 359
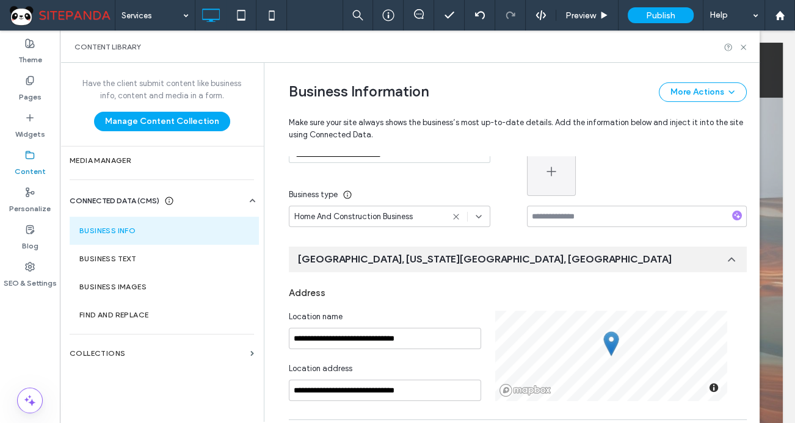
scroll to position [0, 0]
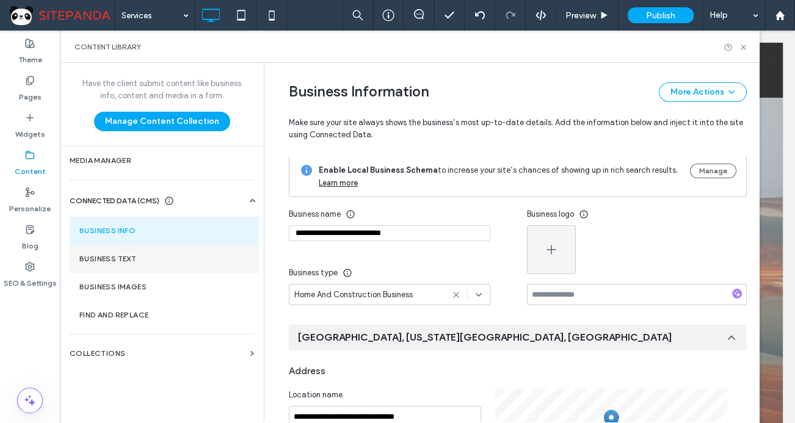
click at [130, 257] on label "Business Text" at bounding box center [164, 259] width 170 height 9
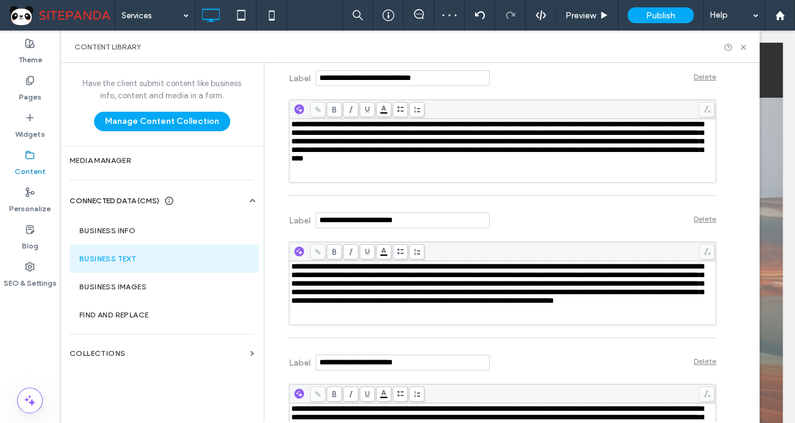
scroll to position [574, 0]
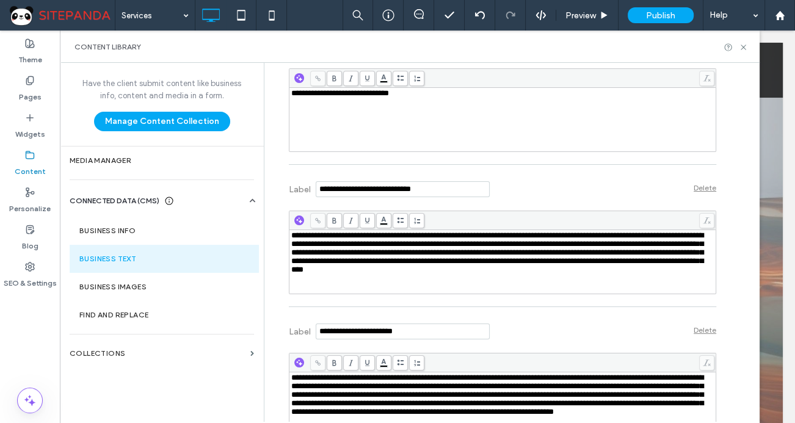
click at [447, 236] on span "**********" at bounding box center [497, 252] width 412 height 42
drag, startPoint x: 325, startPoint y: 91, endPoint x: 379, endPoint y: 93, distance: 53.8
click at [379, 93] on span "**********" at bounding box center [340, 93] width 98 height 8
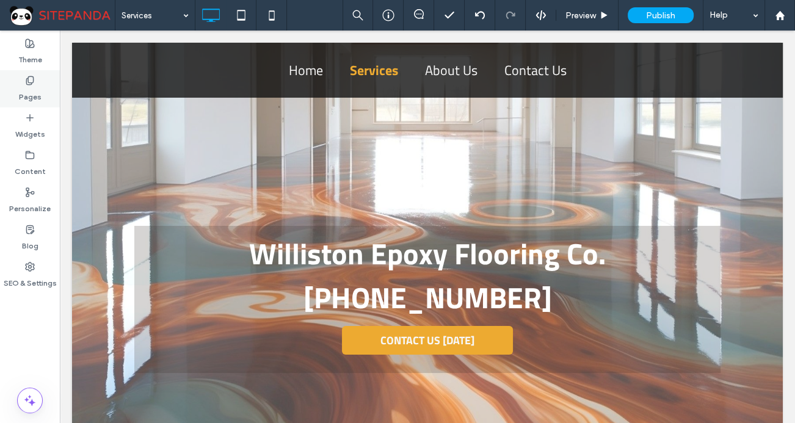
click at [31, 93] on label "Pages" at bounding box center [30, 93] width 23 height 17
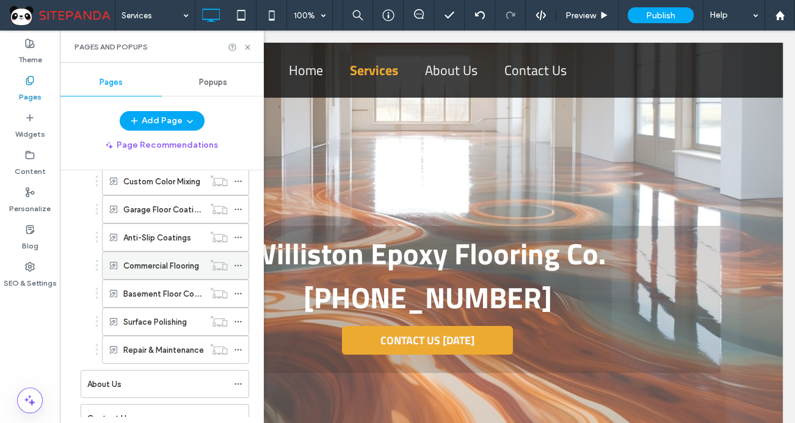
scroll to position [214, 0]
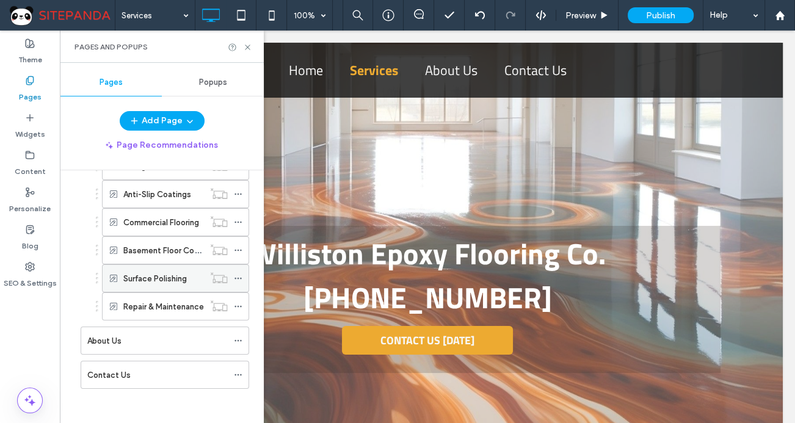
click at [239, 277] on icon at bounding box center [238, 278] width 9 height 9
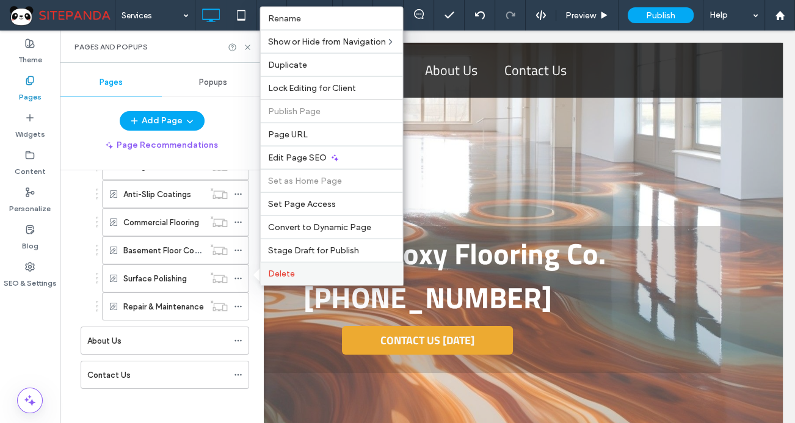
click at [276, 279] on div "Delete" at bounding box center [331, 273] width 142 height 23
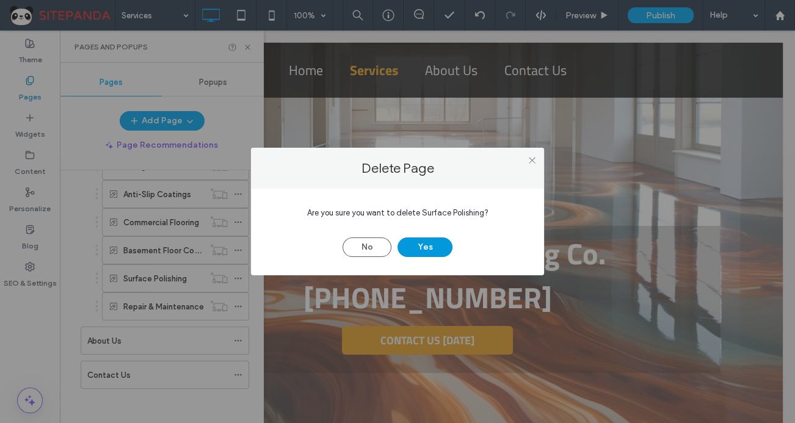
click at [427, 244] on button "Yes" at bounding box center [424, 247] width 55 height 20
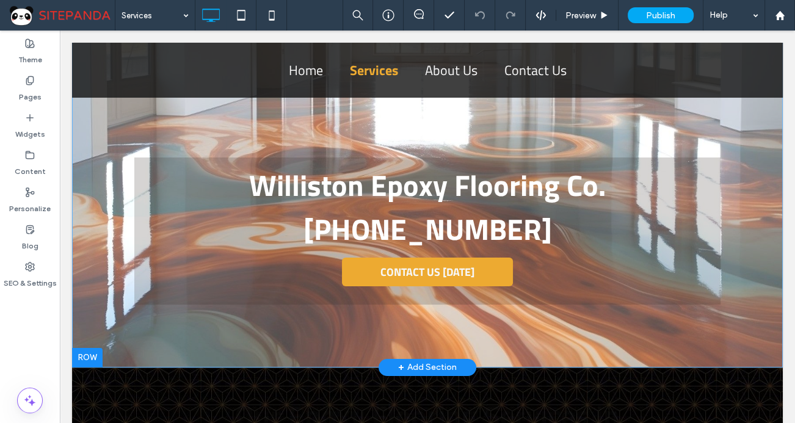
scroll to position [166, 0]
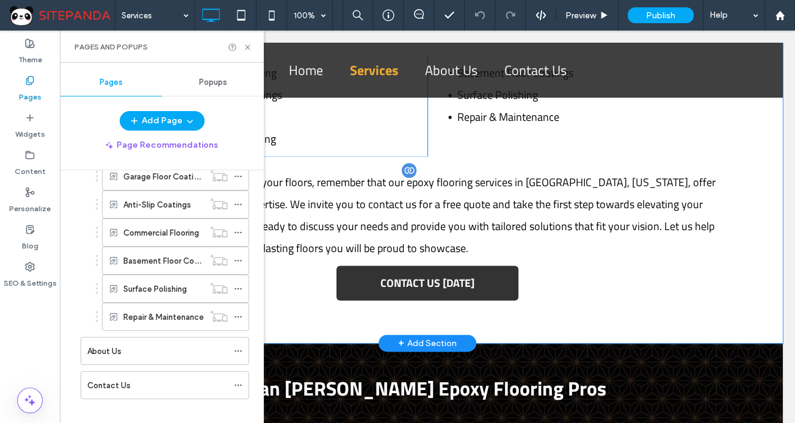
scroll to position [214, 0]
